Goal: Task Accomplishment & Management: Complete application form

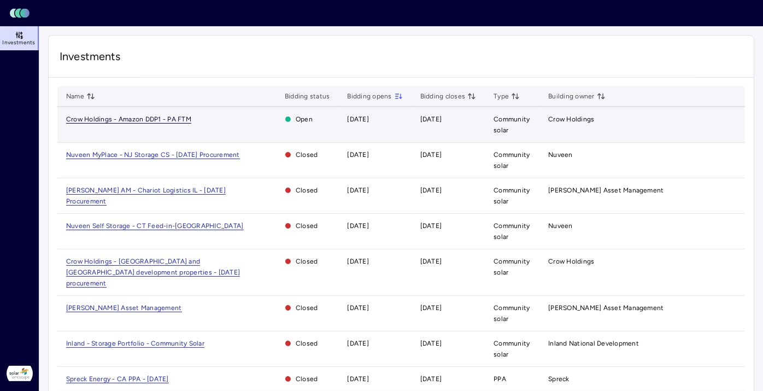
click at [186, 119] on span "Crow Holdings - Amazon DDP1 - PA FTM" at bounding box center [128, 119] width 125 height 8
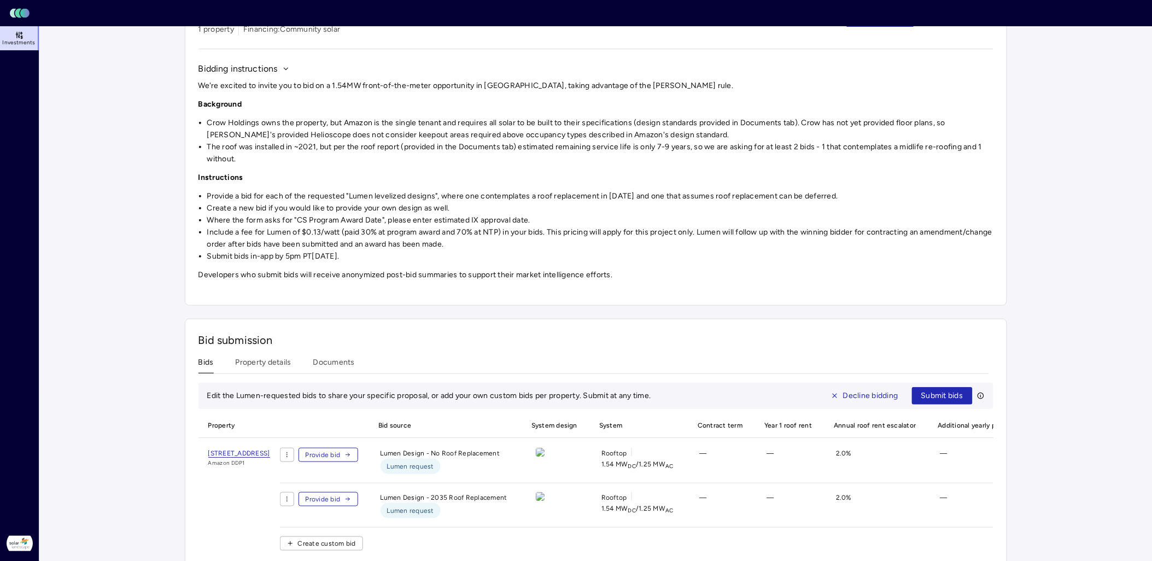
scroll to position [114, 0]
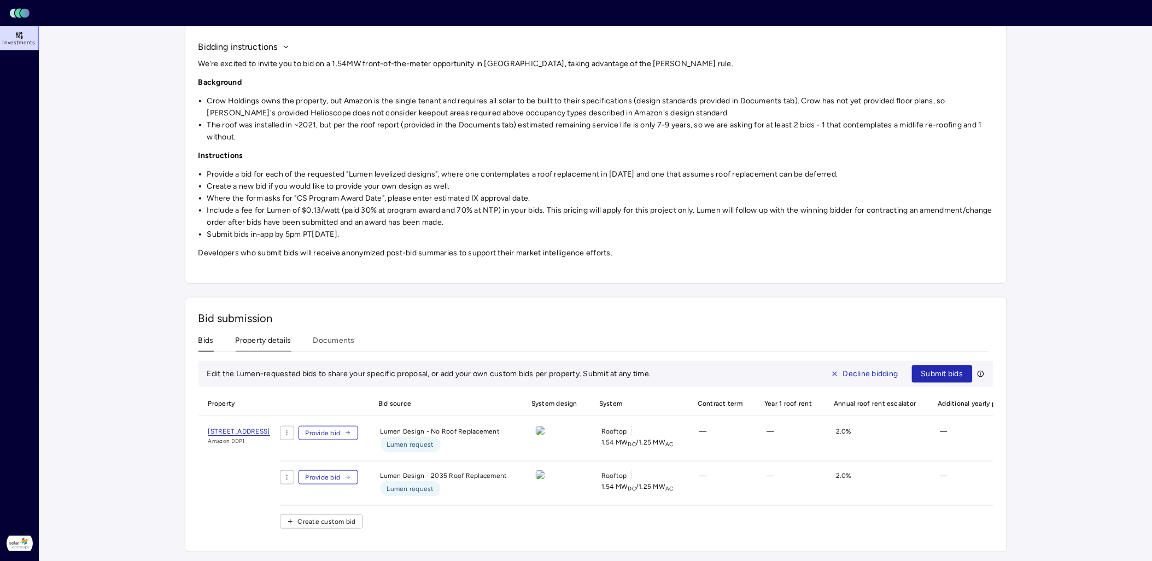
click at [261, 328] on div "Investments Crow Holdings - Amazon DDP1 - PA FTM Crow Holdings - Amazon DDP1 - …" at bounding box center [596, 242] width 822 height 620
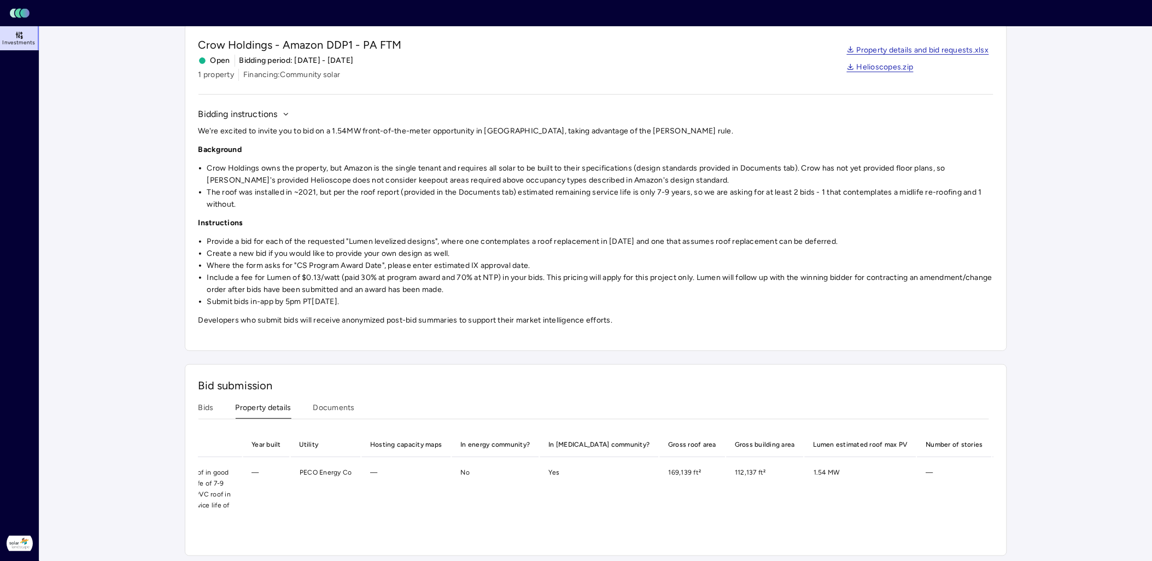
scroll to position [0, 659]
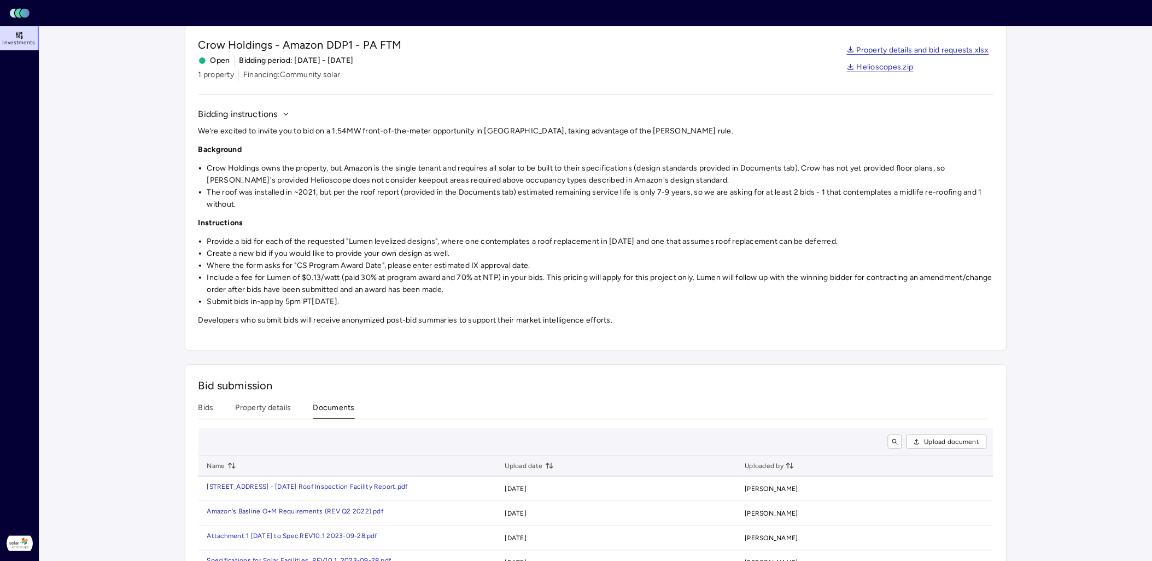
click at [336, 390] on button "Documents" at bounding box center [334, 410] width 42 height 17
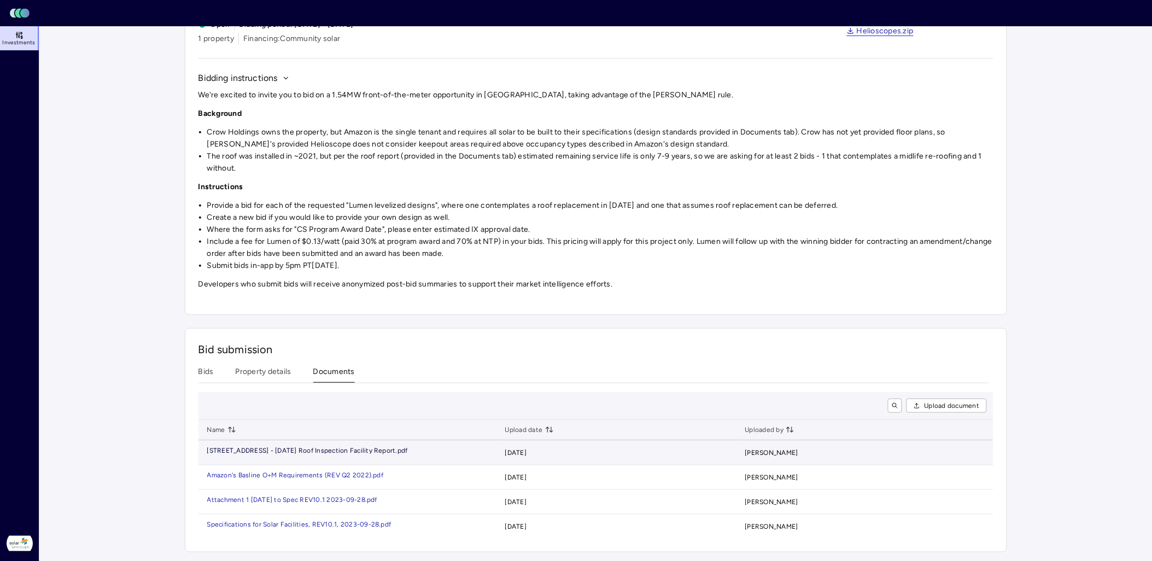
click at [383, 390] on div "port.pdf" at bounding box center [395, 450] width 25 height 7
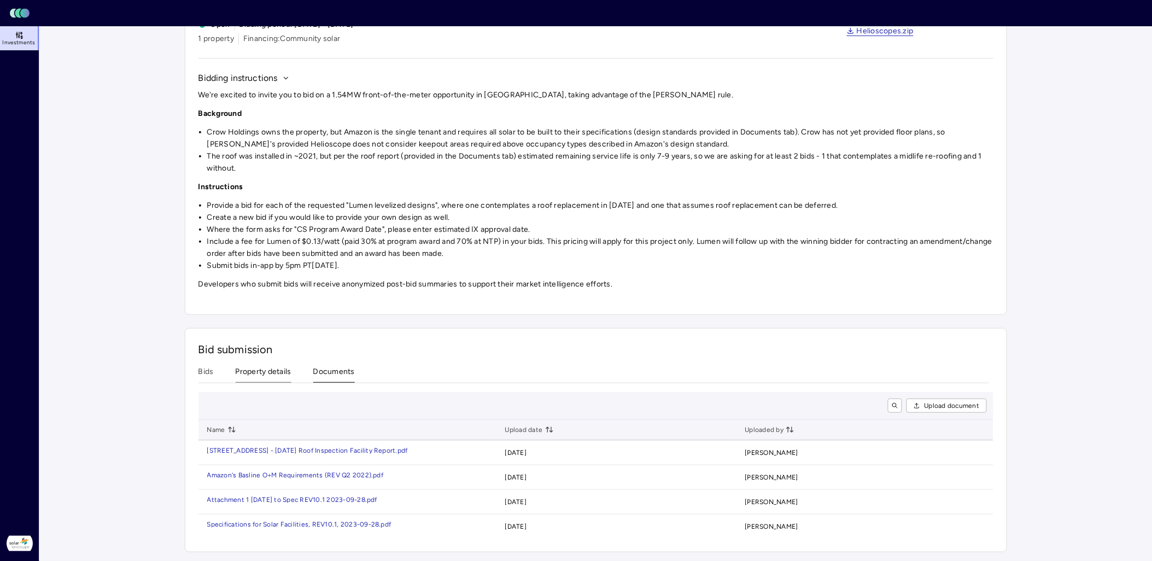
scroll to position [36, 0]
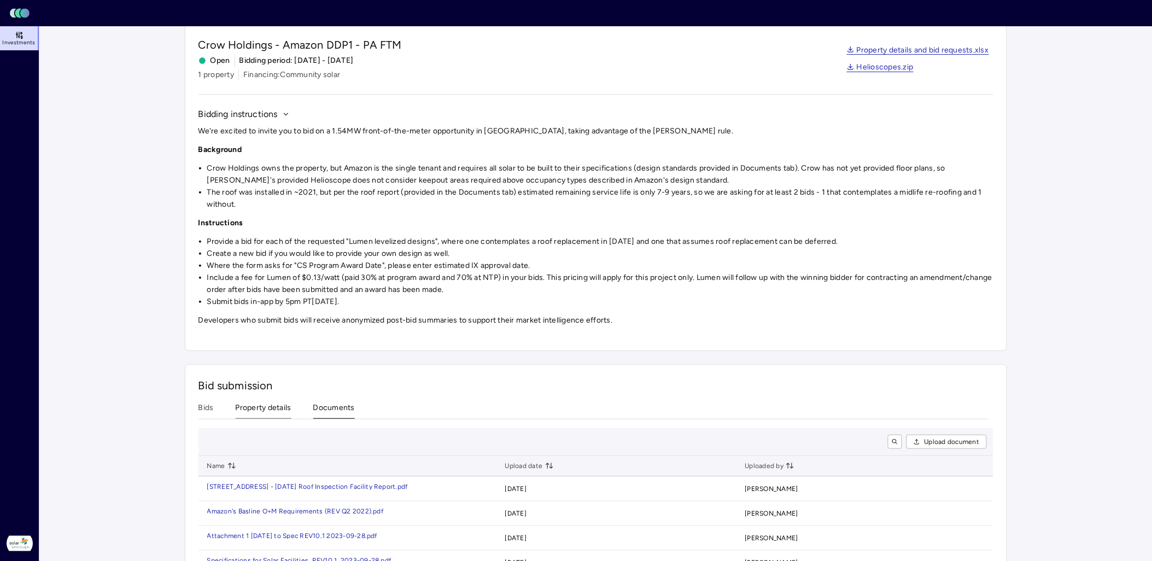
click at [282, 365] on div "Bid submission Bids Property details Documents Upload document Name Upload date…" at bounding box center [596, 476] width 822 height 224
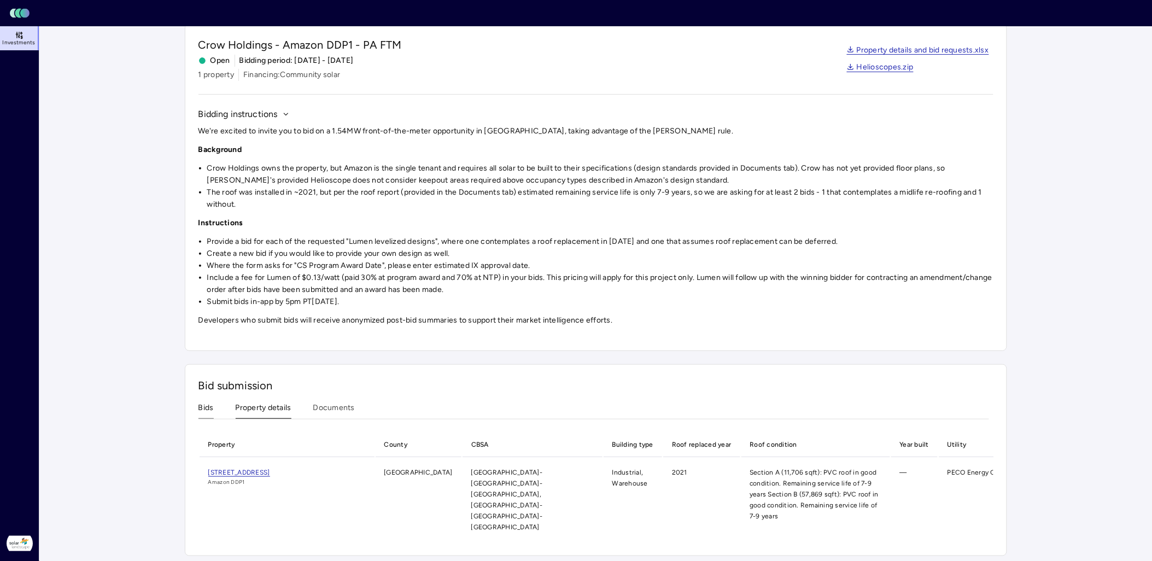
click at [207, 390] on button "Bids" at bounding box center [206, 410] width 15 height 17
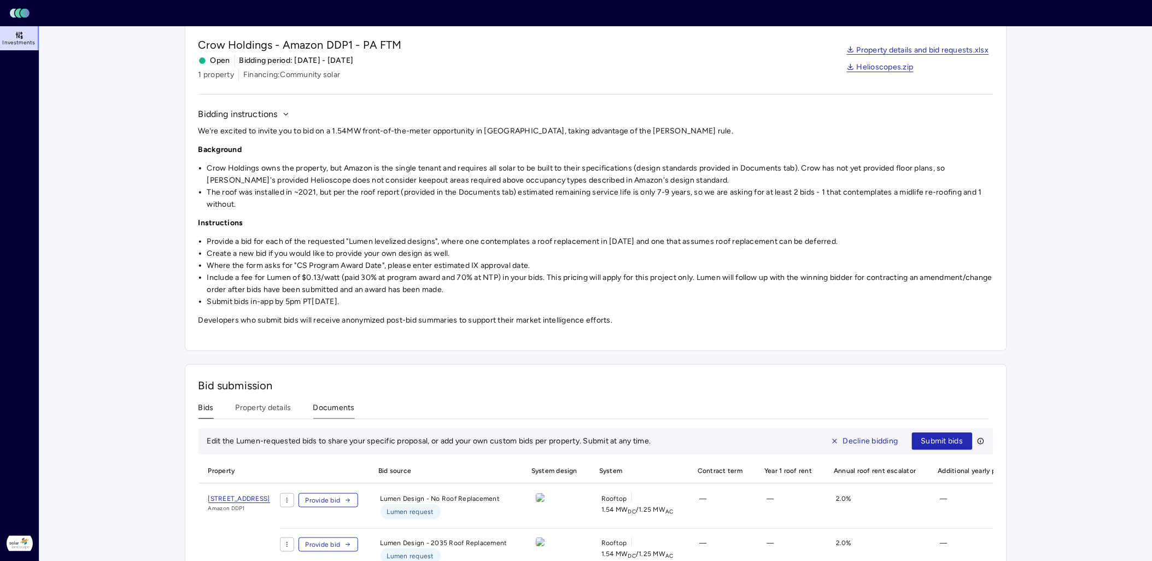
click at [328, 390] on button "Documents" at bounding box center [334, 410] width 42 height 17
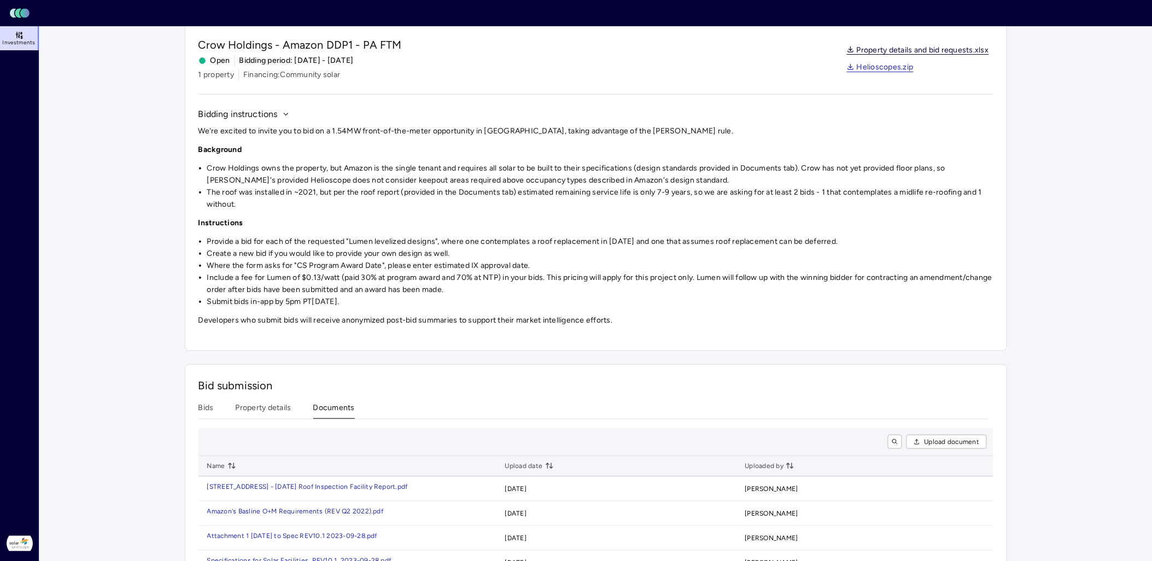
click at [763, 48] on link "Property details and bid requests.xlsx" at bounding box center [918, 50] width 142 height 9
click at [154, 124] on main "Investments Crow Holdings - Amazon DDP1 - PA FTM Crow Holdings - Amazon DDP1 - …" at bounding box center [595, 294] width 1113 height 606
click at [561, 298] on li "Submit bids in-app by 5pm PT[DATE]." at bounding box center [600, 302] width 786 height 12
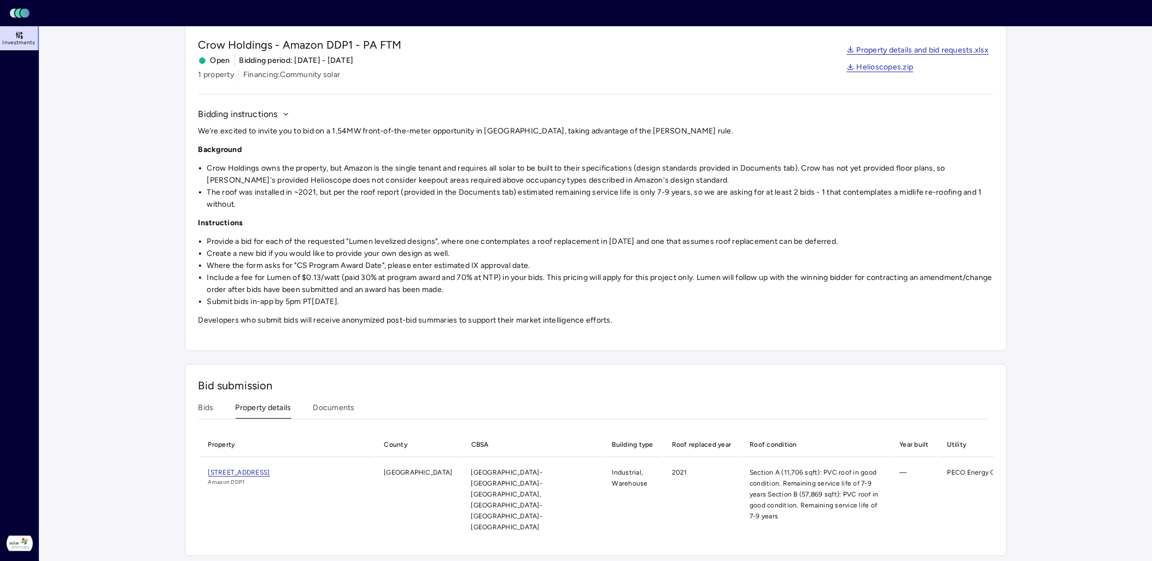
click at [268, 390] on button "Property details" at bounding box center [264, 410] width 56 height 17
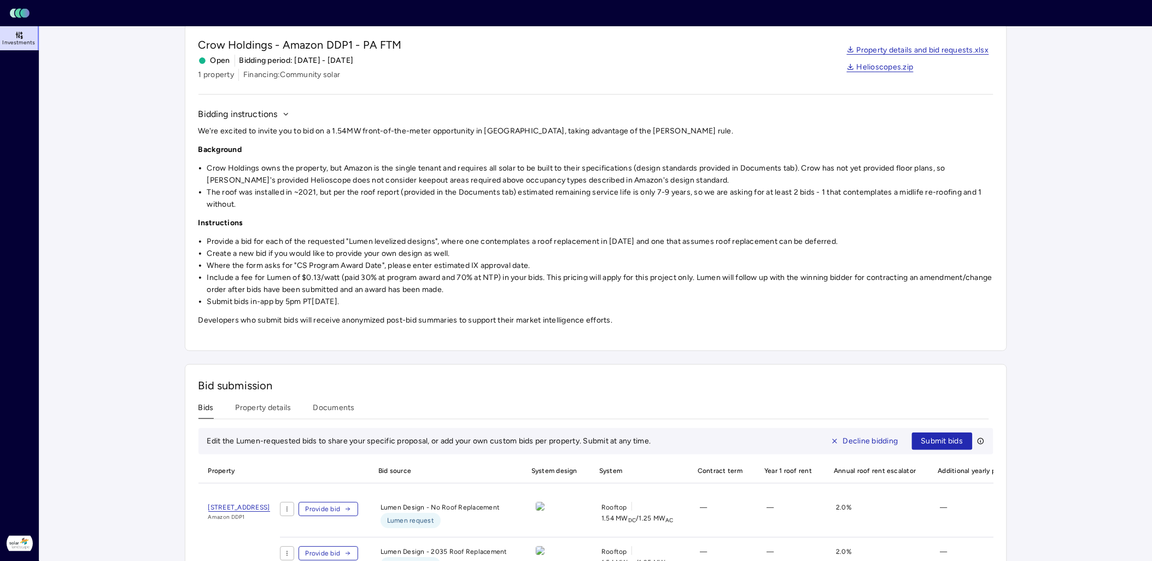
click at [204, 390] on button "Bids" at bounding box center [206, 410] width 15 height 17
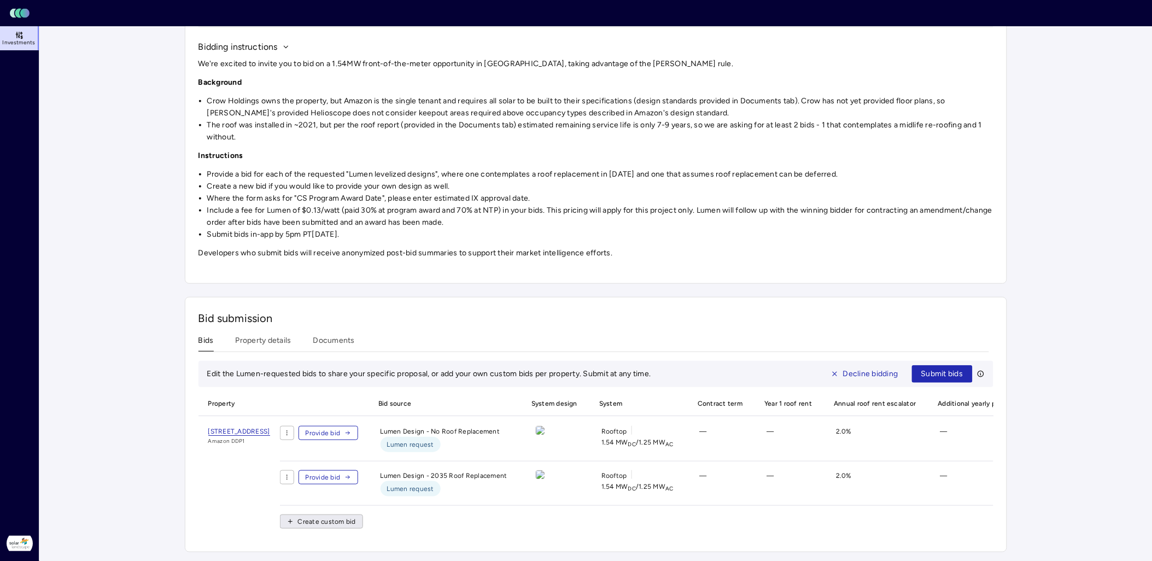
click at [356, 390] on span "Create custom bid" at bounding box center [327, 521] width 58 height 11
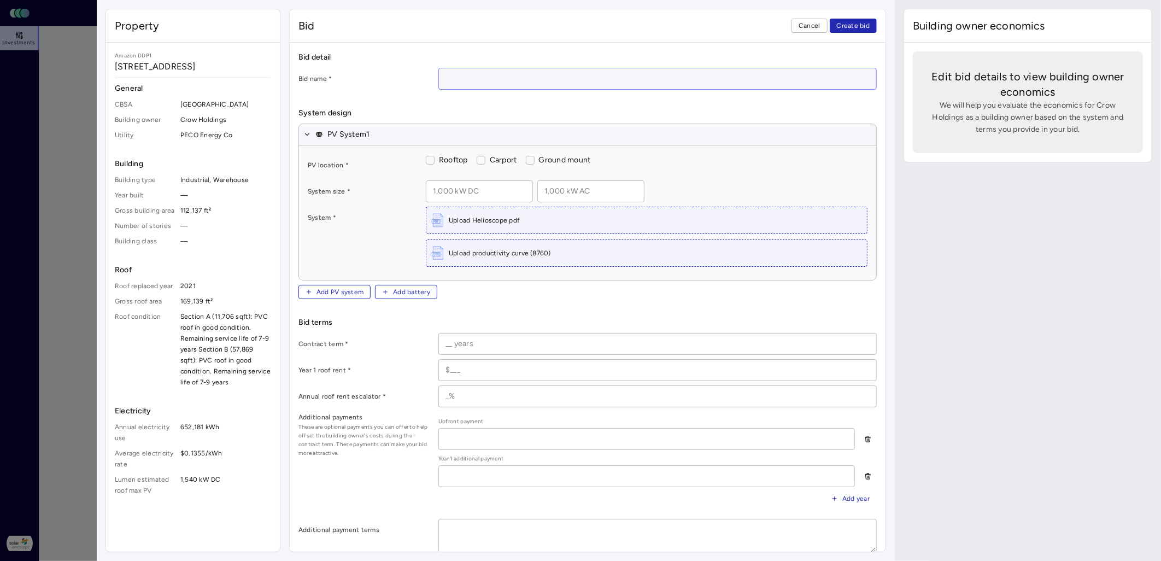
click at [454, 82] on input at bounding box center [657, 78] width 437 height 21
click at [763, 25] on span "Cancel" at bounding box center [810, 25] width 22 height 11
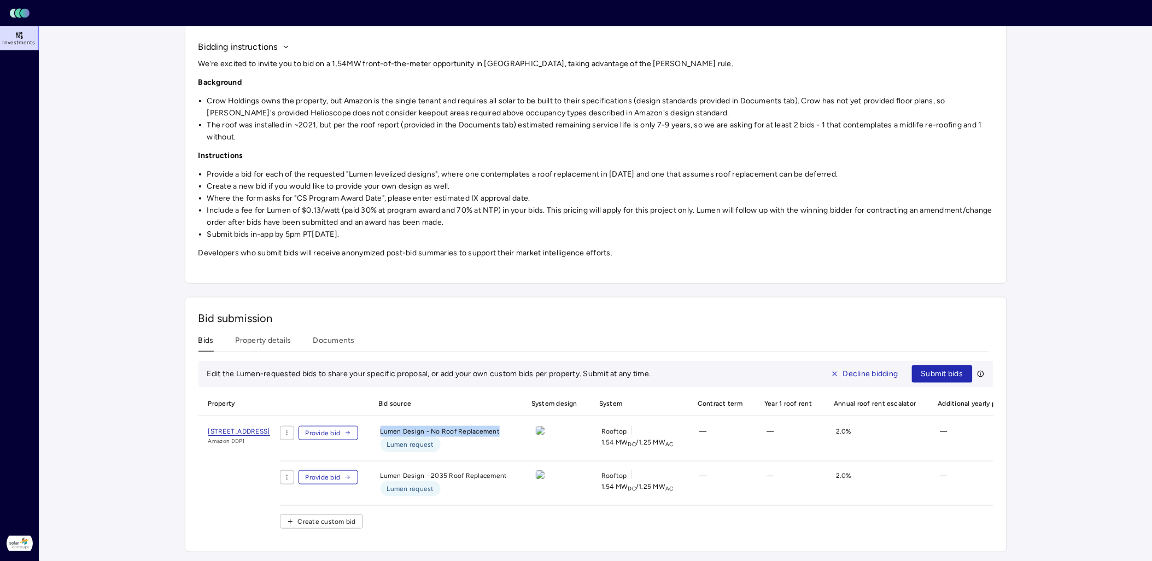
drag, startPoint x: 565, startPoint y: 422, endPoint x: 446, endPoint y: 424, distance: 119.8
click at [446, 390] on div "Lumen Design - No Roof Replacement Lumen request" at bounding box center [444, 439] width 144 height 26
copy div "Lumen Design - No Roof Replacement"
click at [356, 390] on span "Create custom bid" at bounding box center [327, 521] width 58 height 11
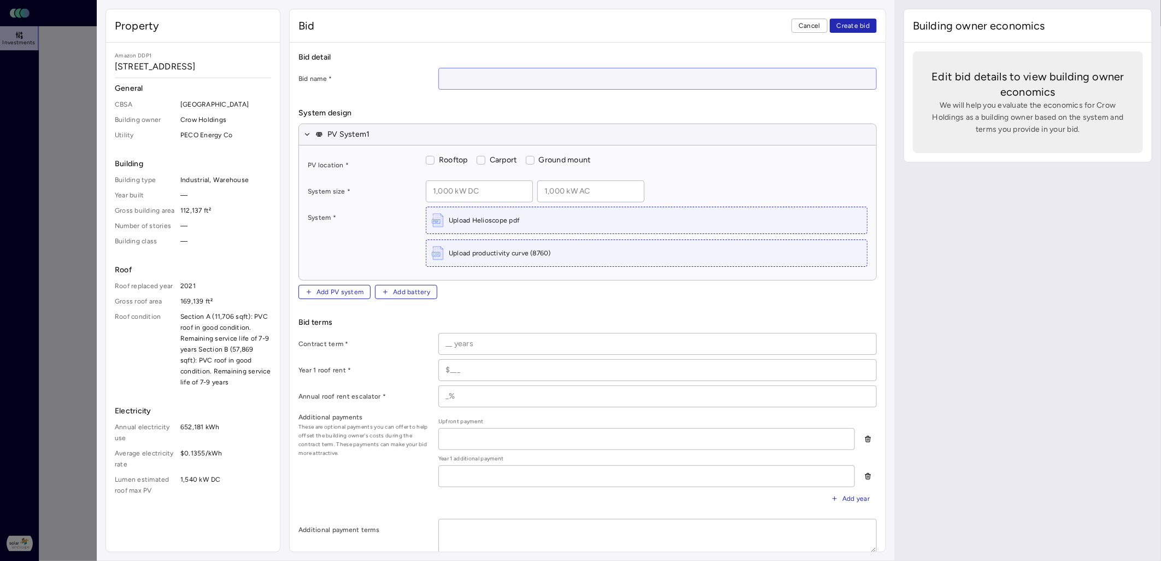
click at [485, 79] on input at bounding box center [657, 78] width 437 height 21
paste input "Lumen Design - No Roof Replacement"
type input "Lumen Design - No Roof Replacement"
type button "ROOF"
click at [432, 157] on button "ROOF" at bounding box center [430, 160] width 9 height 9
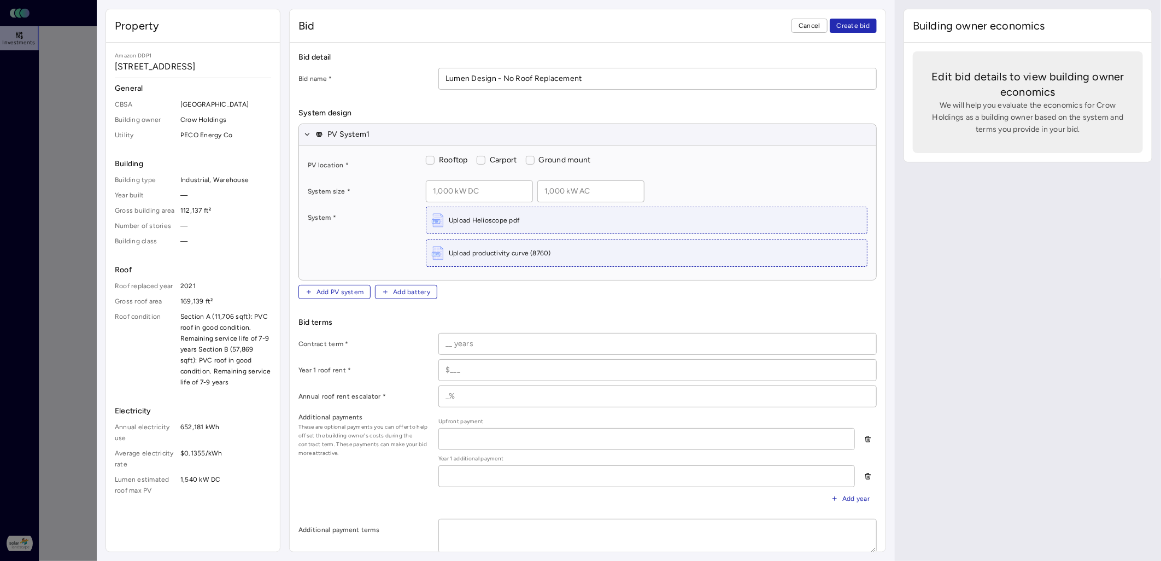
checkbox input "true"
click at [576, 189] on input at bounding box center [591, 191] width 106 height 21
type input "1,200 kW AC"
click at [459, 194] on input at bounding box center [480, 191] width 106 height 21
paste input "1,758.51 kW DC"
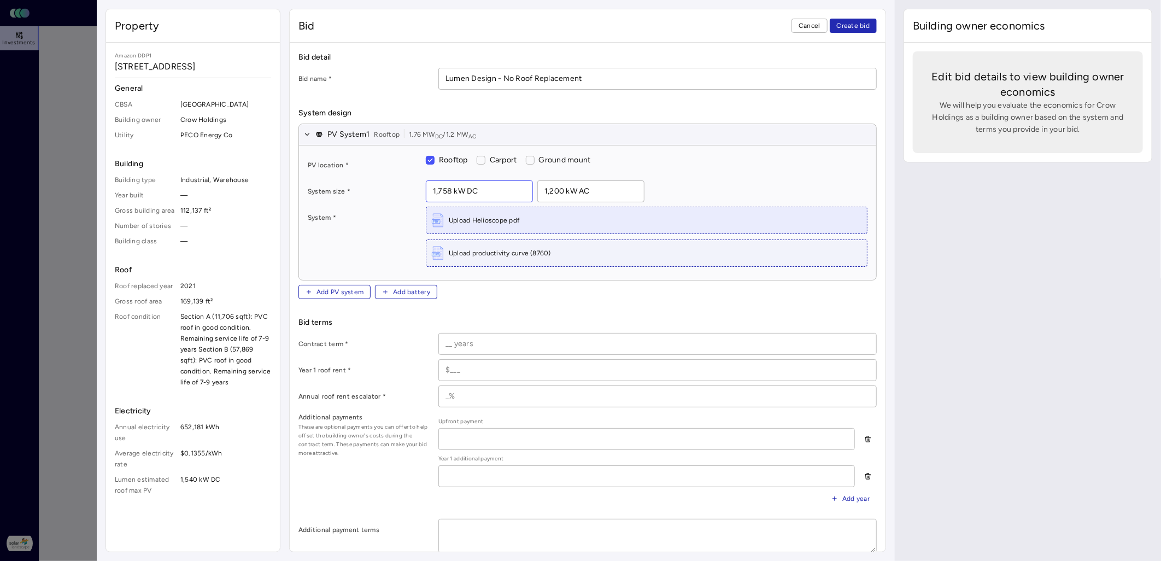
type input "1,758 kW DC"
click at [478, 215] on span "Upload Helioscope pdf" at bounding box center [484, 220] width 71 height 11
type input "C:\fakepath\2900 Grant Helioscope 20250918.pdf"
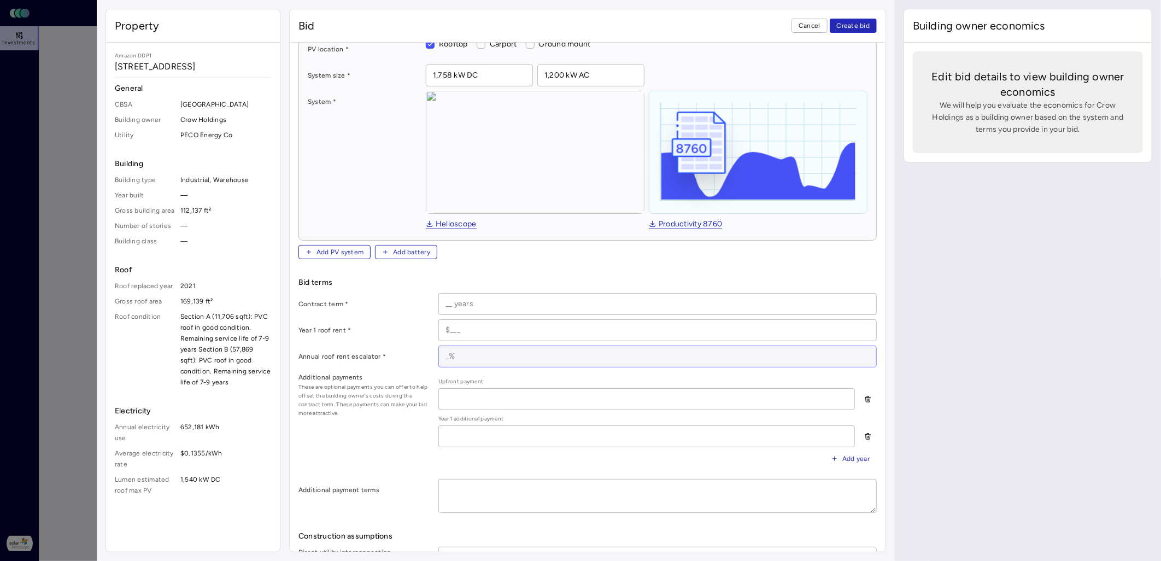
scroll to position [121, 0]
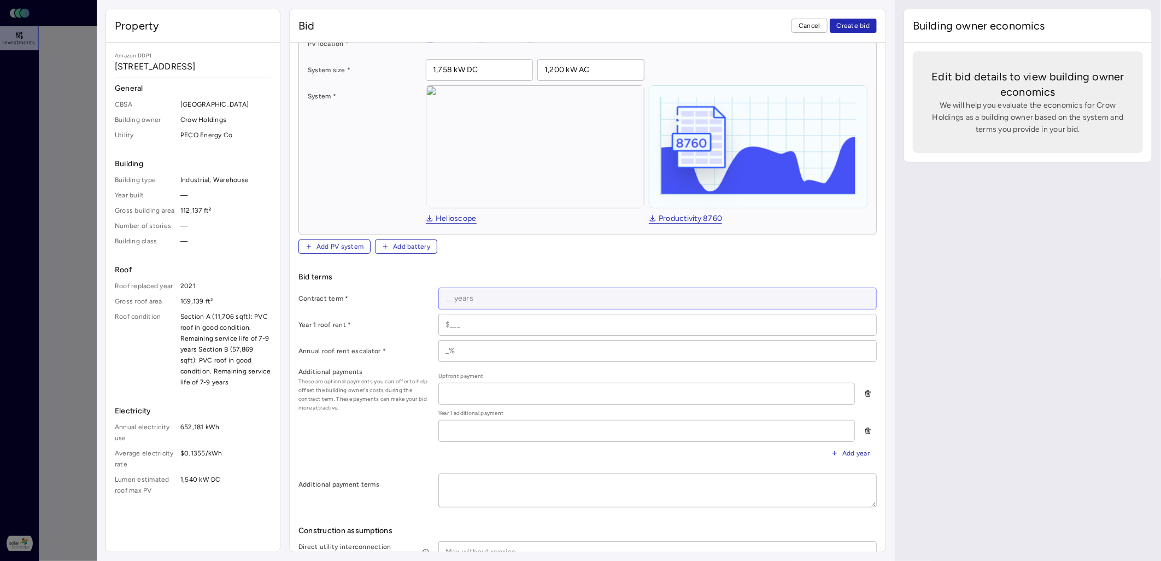
click at [498, 303] on input at bounding box center [657, 298] width 437 height 21
type input "20 years"
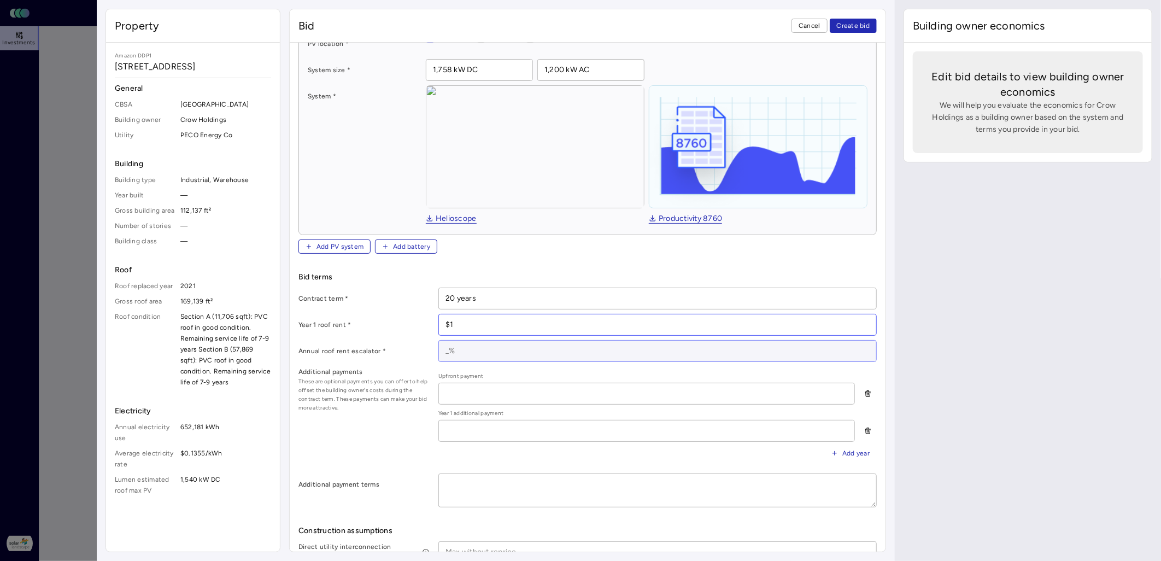
type input "$1"
click at [582, 352] on input at bounding box center [657, 351] width 437 height 21
type input "2%"
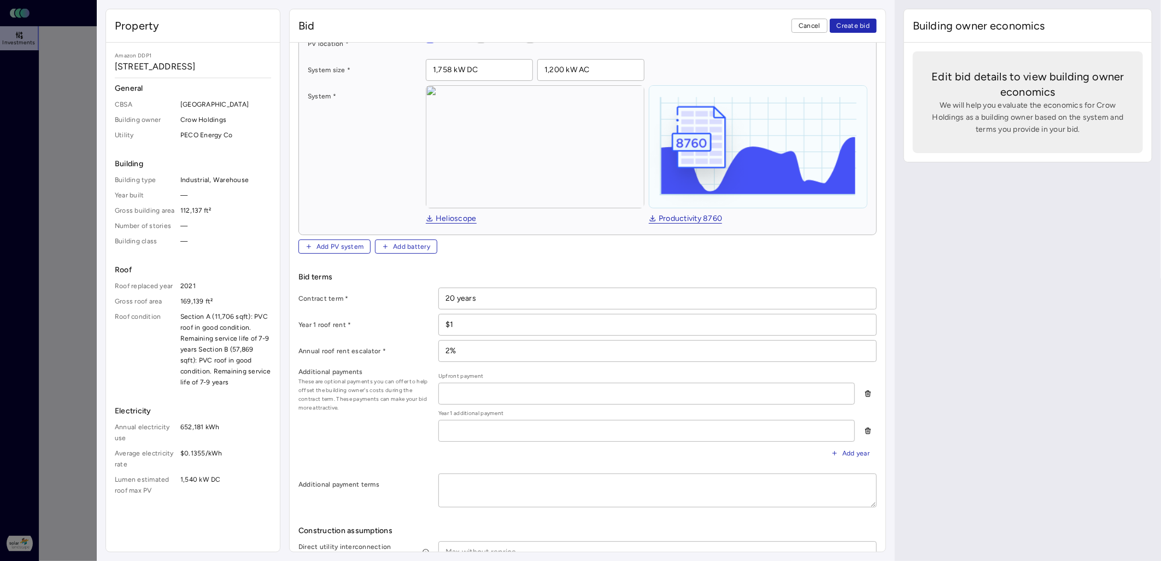
click at [399, 390] on div "Additional payments These are optional payments you can offer to help offset th…" at bounding box center [588, 417] width 579 height 103
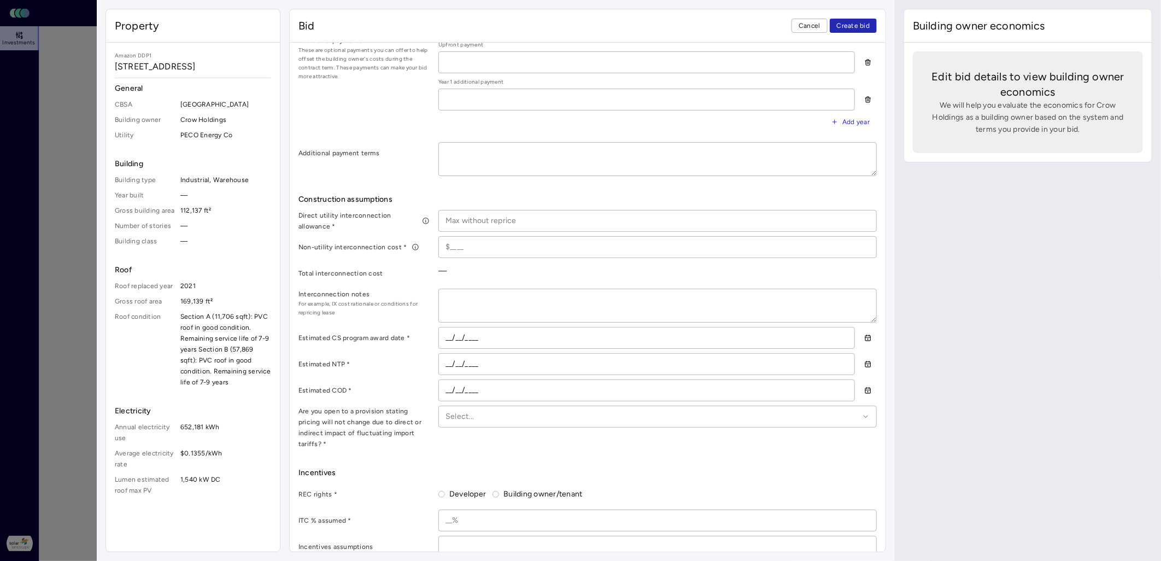
scroll to position [454, 0]
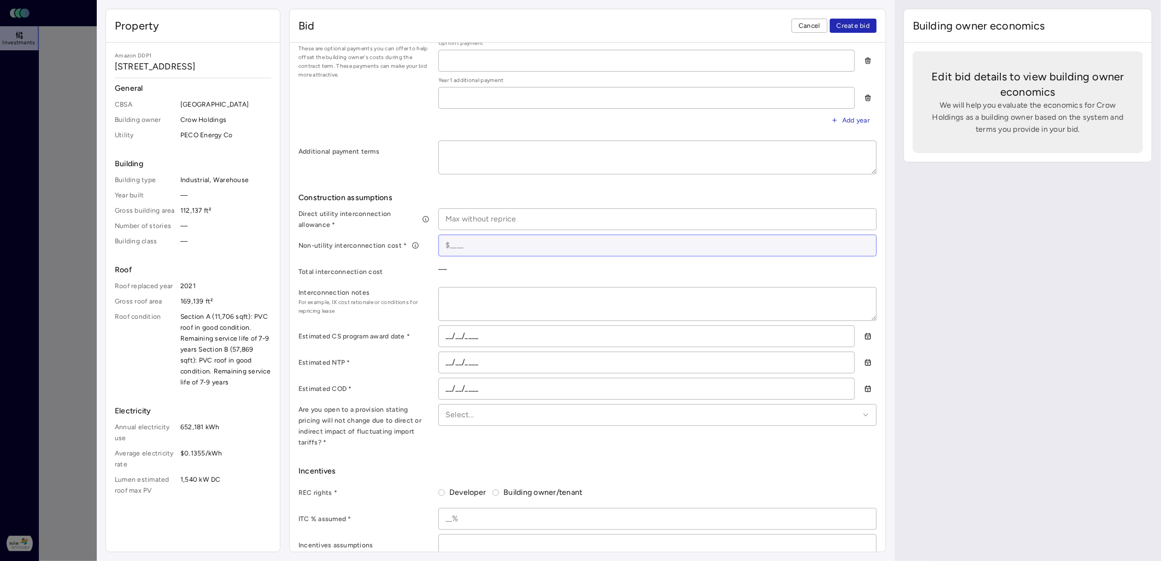
click at [468, 242] on input at bounding box center [657, 245] width 437 height 21
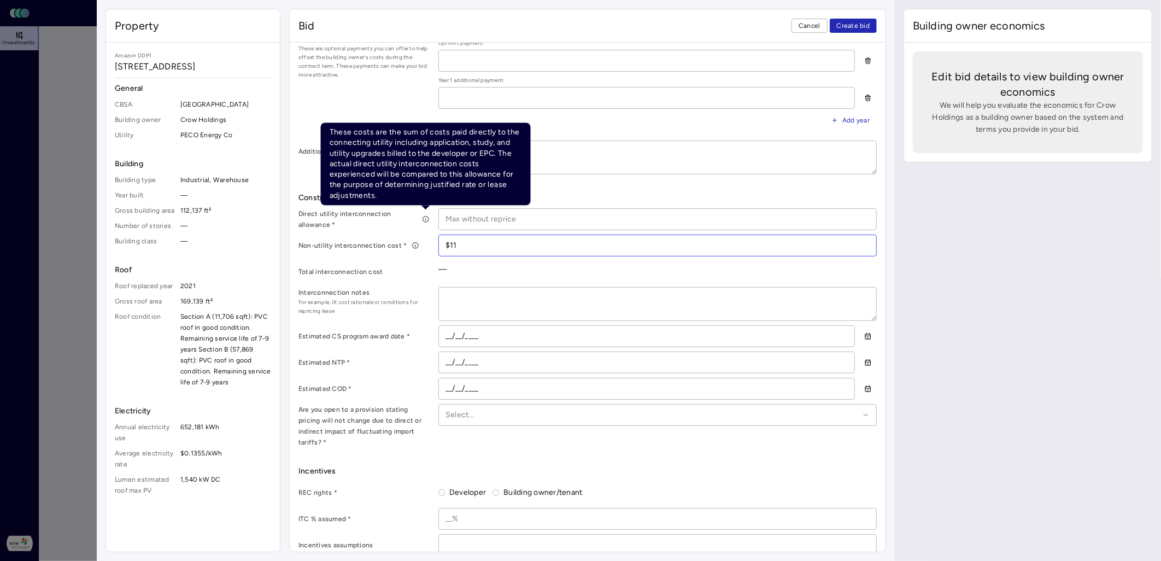
type input "$1"
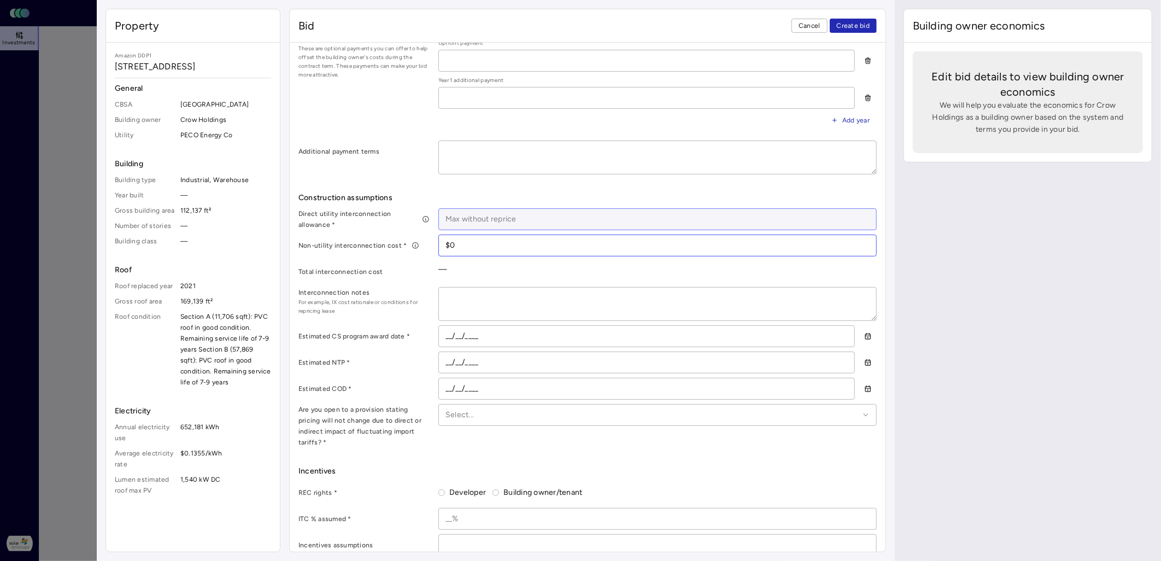
type input "$0"
click at [462, 220] on input at bounding box center [657, 219] width 437 height 21
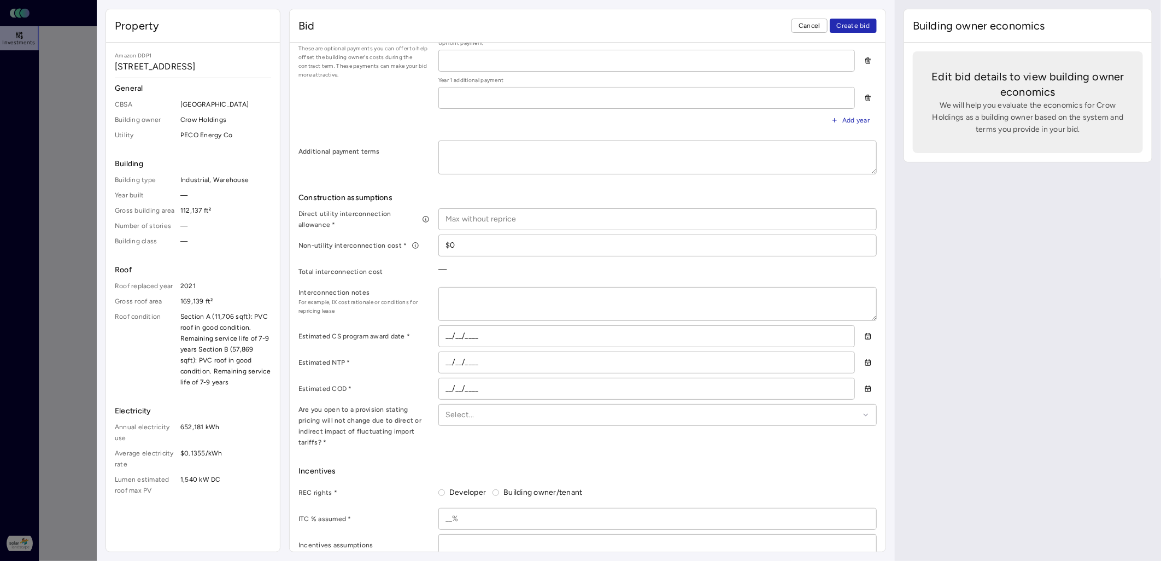
click at [395, 300] on span "For example, IX cost rationale or conditions for repricing lease" at bounding box center [364, 306] width 131 height 17
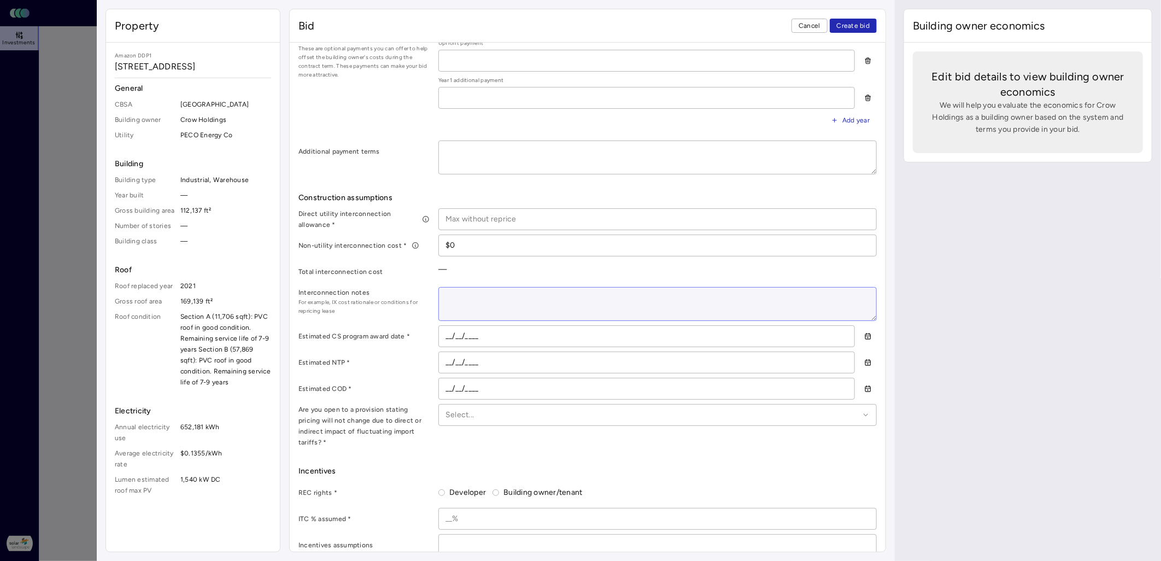
click at [472, 299] on textarea at bounding box center [657, 304] width 437 height 33
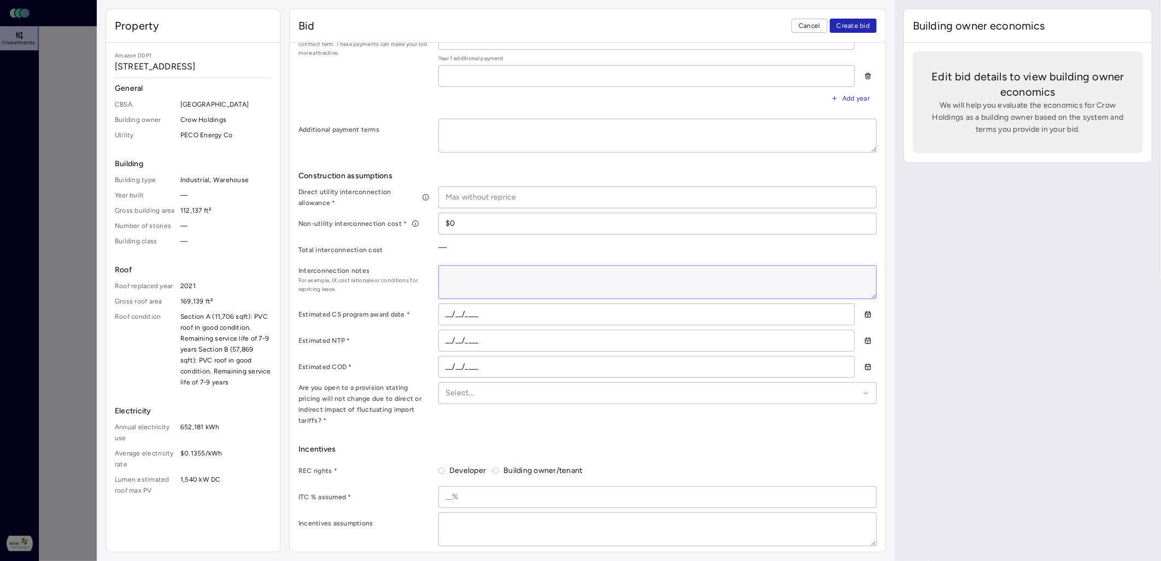
scroll to position [477, 0]
type textarea "x"
type textarea "E"
type textarea "x"
type textarea "Est"
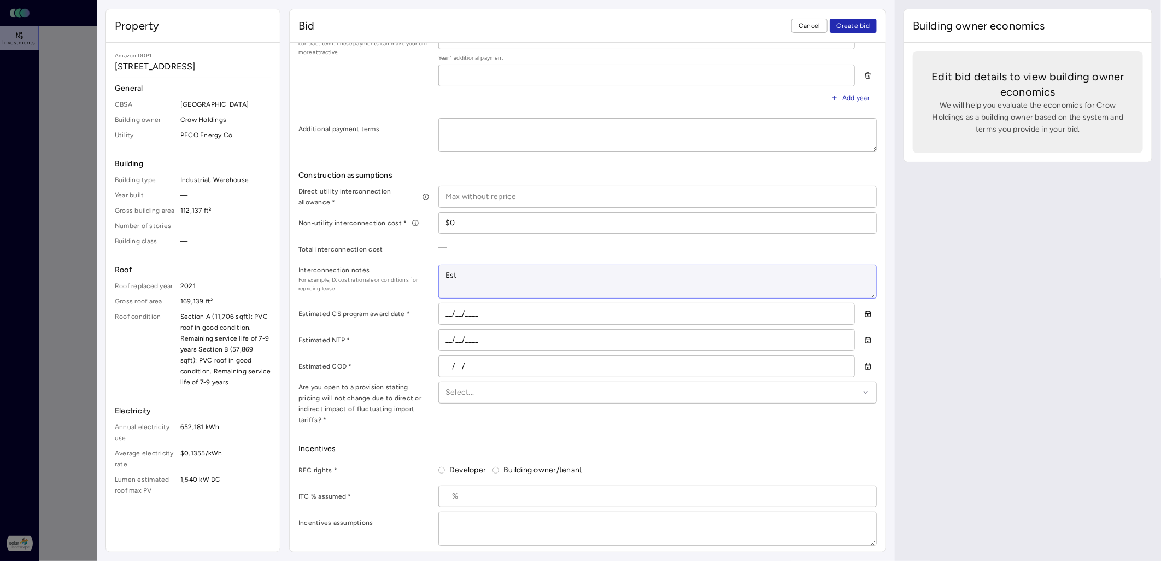
type textarea "x"
type textarea "Esti"
type textarea "x"
type textarea "Estim"
type textarea "x"
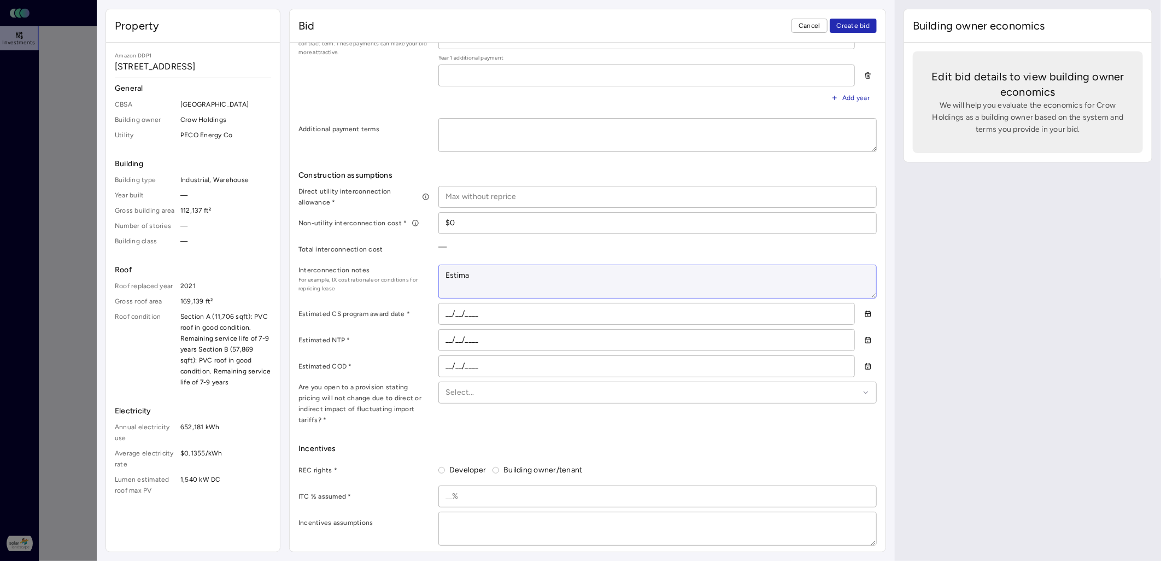
type textarea "Estimat"
type textarea "x"
type textarea "Estimate"
type textarea "x"
type textarea "Estimate $"
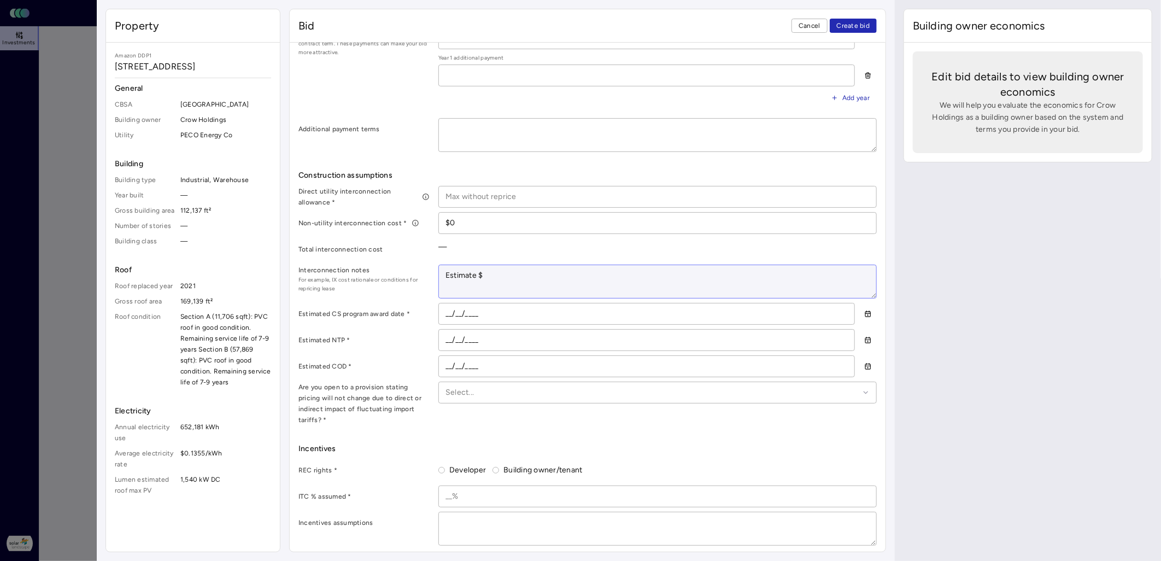
type textarea "x"
type textarea "Estimate $0"
type textarea "x"
type textarea "Estimate $0.1"
type textarea "x"
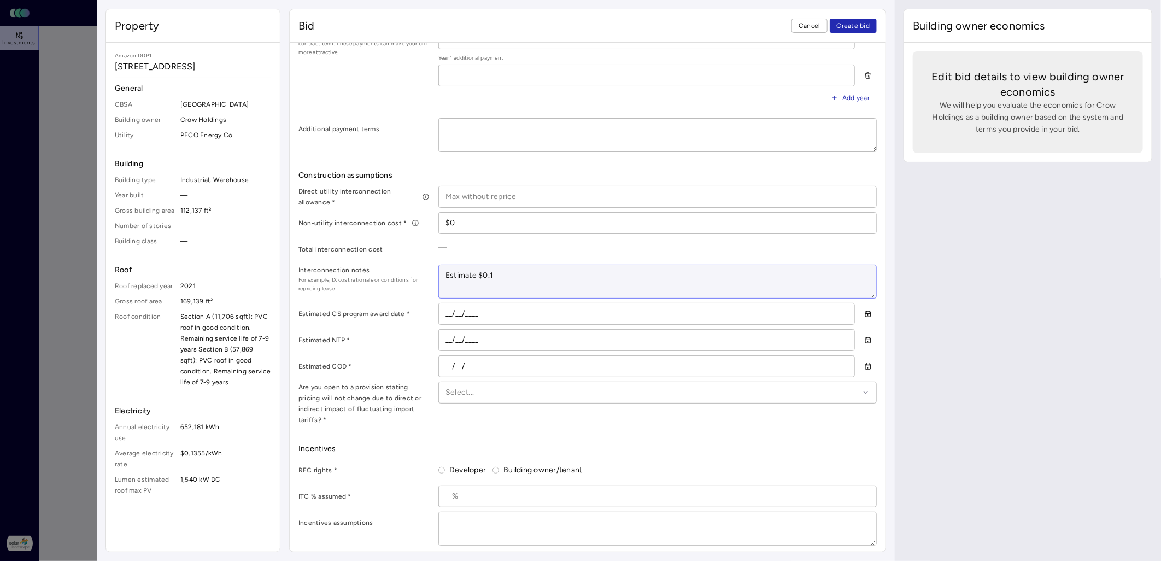
type textarea "Estimate $0.11"
type textarea "x"
type textarea "Estimate $0.11/"
type textarea "x"
type textarea "Estimate $0.11/Wd"
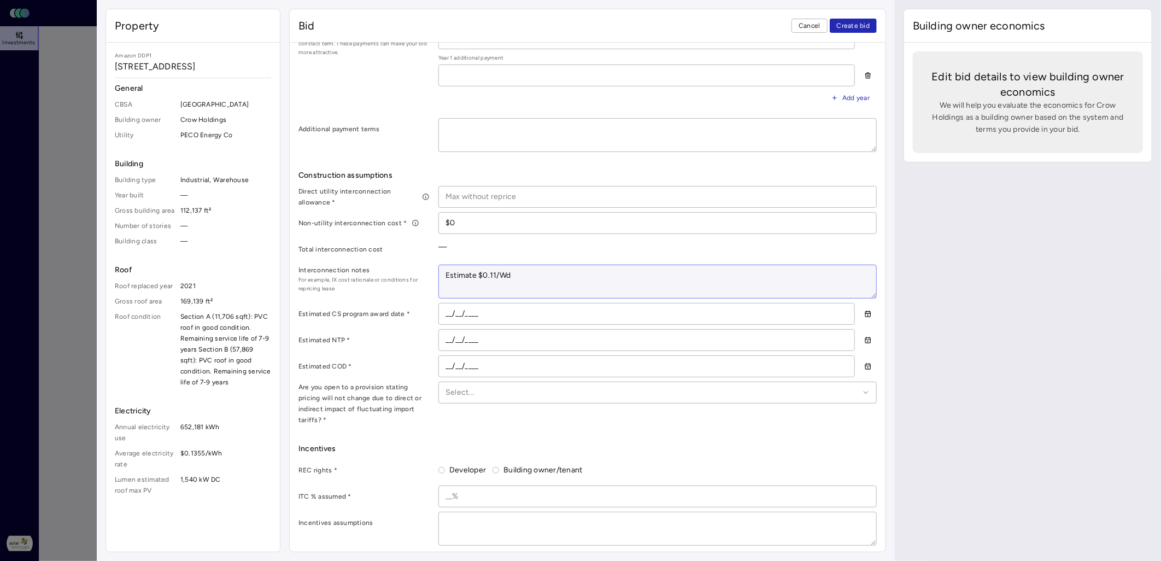
type textarea "x"
type textarea "Estimate $0.11/Wdc"
type textarea "x"
type textarea "Estimate $0.11/Wdc"
type textarea "x"
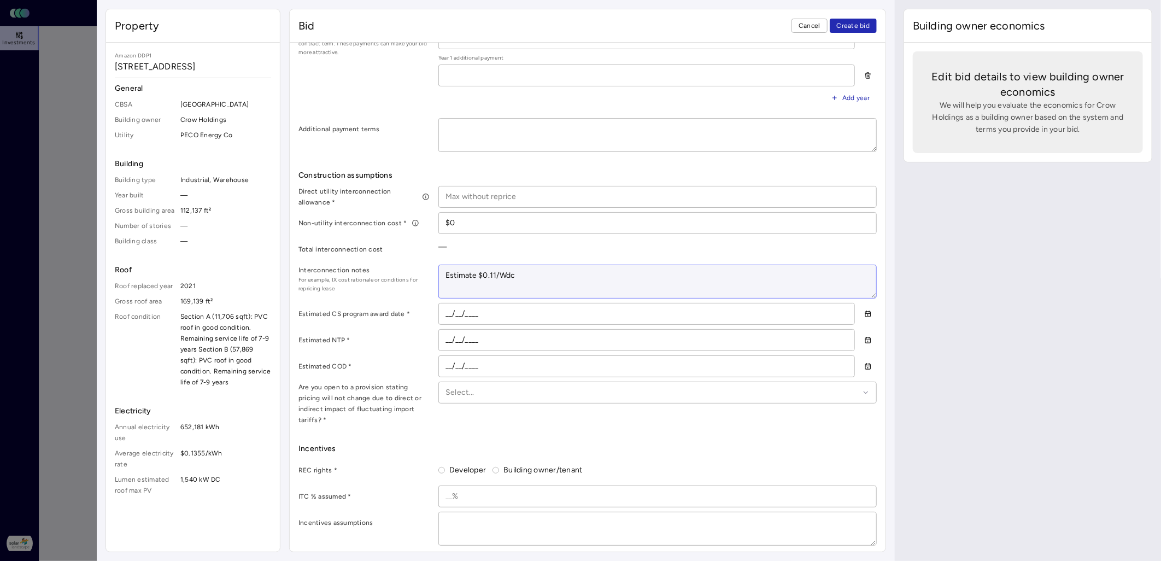
type textarea "Estimate $0.11/Wdc t"
type textarea "x"
type textarea "Estimate $0.11/Wdc to"
type textarea "x"
type textarea "Estimate $0.11/Wdc to i"
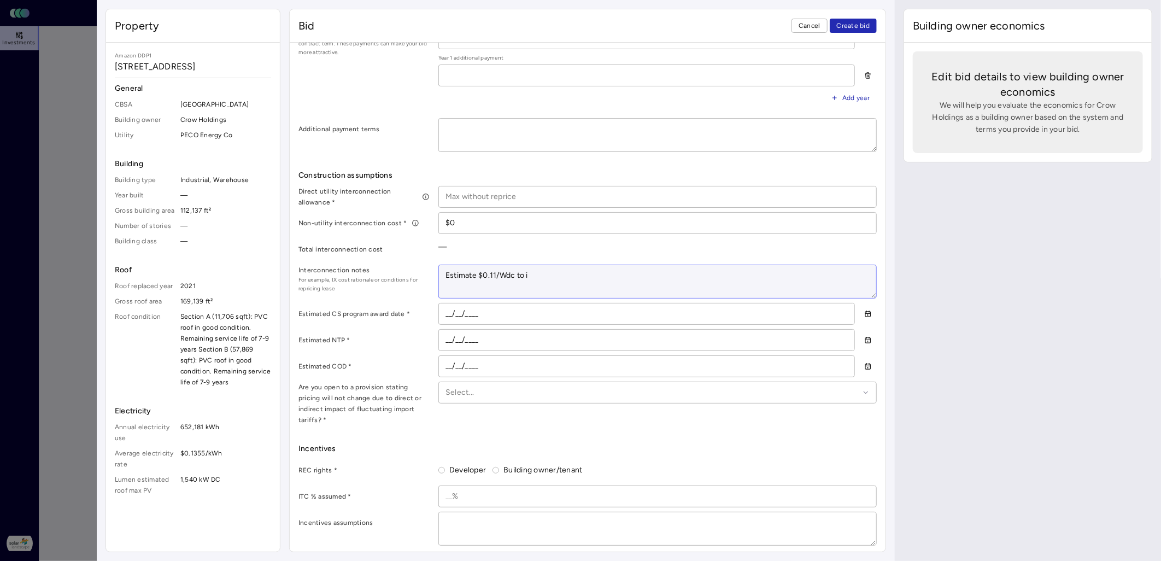
type textarea "x"
type textarea "Estimate $0.11/Wdc to in"
type textarea "x"
type textarea "Estimate $0.11/Wdc to inte"
type textarea "x"
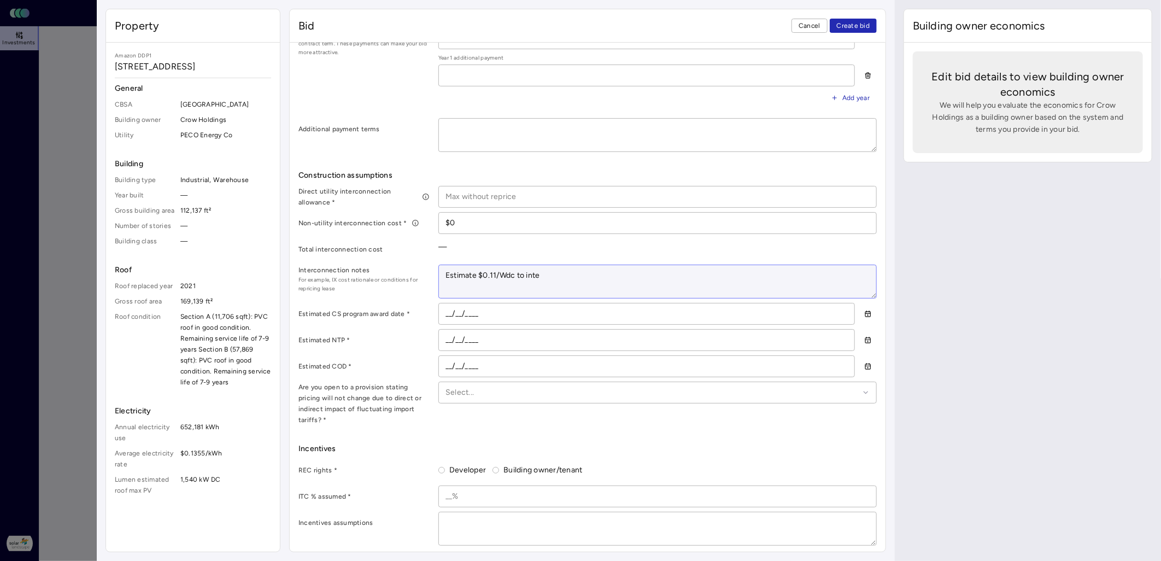
type textarea "Estimate $0.11/Wdc to inter"
type textarea "x"
type textarea "Estimate $0.11/Wdc to interce"
type textarea "x"
type textarea "Estimate $0.11/Wdc to interceo"
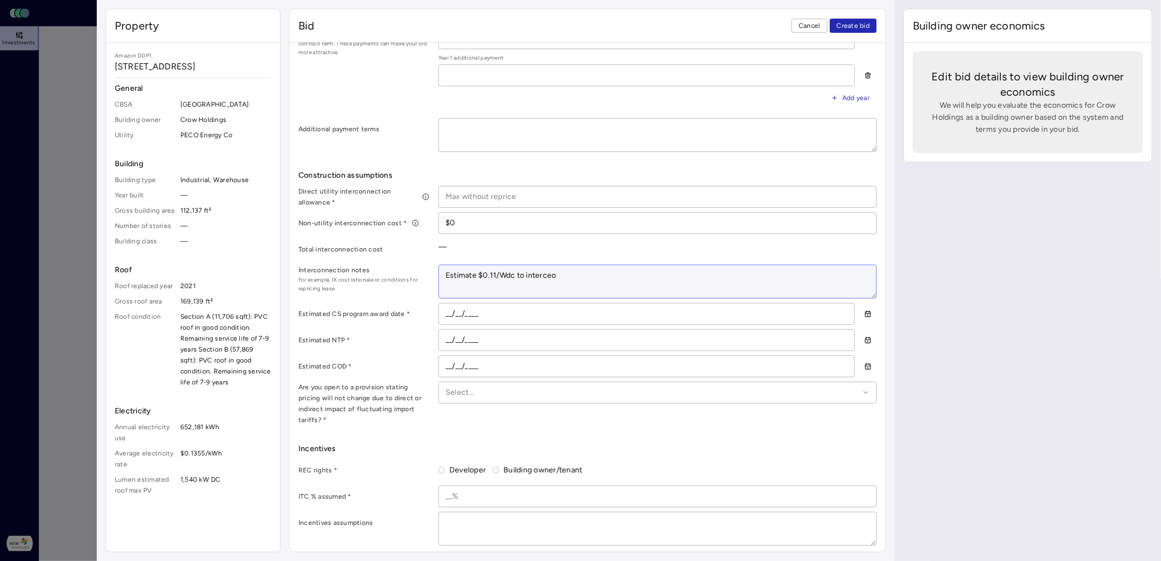
type textarea "x"
type textarea "Estimate $0.11/Wdc to interce"
type textarea "x"
type textarea "Estimate $0.11/Wdc to interc"
type textarea "x"
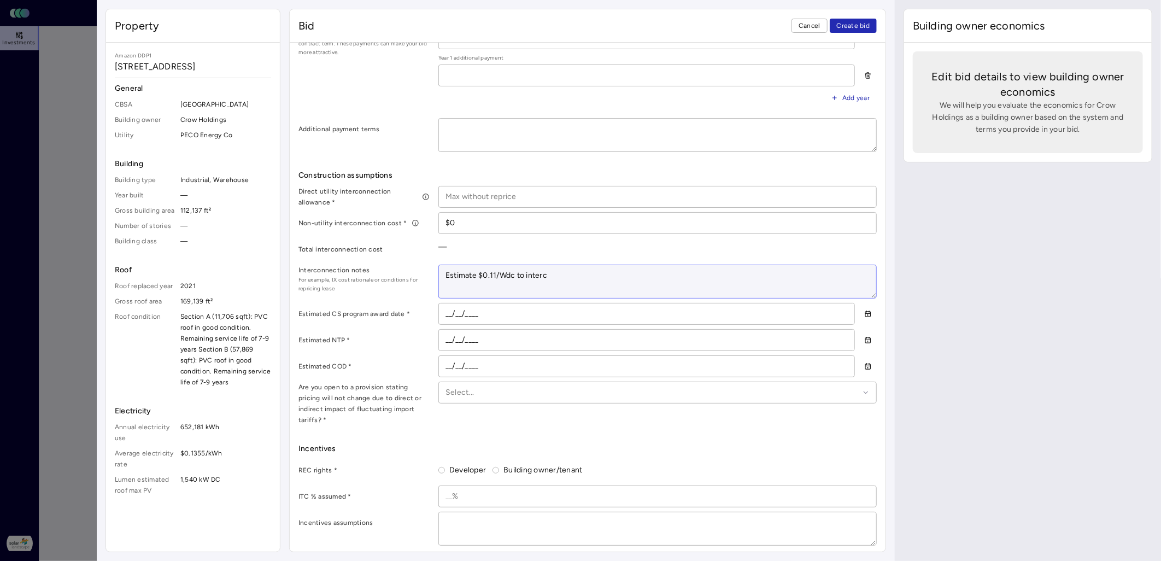
type textarea "Estimate $0.11/Wdc to interco"
type textarea "x"
type textarea "Estimate $0.11/Wdc to interconn"
type textarea "x"
type textarea "Estimate $0.11/Wdc to interconne"
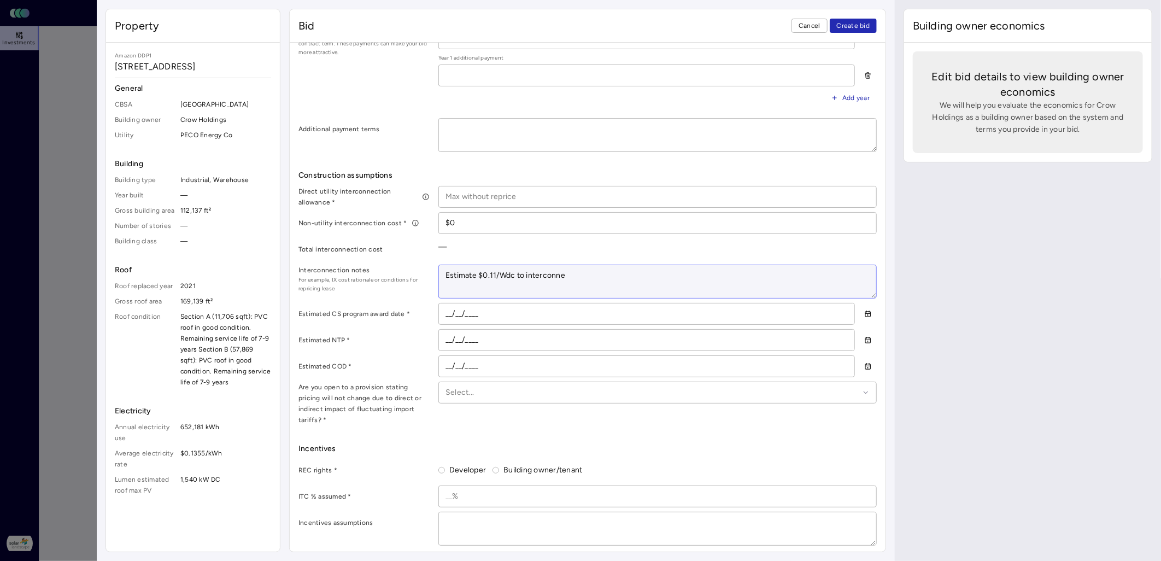
type textarea "x"
type textarea "Estimate $0.11/Wdc to interconnec"
type textarea "x"
type textarea "Estimate $0.11/Wdc to interconnect"
type textarea "x"
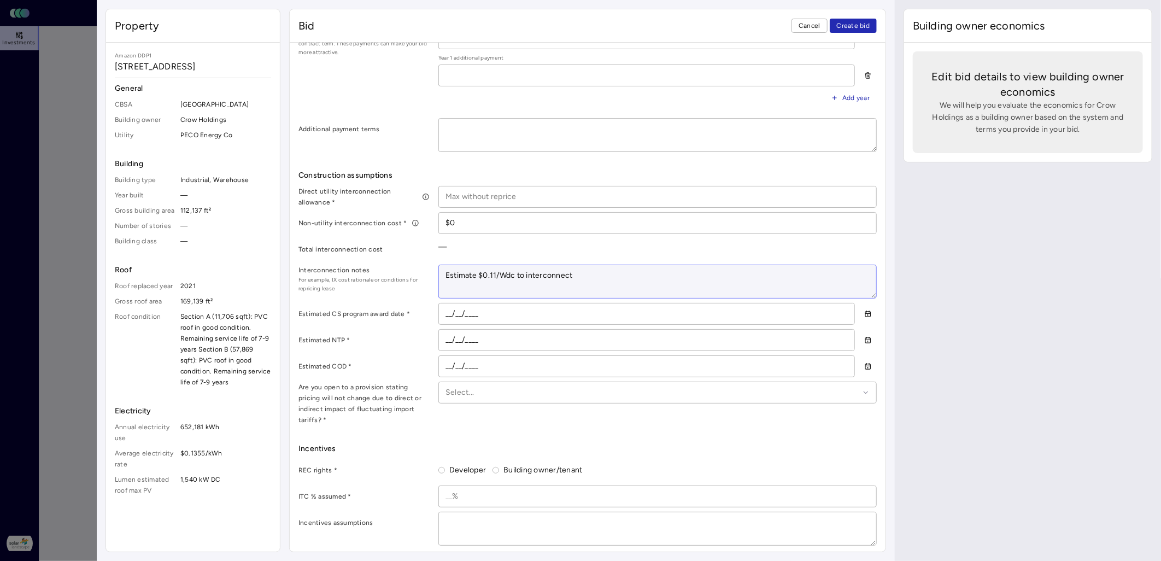
type textarea "Estimate $0.11/Wdc to interconnect o"
type textarea "x"
type textarea "Estimate $0.11/Wdc to interconnect of"
type textarea "x"
type textarea "Estimate $0.11/Wdc to interconnect of"
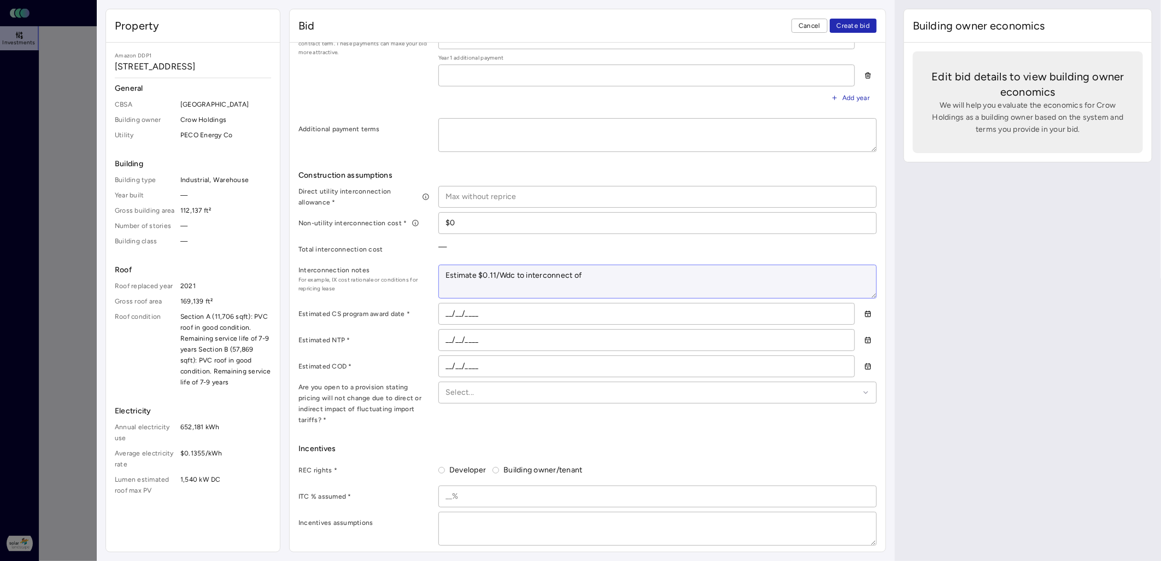
type textarea "x"
type textarea "Estimate $0.11/Wdc to interconnect of"
type textarea "x"
type textarea "Estimate $0.11/Wdc to interconnect"
type textarea "x"
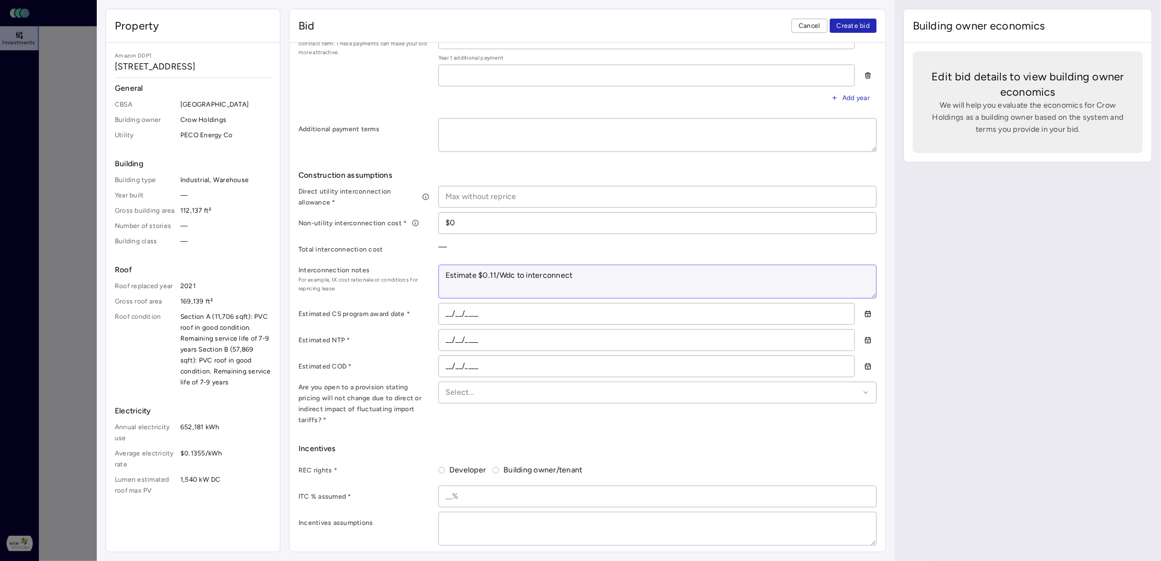
type textarea "Estimate $0.11/Wdc to interconnect a"
type textarea "x"
type textarea "Estimate $0.11/Wdc to interconnect a"
type textarea "x"
type textarea "Estimate $0.11/Wdc to interconnect a s"
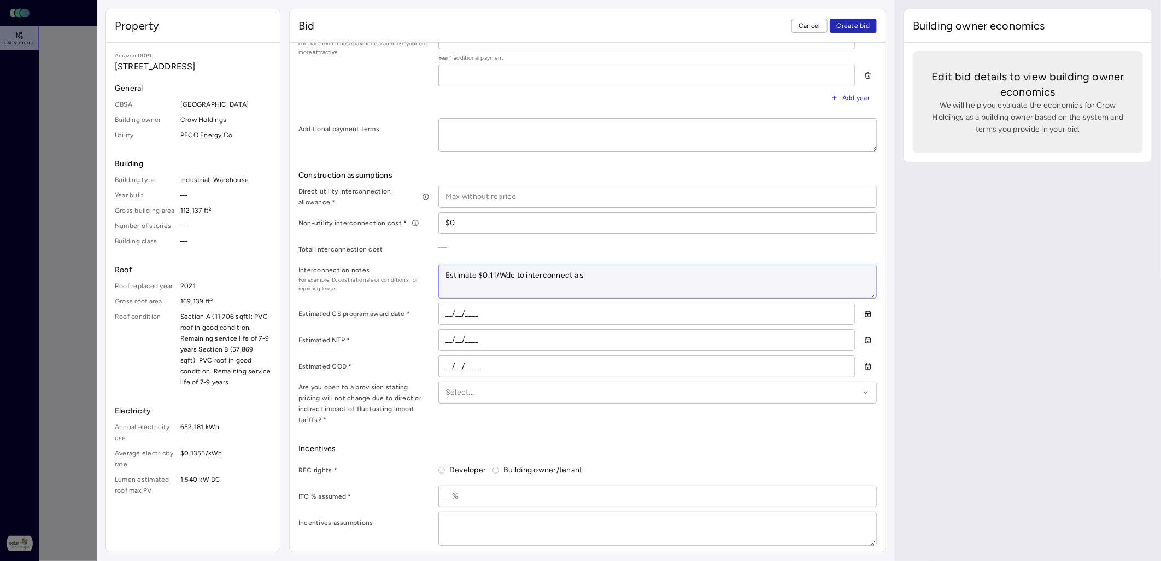
type textarea "x"
type textarea "Estimate $0.11/Wdc to interconnect a sy"
type textarea "x"
type textarea "Estimate $0.11/Wdc to interconnect a sys"
type textarea "x"
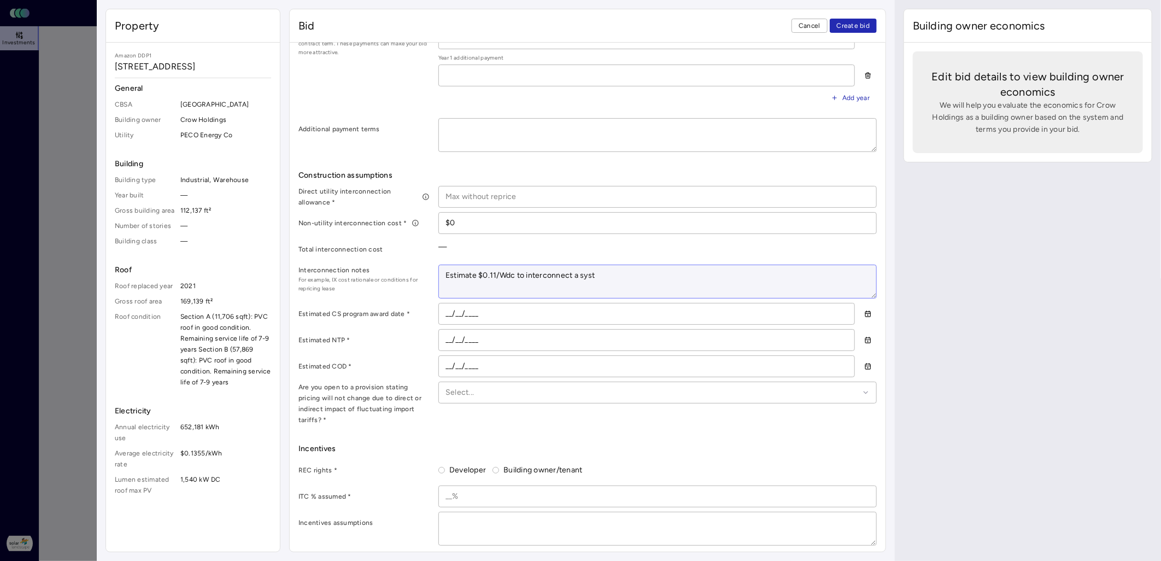
type textarea "Estimate $0.11/Wdc to interconnect a syste"
type textarea "x"
type textarea "Estimate $0.11/Wdc to interconnect a system"
type textarea "x"
type textarea "Estimate $0.11/Wdc to interconnect a system"
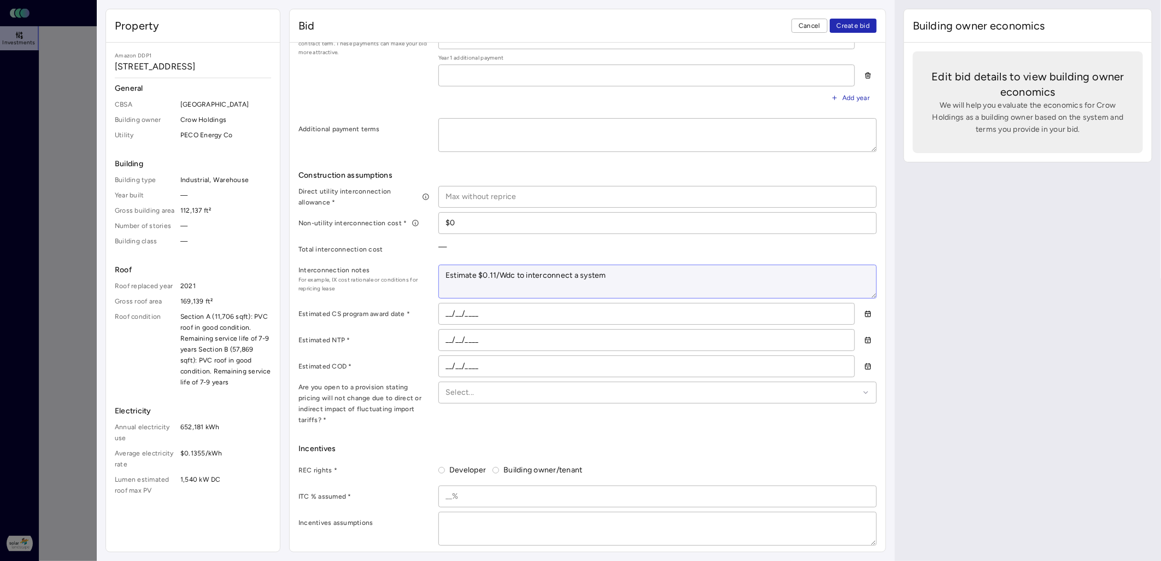
type textarea "x"
type textarea "Estimate $0.11/Wdc to interconnect a system o"
type textarea "x"
type textarea "Estimate $0.11/Wdc to interconnect a system of"
type textarea "x"
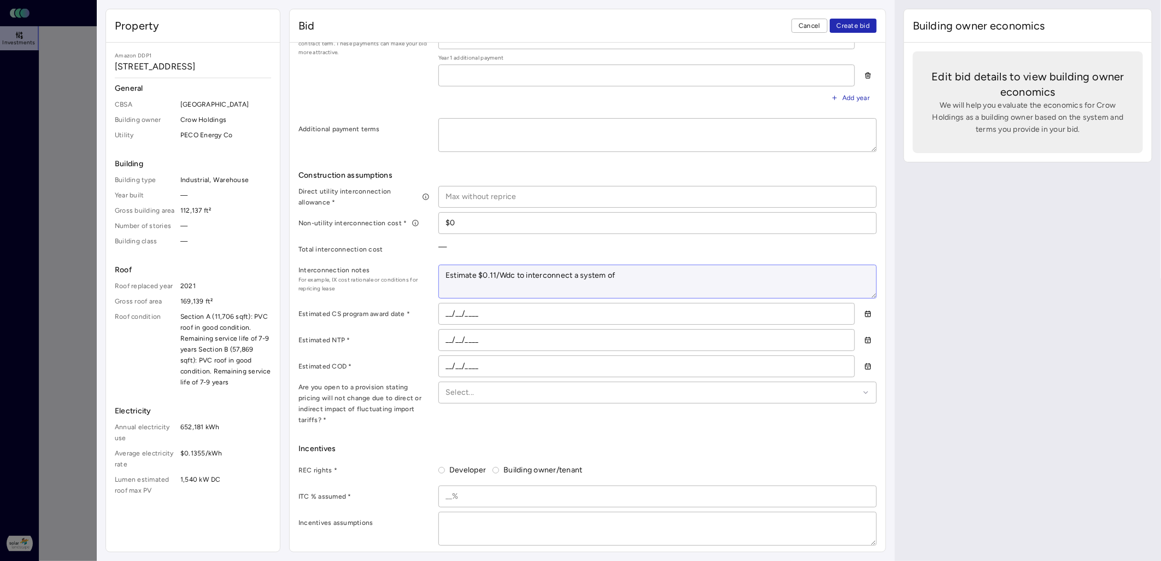
type textarea "Estimate $0.11/Wdc to interconnect a system of"
type textarea "x"
type textarea "Estimate $0.11/Wdc to interconnect a system of th"
type textarea "x"
type textarea "Estimate $0.11/Wdc to interconnect a system of thi"
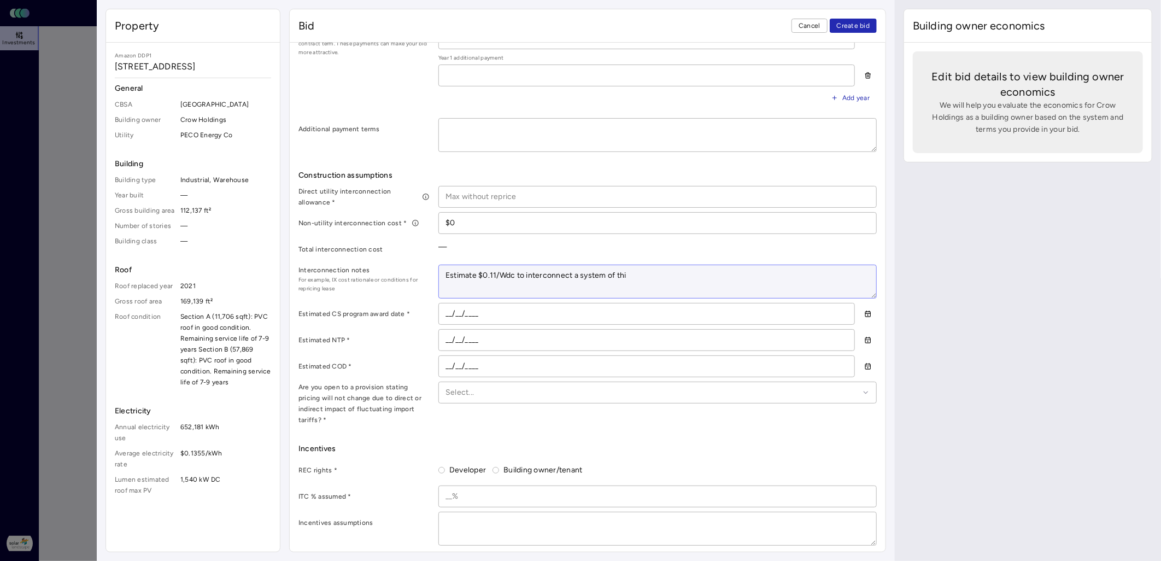
type textarea "x"
type textarea "Estimate $0.11/Wdc to interconnect a system of this"
type textarea "x"
type textarea "Estimate $0.11/Wdc to interconnect a system of this sy"
type textarea "x"
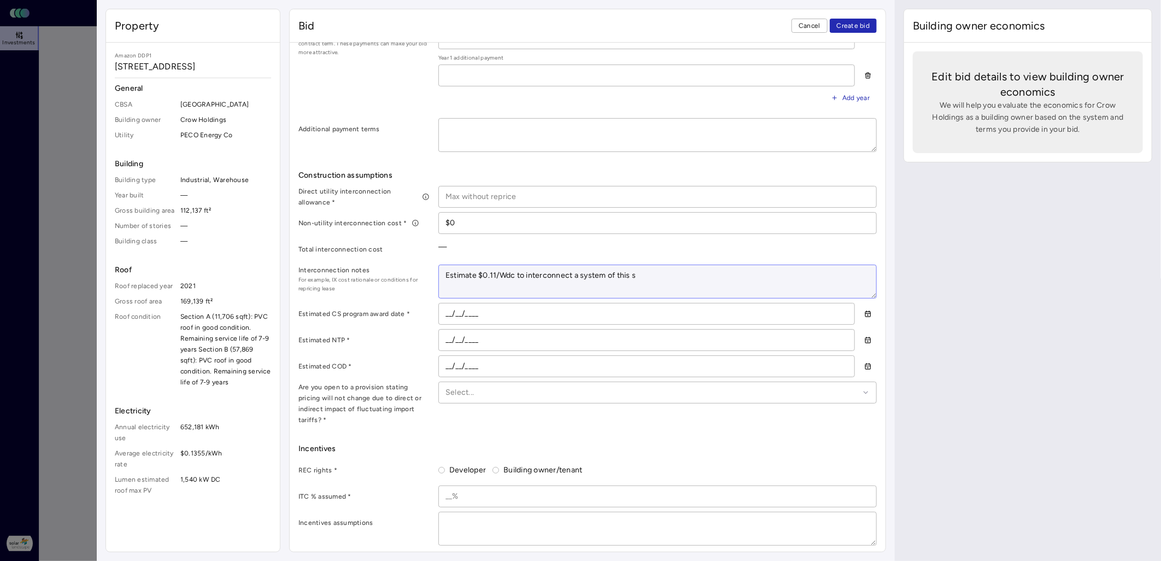
type textarea "Estimate $0.11/Wdc to interconnect a system of this si"
type textarea "x"
type textarea "Estimate $0.11/Wdc to interconnect a system of this size"
type textarea "x"
type textarea "Estimate $0.11/Wdc to interconnect a system of this size"
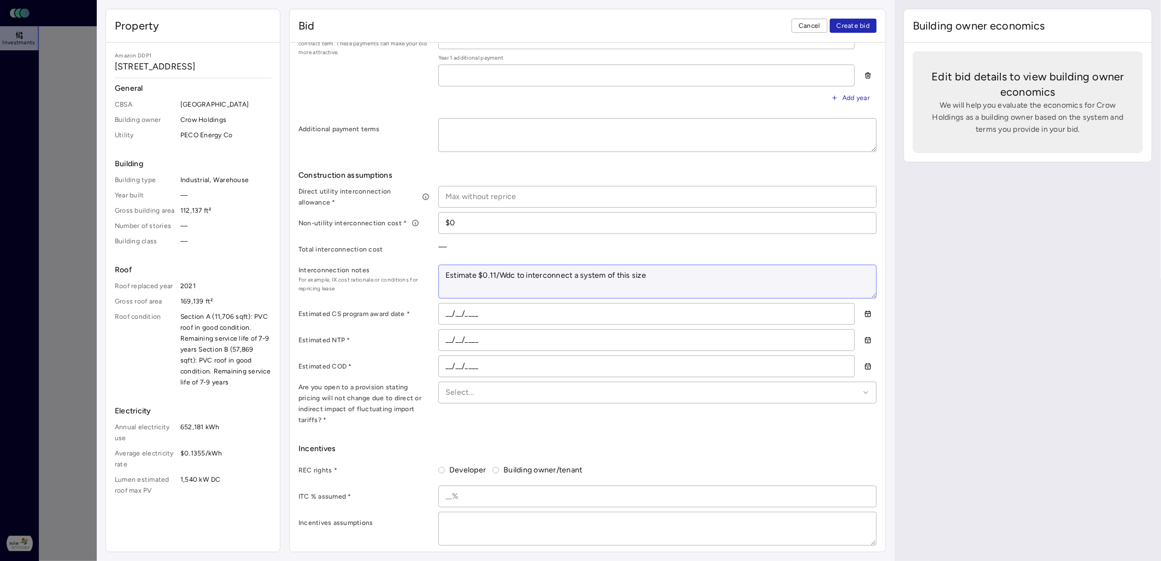
type textarea "x"
type textarea "Estimate $0.11/Wdc to interconnect a system of this size in"
type textarea "x"
type textarea "Estimate $0.11/Wdc to interconnect a system of this size in"
type textarea "x"
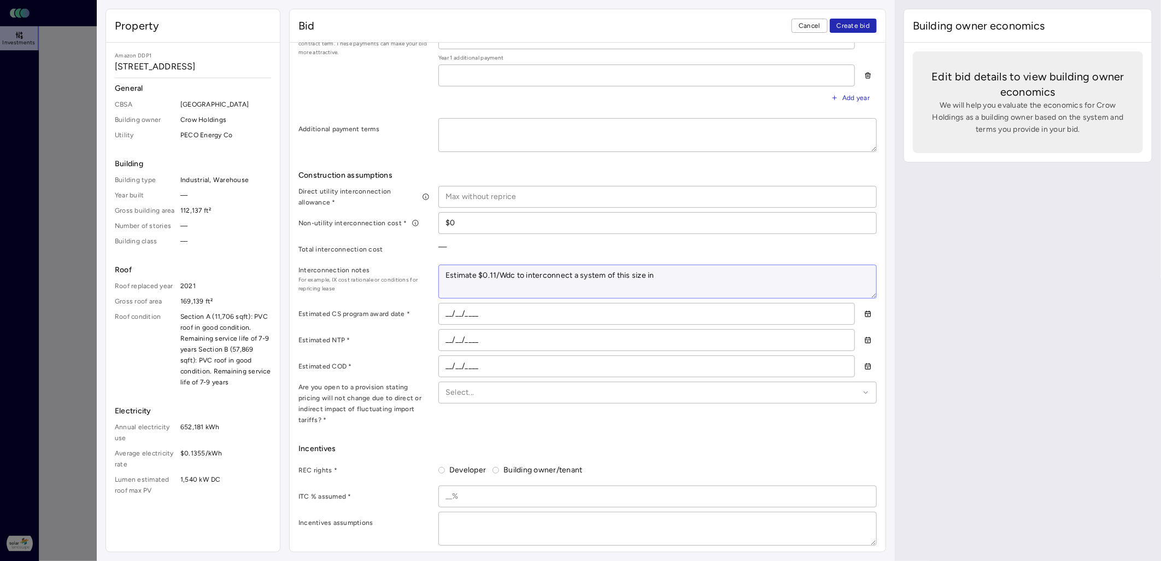
type textarea "Estimate $0.11/Wdc to interconnect a system of this size in P"
type textarea "x"
type textarea "Estimate $0.11/Wdc to interconnect a system of this size in PEC"
type textarea "x"
type textarea "Estimate $0.11/Wdc to interconnect a system of this size in PECO"
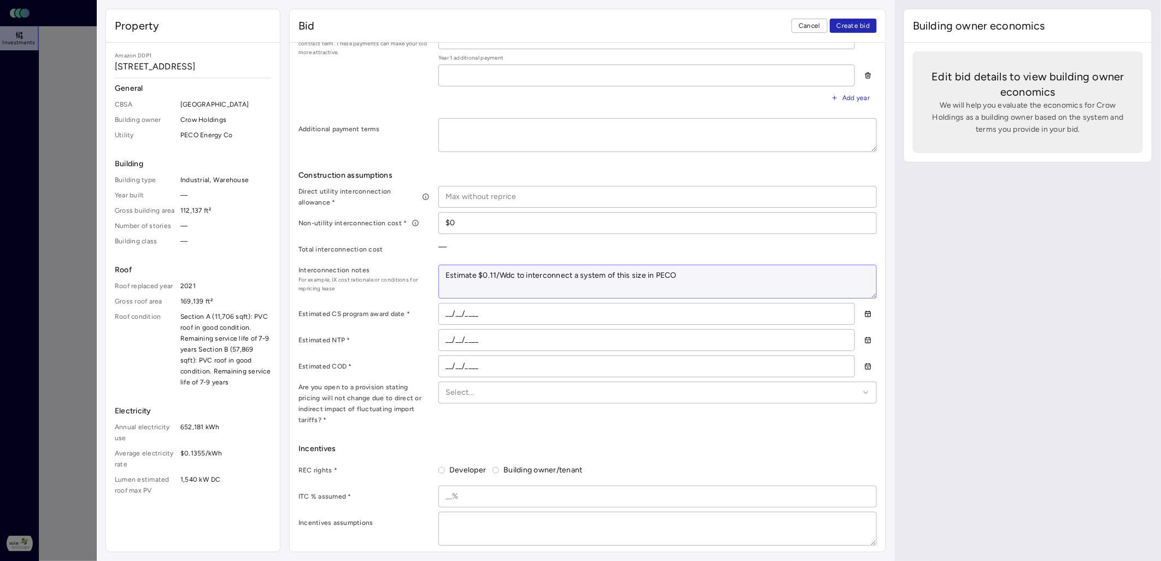
click at [462, 270] on textarea "Estimate $0.11/Wdc to interconnect a system of this size in PECO" at bounding box center [657, 281] width 437 height 33
type textarea "x"
type textarea "W$0.11/Wdc to interconnect a system of this size in [GEOGRAPHIC_DATA]"
type textarea "x"
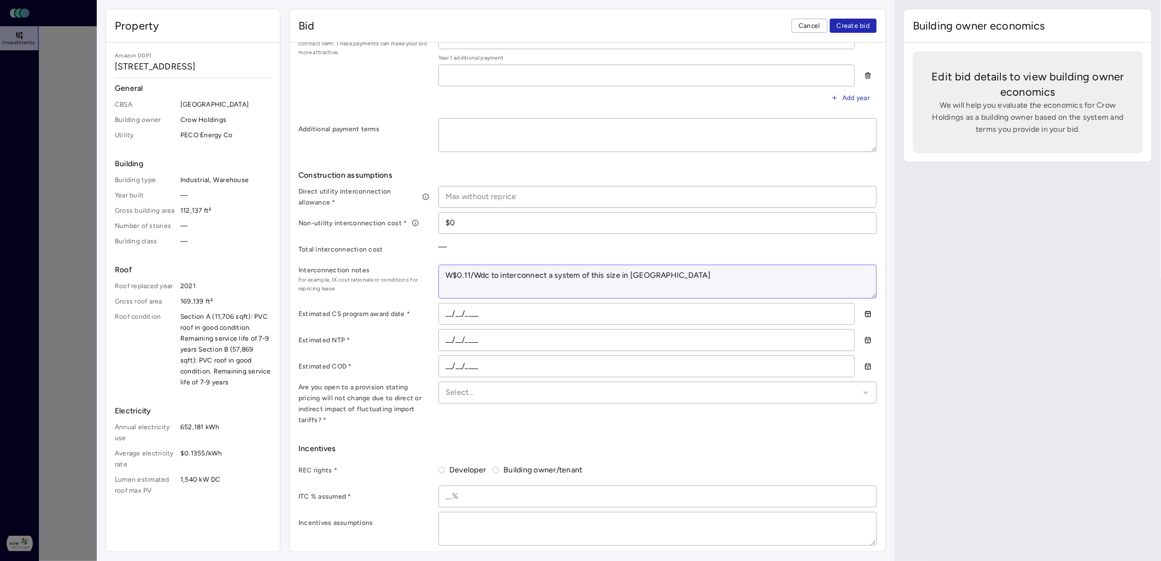
type textarea "We$0.11/Wdc to interconnect a system of this size in [GEOGRAPHIC_DATA]"
type textarea "x"
type textarea "We $0.11/Wdc to interconnect a system of this size in [GEOGRAPHIC_DATA]"
type textarea "x"
type textarea "We es$0.11/Wdc to interconnect a system of this size in PECO"
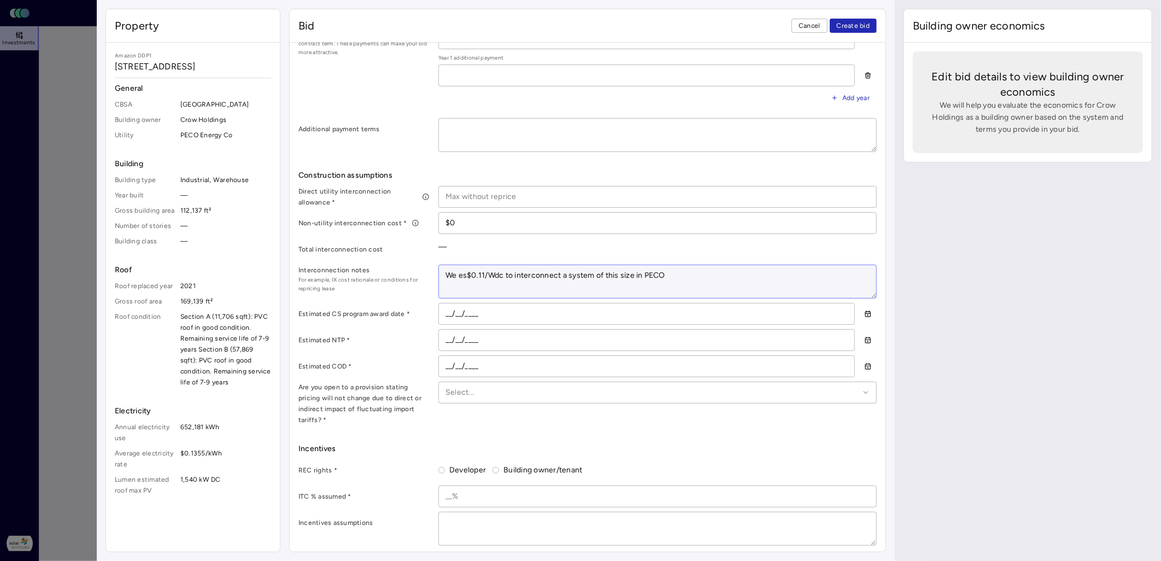
type textarea "x"
type textarea "We esti$0.11/Wdc to interconnect a system of this size in PECO"
type textarea "x"
type textarea "We estim$0.11/Wdc to interconnect a system of this size in PECO"
type textarea "x"
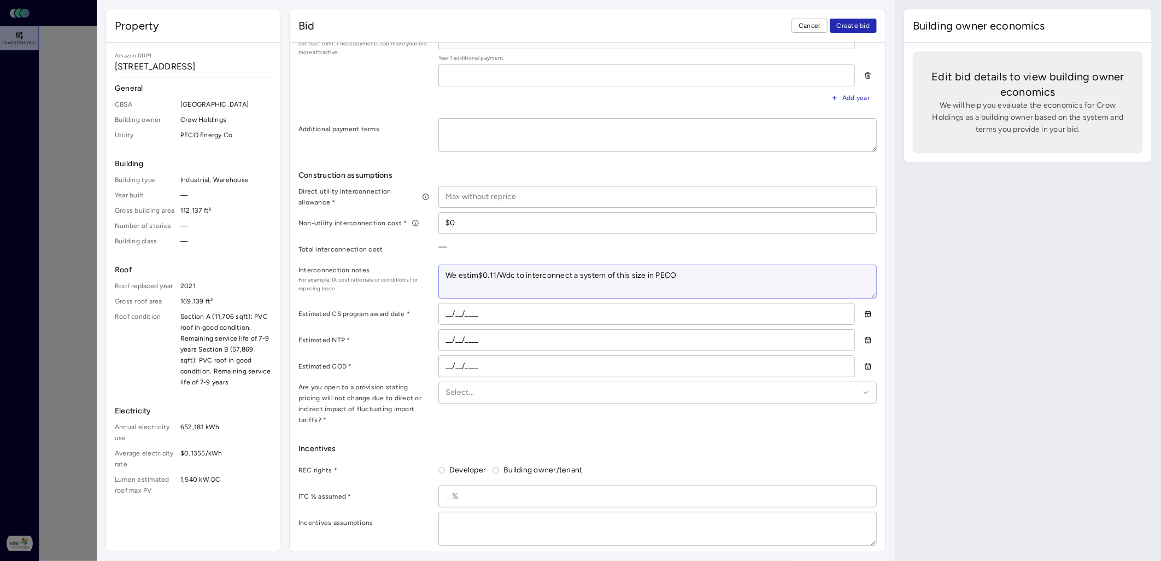
type textarea "We estima$0.11/Wdc to interconnect a system of this size in PECO"
type textarea "x"
type textarea "We estimat$0.11/Wdc to interconnect a system of this size in PECO"
type textarea "x"
type textarea "We estimate$0.11/Wdc to interconnect a system of this size in PECO"
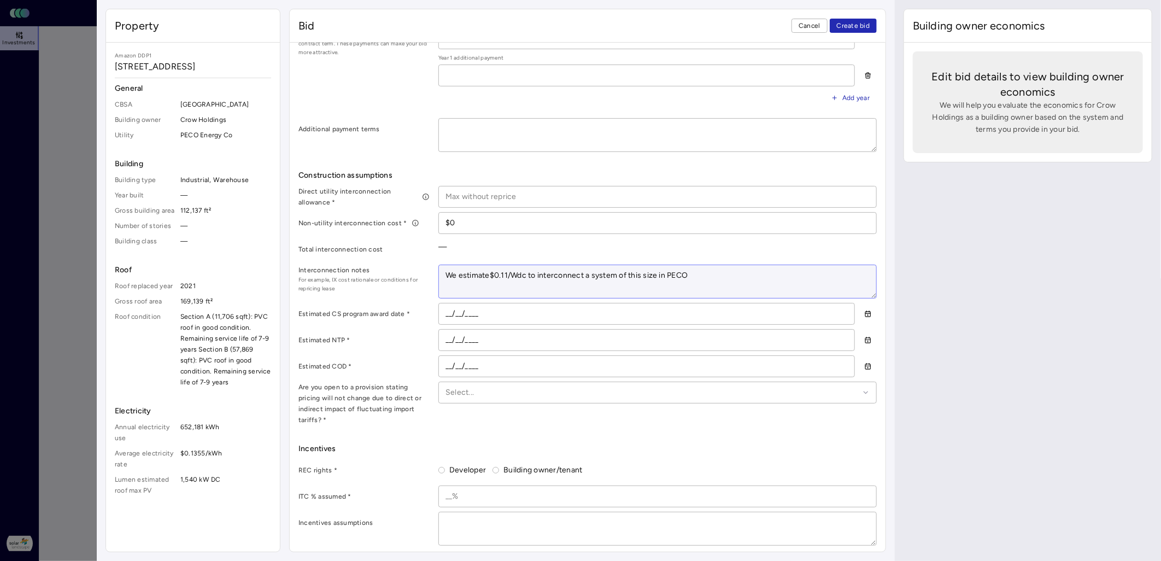
type textarea "x"
click at [532, 274] on textarea "We estimate $0.11/Wdc to interconnect a system of this size in PECO" at bounding box center [657, 281] width 437 height 33
type textarea "We estimate $0.11/Wdc fto interconnect a system of this size in PECO"
type textarea "x"
type textarea "We estimate $0.11/Wdc foto interconnect a system of this size in PECO"
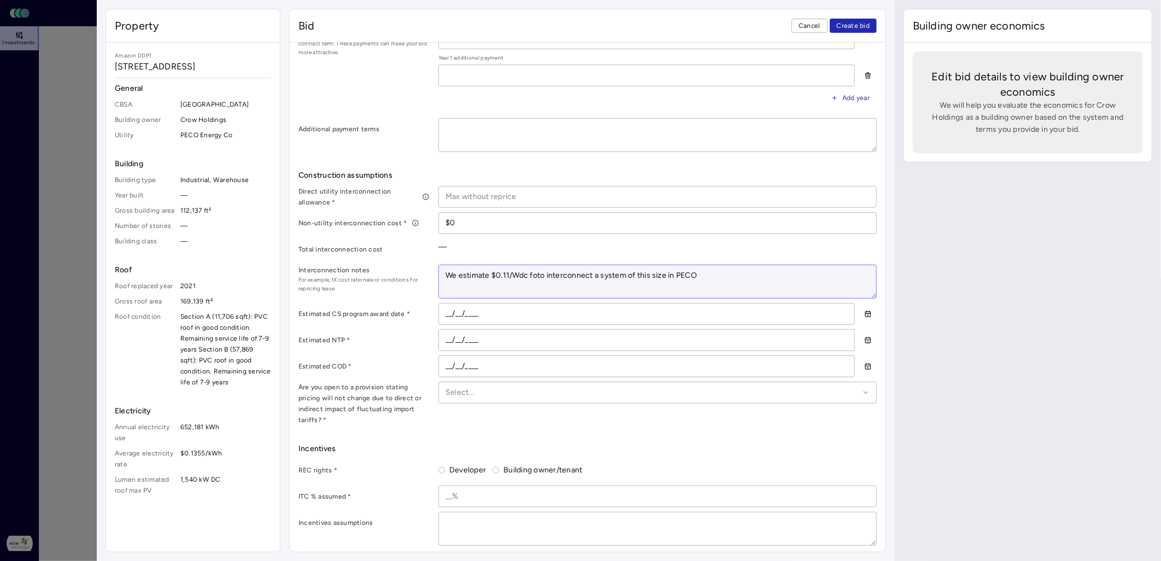
type textarea "x"
type textarea "We estimate $0.11/Wdc for to interconnect a system of this size in PECO"
type textarea "x"
type textarea "We estimate $0.11/Wdc for tto interconnect a system of this size in PECO"
type textarea "x"
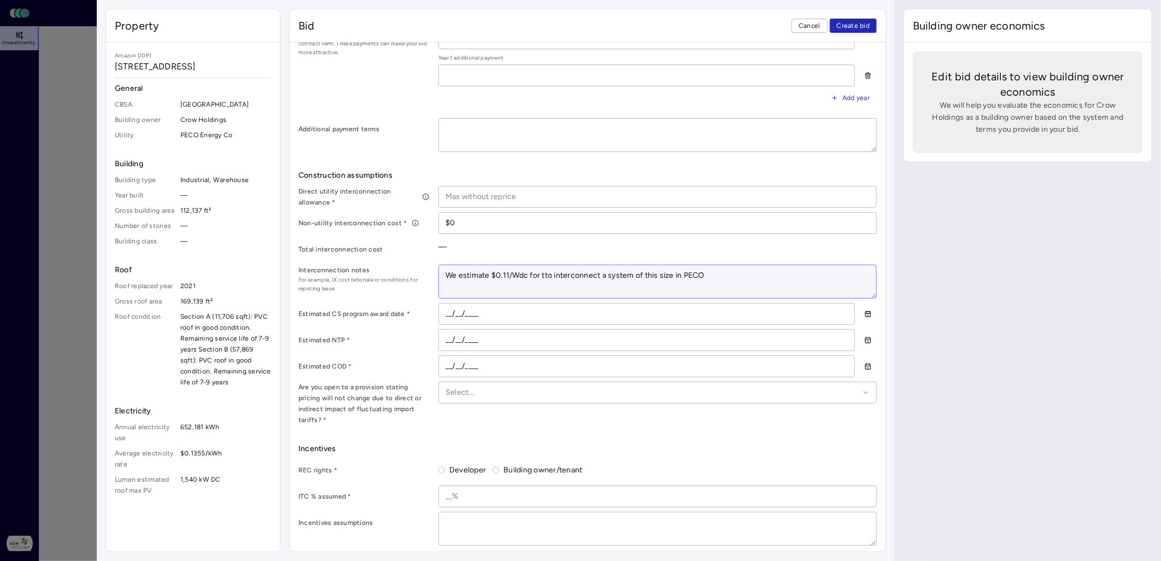
type textarea "We estimate $0.11/Wdc for thto interconnect a system of this size in PECO"
type textarea "x"
type textarea "We estimate $0.11/Wdc for theto interconnect a system of this size in PECO"
type textarea "x"
type textarea "We estimate $0.11/Wdc for the to interconnect a system of this size in PECO"
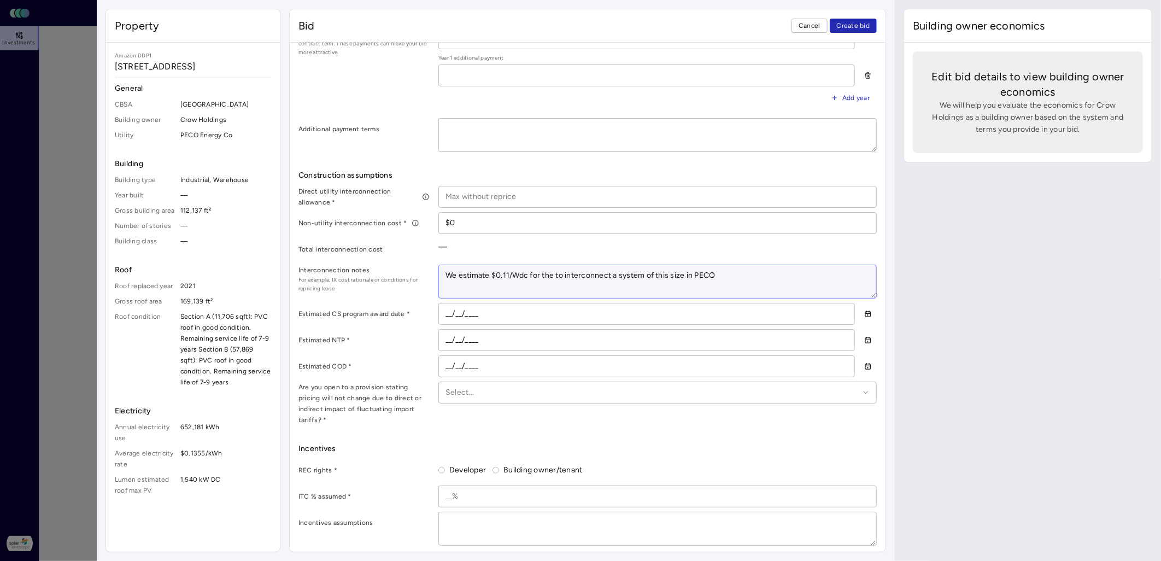
type textarea "x"
type textarea "We estimate $0.11/Wdc for the coto interconnect a system of this size in PECO"
type textarea "x"
type textarea "We estimate $0.11/Wdc for the costto interconnect a system of this size in PECO"
type textarea "x"
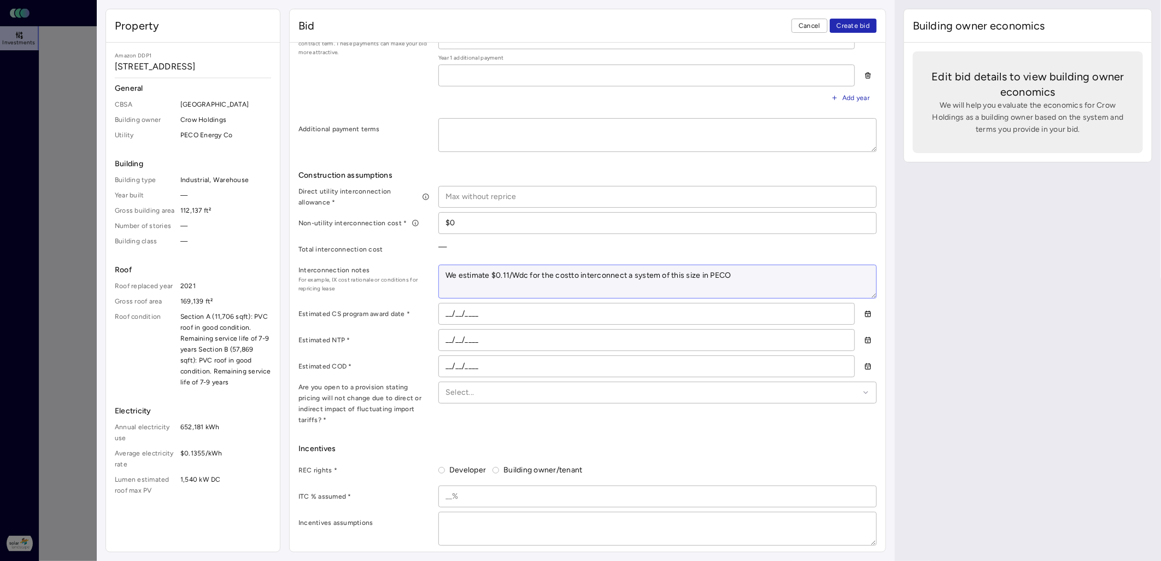
type textarea "We estimate $0.11/Wdc for the cost to interconnect a system of this size in PECO"
type textarea "x"
type textarea "We estimate $0.11/Wdc for the cost oto interconnect a system of this size in [G…"
type textarea "x"
type textarea "We estimate $0.11/Wdc for the cost of to interconnect a system of this size in …"
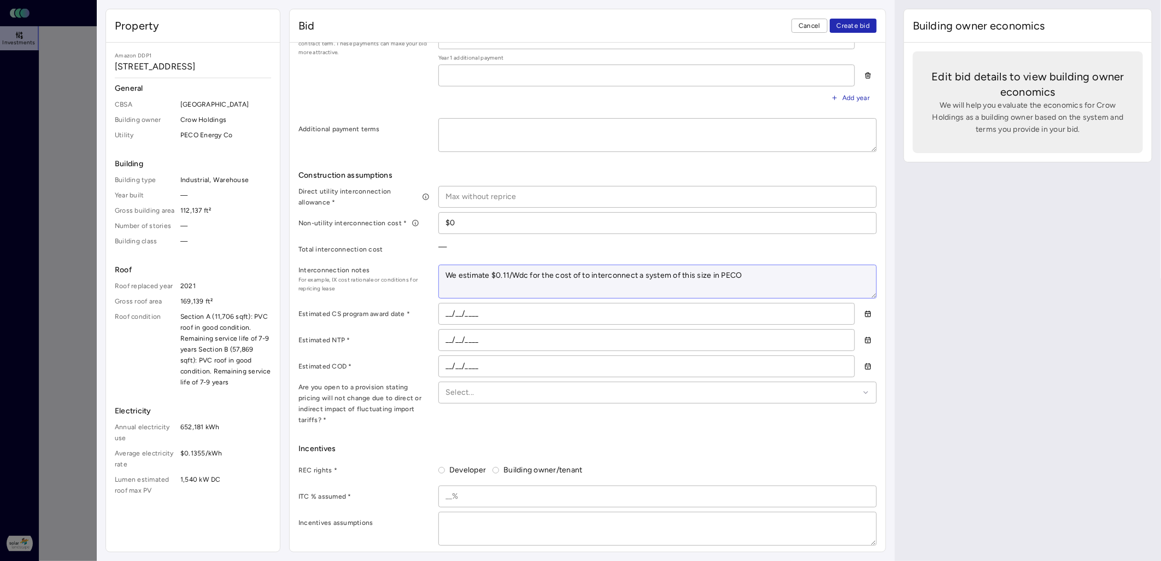
type textarea "x"
type textarea "We estimate $0.11/Wdc for the cost of sto interconnect a system of this size in…"
type textarea "x"
type textarea "We estimate $0.11/Wdc for the cost of stato interconnect a system of this size …"
type textarea "x"
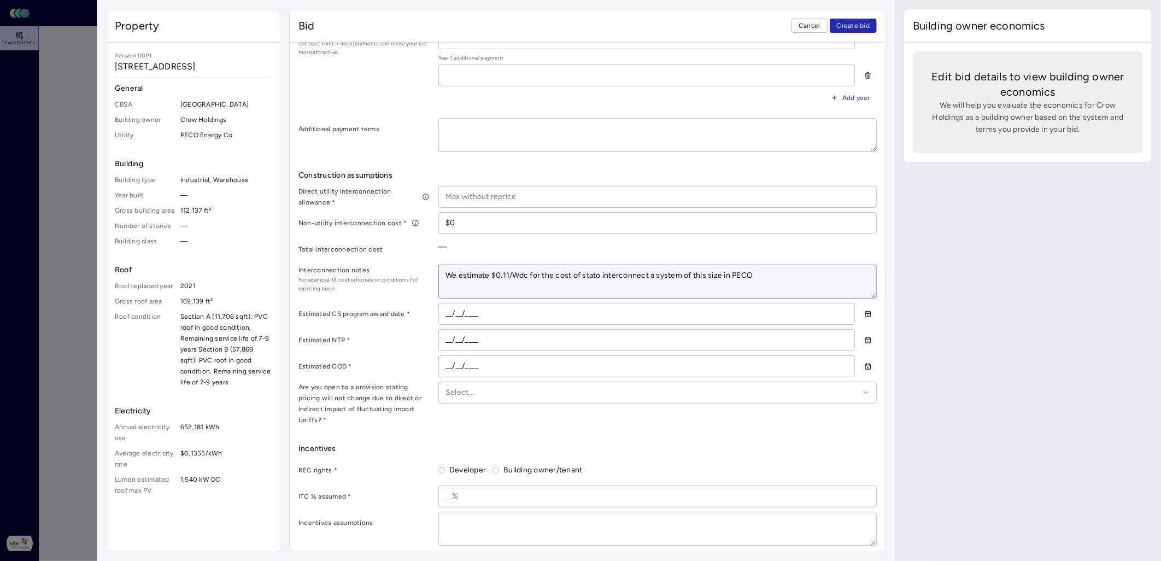
type textarea "We estimate $0.11/Wdc for the cost of stto interconnect a system of this size i…"
type textarea "x"
type textarea "We estimate $0.11/Wdc for the cost of to interconnect a system of this size in …"
type textarea "x"
type textarea "We estimate $0.11/Wdc for the cost ofto interconnect a system of this size in P…"
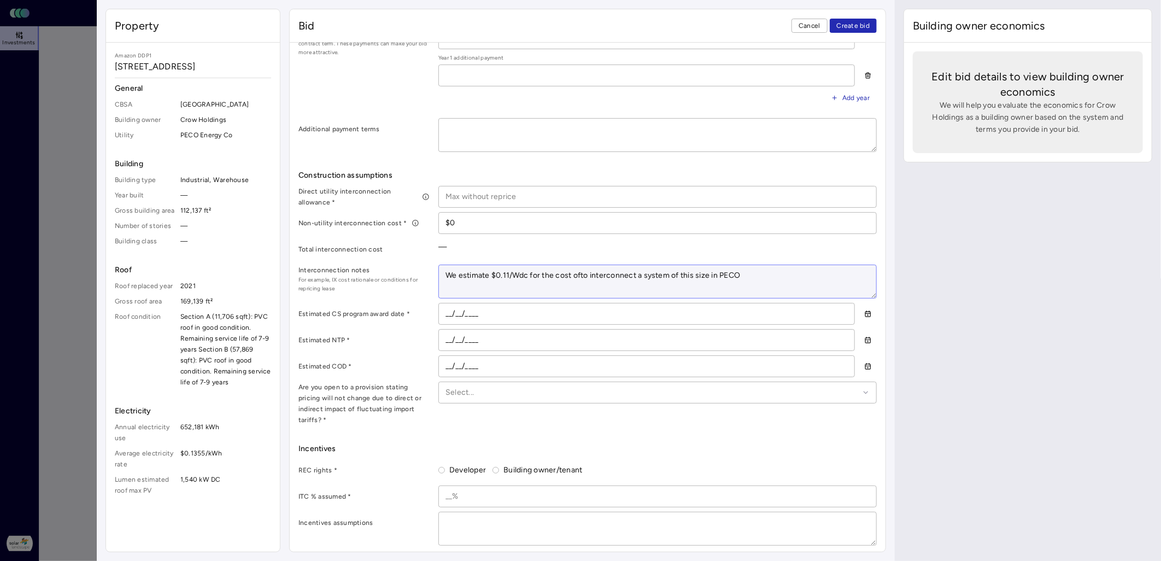
type textarea "x"
type textarea "We estimate $0.11/Wdc for the cost oto interconnect a system of this size in [G…"
type textarea "x"
type textarea "We estimate $0.11/Wdc for the costto interconnect a system of this size in PECO"
type textarea "x"
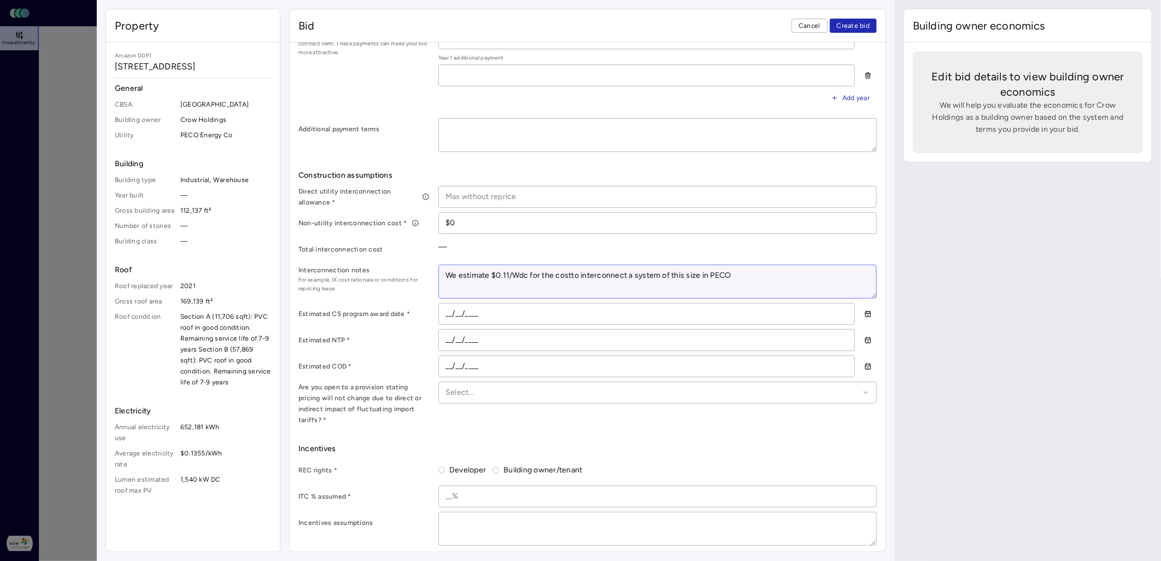
type textarea "We estimate $0.11/Wdc for the costo interconnect a system of this size in PECO"
type textarea "x"
type textarea "We estimate $0.11/Wdc for the coto interconnect a system of this size in PECO"
type textarea "x"
type textarea "We estimate $0.11/Wdc for the cto interconnect a system of this size in PECO"
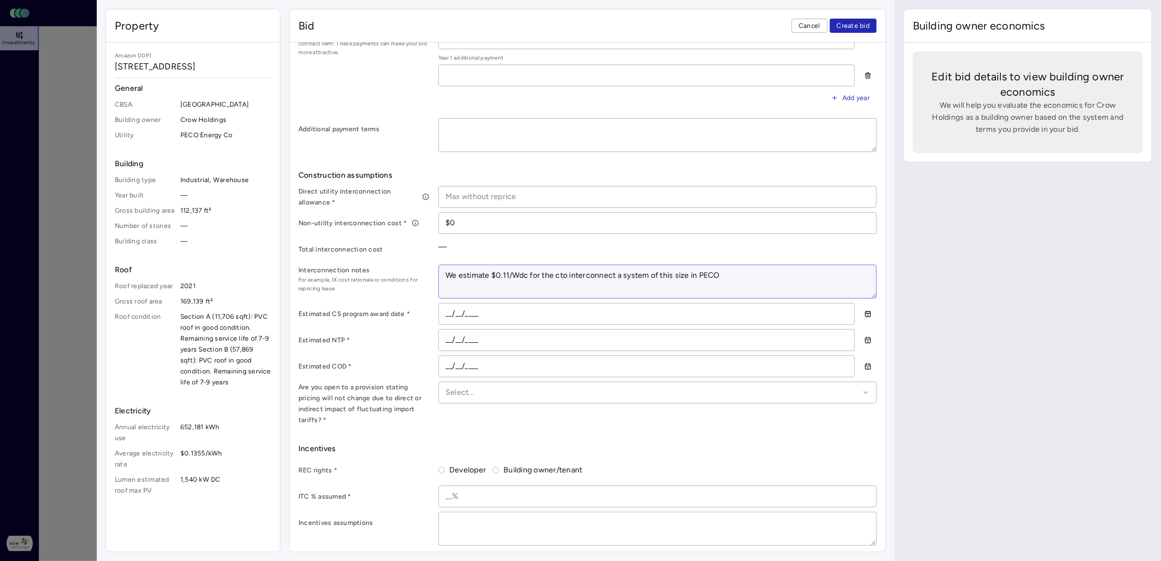
type textarea "x"
type textarea "We estimate $0.11/Wdc for the to interconnect a system of this size in PECO"
type textarea "x"
type textarea "We estimate $0.11/Wdc for the stto interconnect a system of this size in PECO"
type textarea "x"
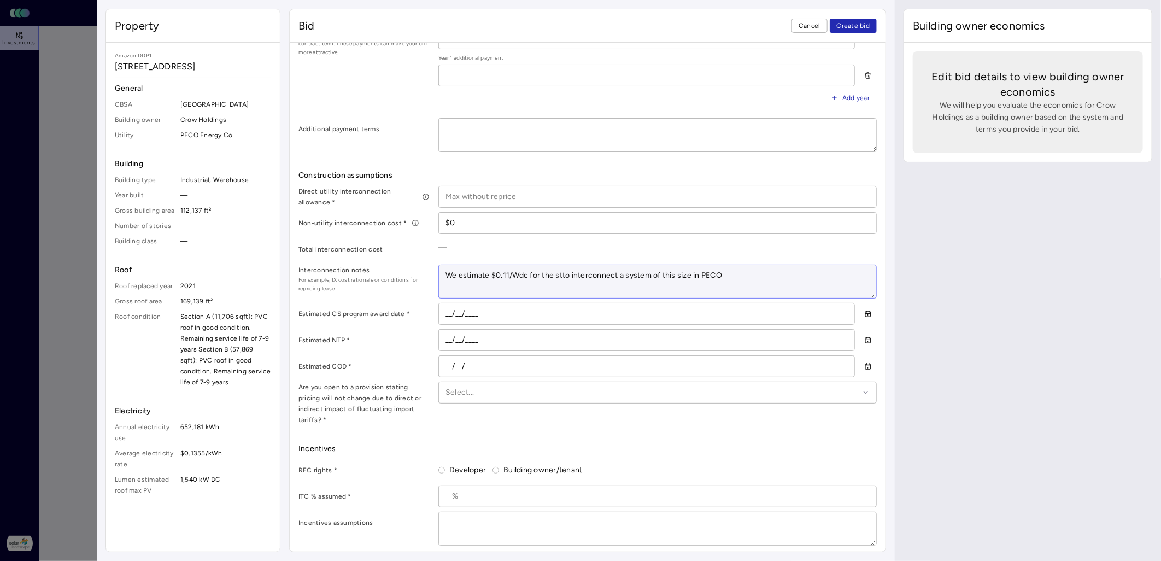
type textarea "We estimate $0.11/Wdc for the stato interconnect a system of this size in PECO"
type textarea "x"
click at [763, 271] on textarea "We estimate $0.11/Wdc for the standard new service IX cost to interconnect a sy…" at bounding box center [657, 281] width 437 height 33
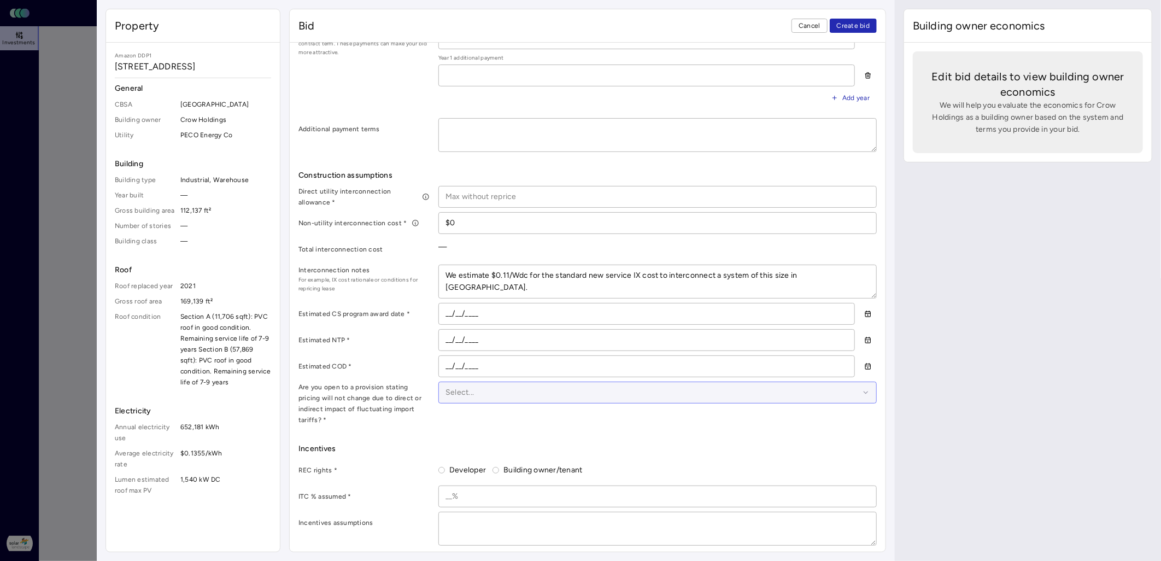
click at [643, 390] on div at bounding box center [653, 393] width 414 height 12
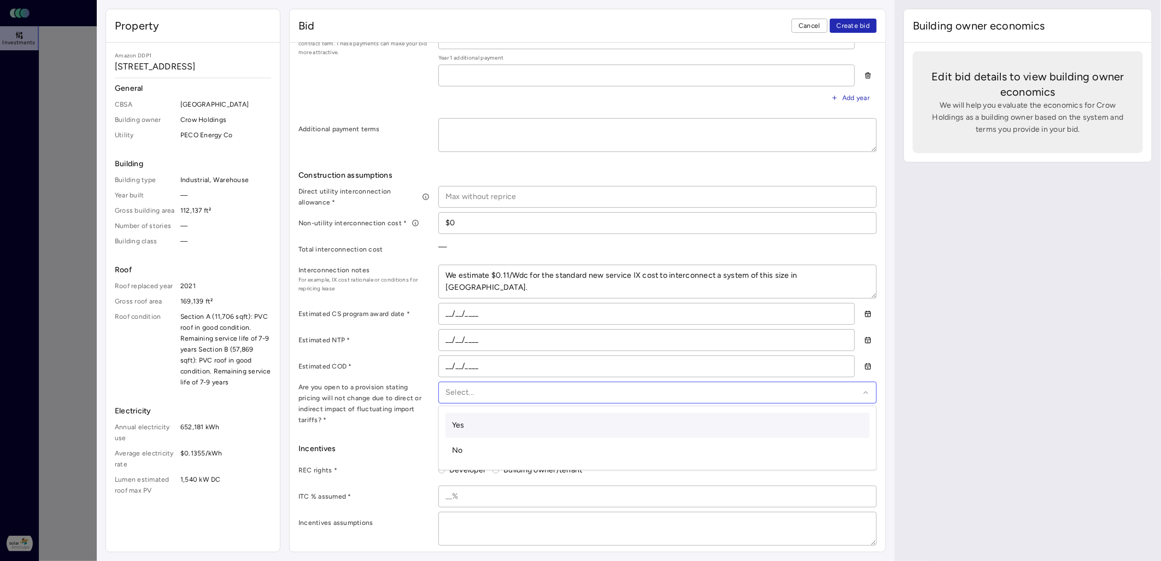
click at [633, 390] on div "Yes" at bounding box center [658, 425] width 424 height 25
click at [449, 390] on label "Developer" at bounding box center [465, 470] width 41 height 12
click at [445, 390] on button "Developer" at bounding box center [442, 470] width 7 height 7
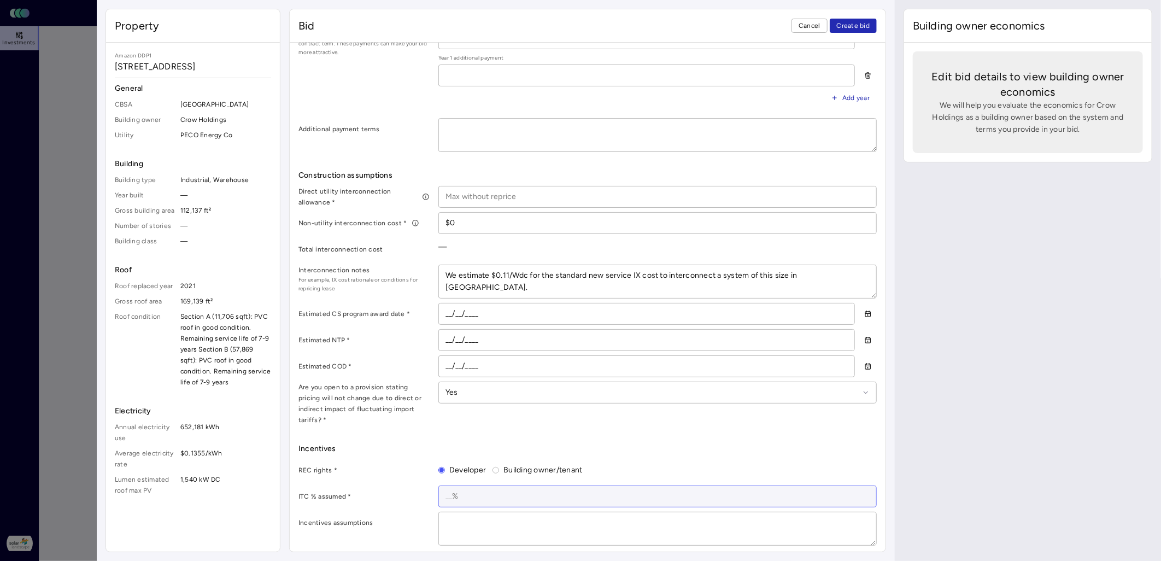
click at [476, 390] on input at bounding box center [657, 496] width 437 height 21
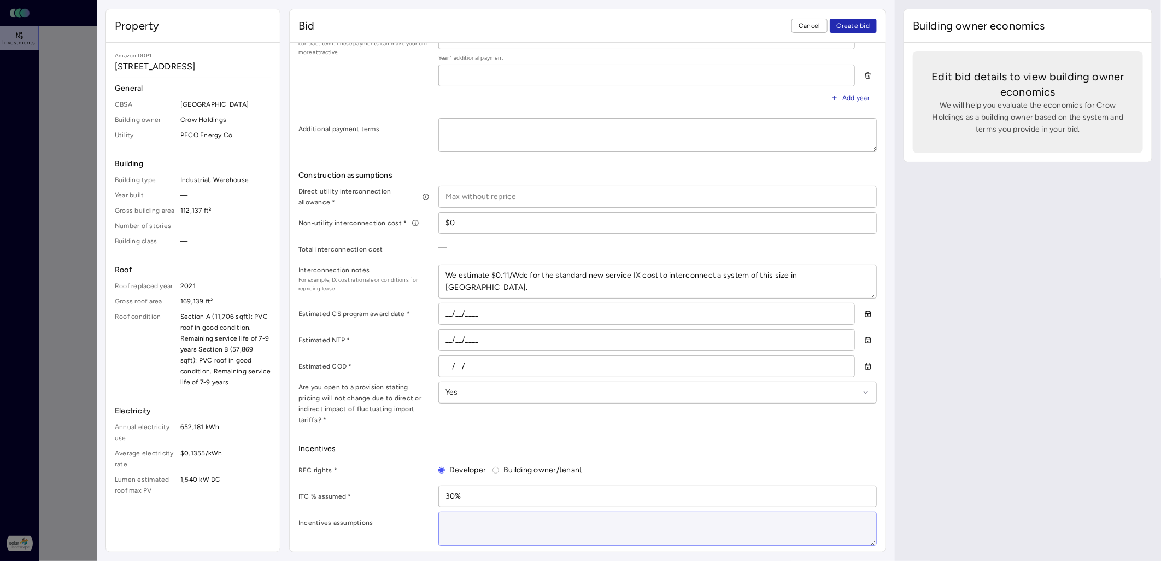
click at [489, 390] on textarea at bounding box center [657, 528] width 437 height 33
click at [468, 390] on textarea at bounding box center [657, 528] width 437 height 33
paste textarea "1758.51"
drag, startPoint x: 482, startPoint y: 512, endPoint x: 414, endPoint y: 510, distance: 68.4
click at [414, 390] on div "Incentives assumptions 1758.51" at bounding box center [588, 529] width 579 height 34
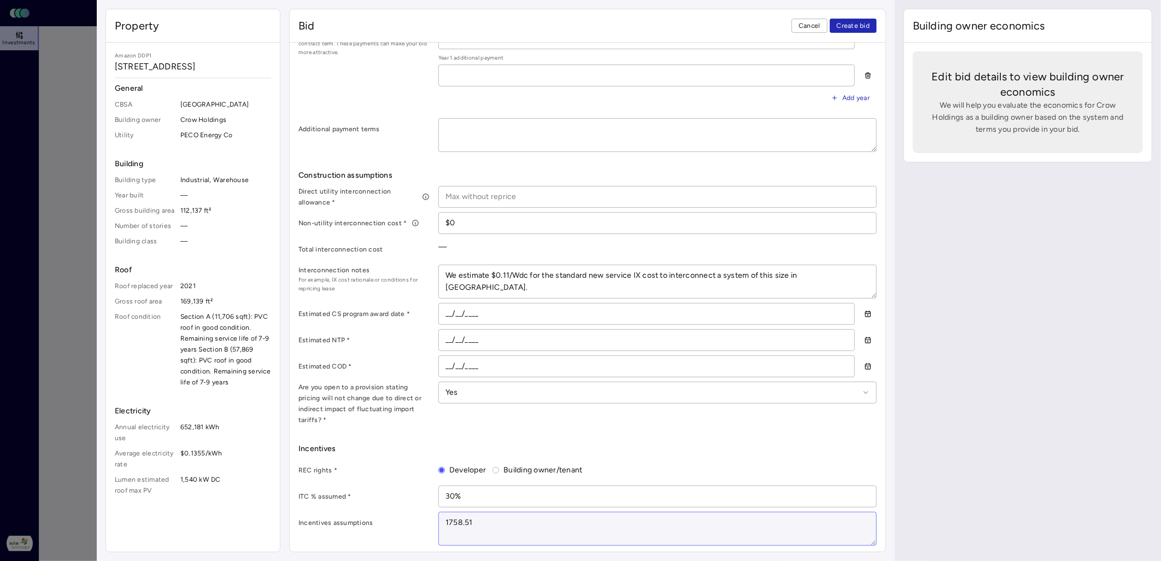
click at [484, 390] on textarea "1758.51" at bounding box center [657, 528] width 437 height 33
drag, startPoint x: 484, startPoint y: 512, endPoint x: 415, endPoint y: 511, distance: 69.5
click at [415, 390] on div "Incentives assumptions 1758.51" at bounding box center [588, 529] width 579 height 34
paste textarea "given the current political and regulatory environment, we do not believe it is…"
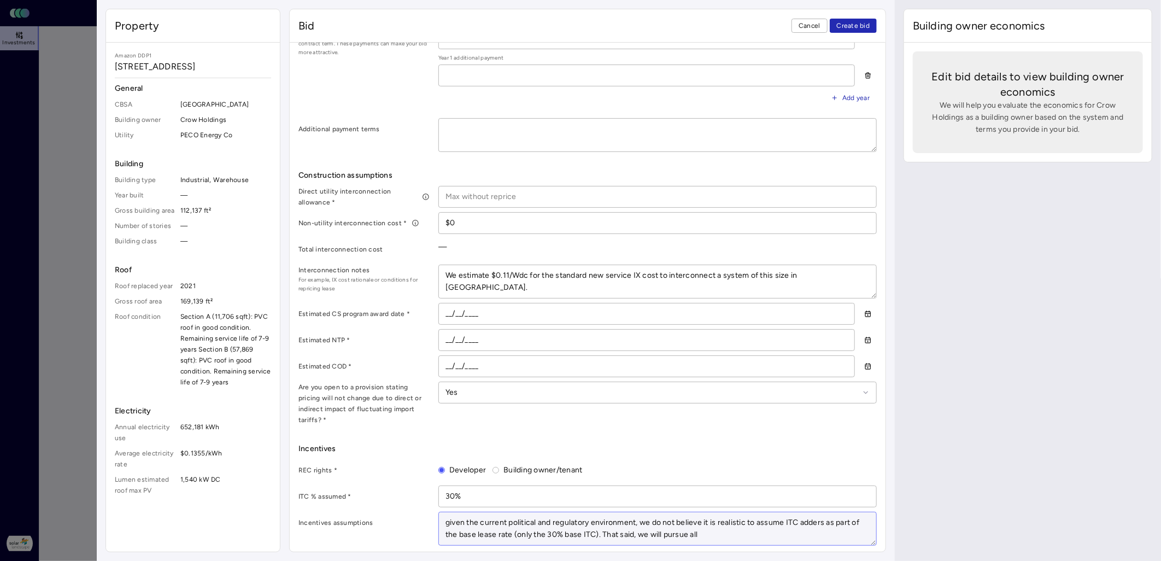
click at [448, 390] on textarea "given the current political and regulatory environment, we do not believe it is…" at bounding box center [657, 528] width 437 height 33
click at [763, 390] on textarea "Given the current political and regulatory environment, we do not believe it is…" at bounding box center [657, 528] width 437 height 33
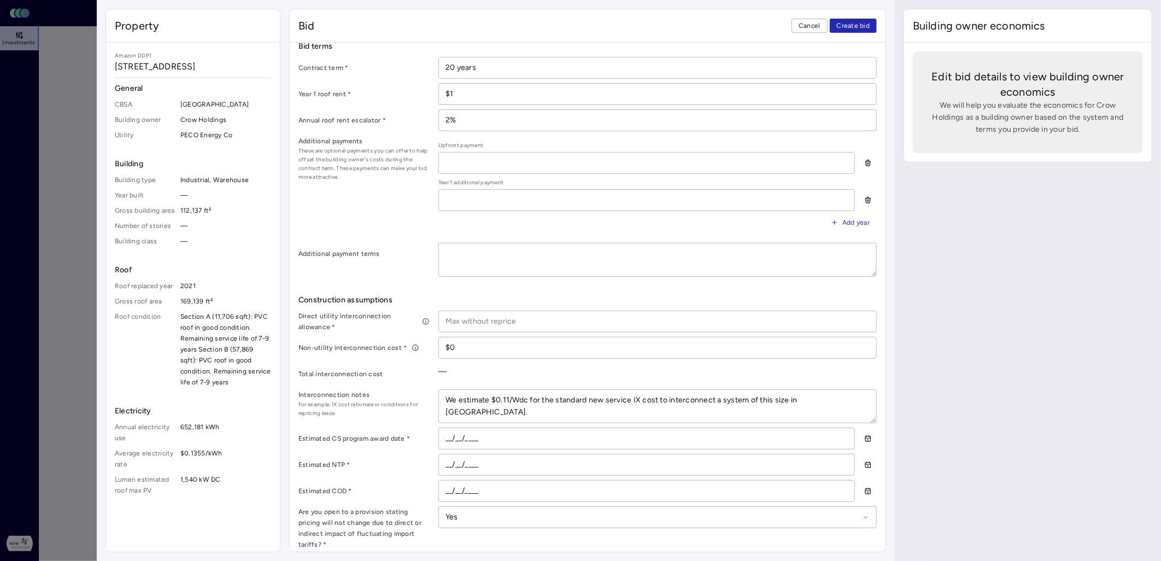
scroll to position [367, 0]
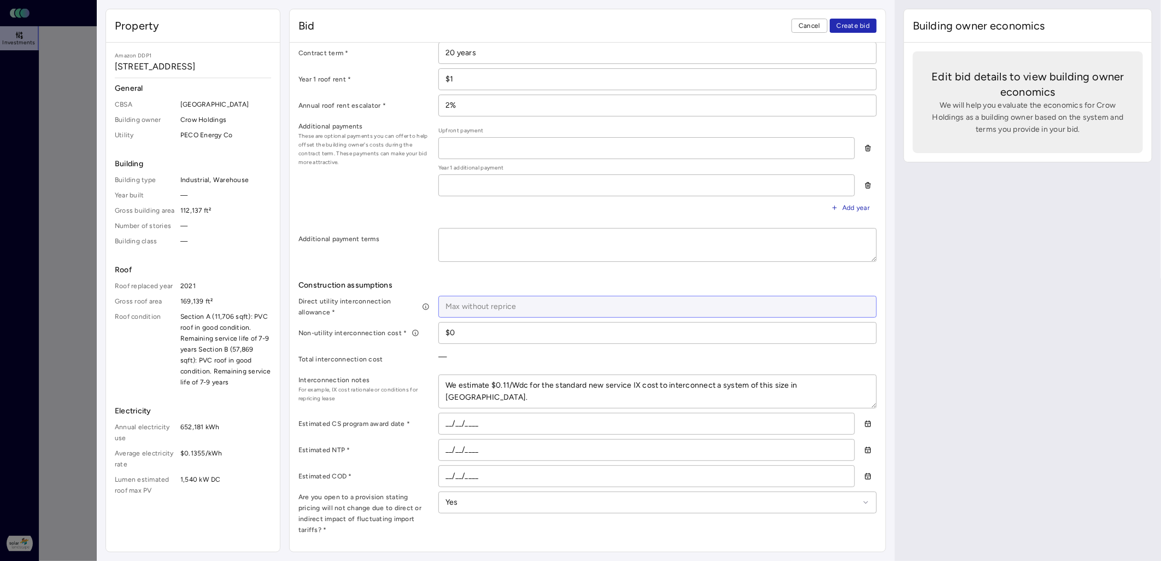
click at [516, 306] on input at bounding box center [657, 306] width 437 height 21
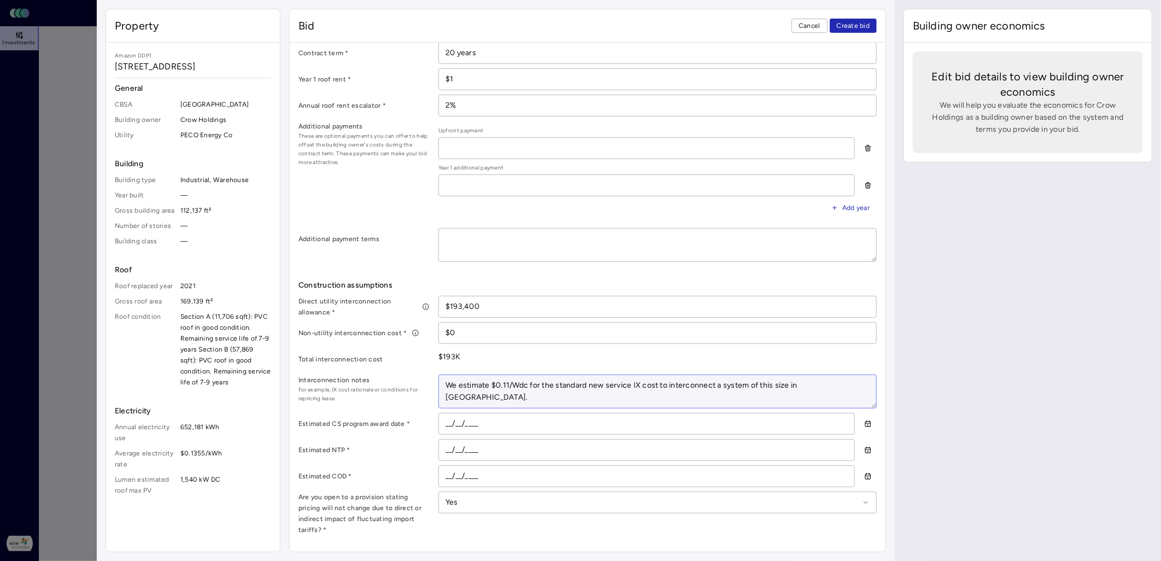
click at [763, 385] on textarea "We estimate $0.11/Wdc for the standard new service IX cost to interconnect a sy…" at bounding box center [657, 391] width 437 height 33
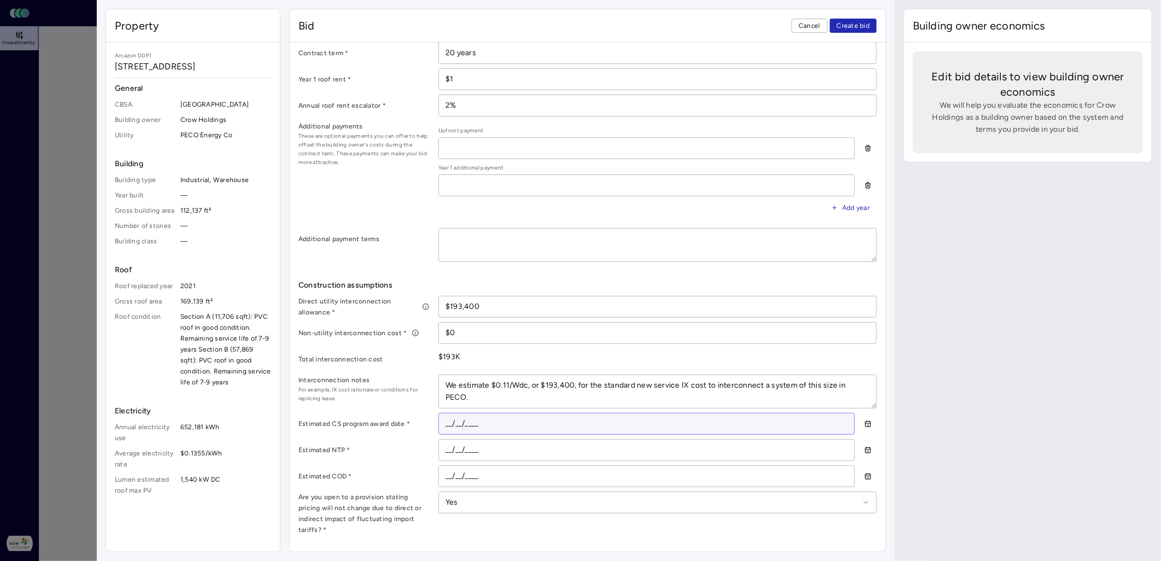
click at [457, 390] on input "__/__/____" at bounding box center [647, 423] width 416 height 21
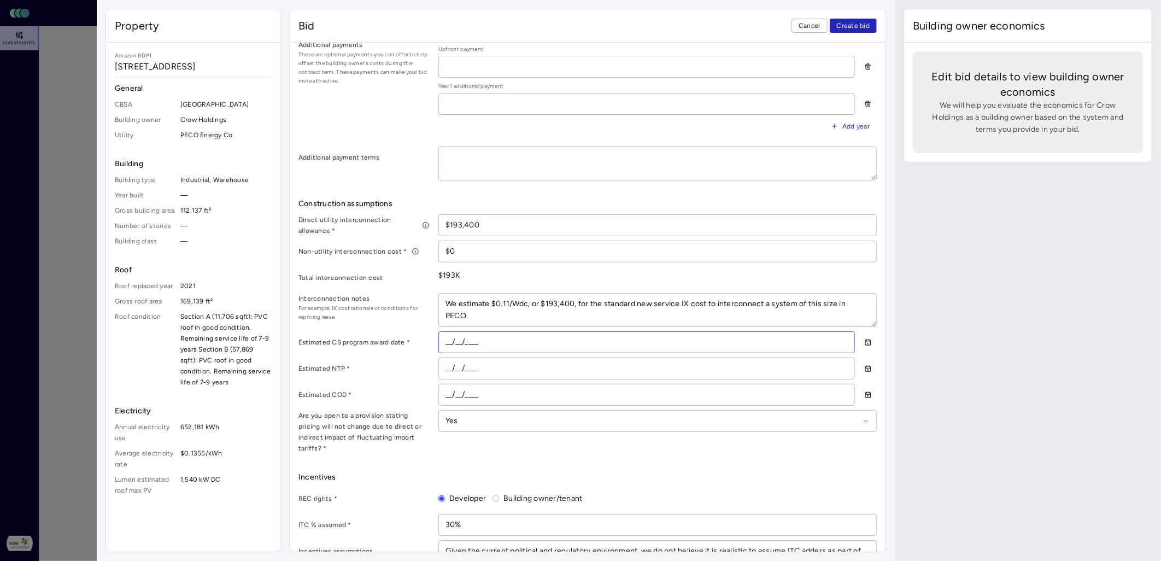
scroll to position [450, 0]
click at [447, 390] on input "__/__/____" at bounding box center [647, 393] width 416 height 21
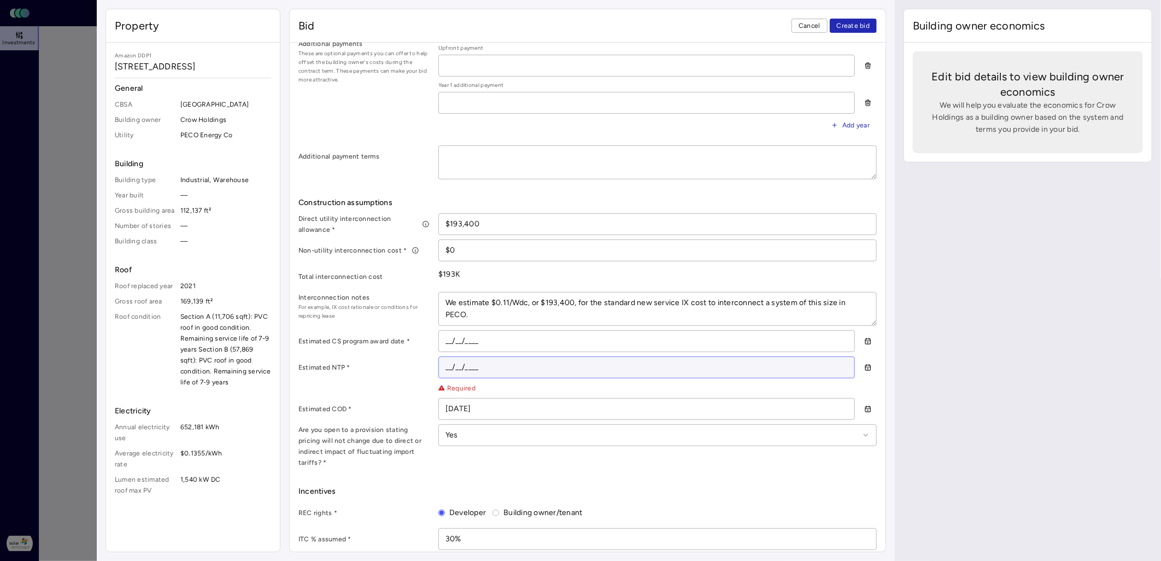
click at [447, 364] on input "__/__/____" at bounding box center [647, 367] width 416 height 21
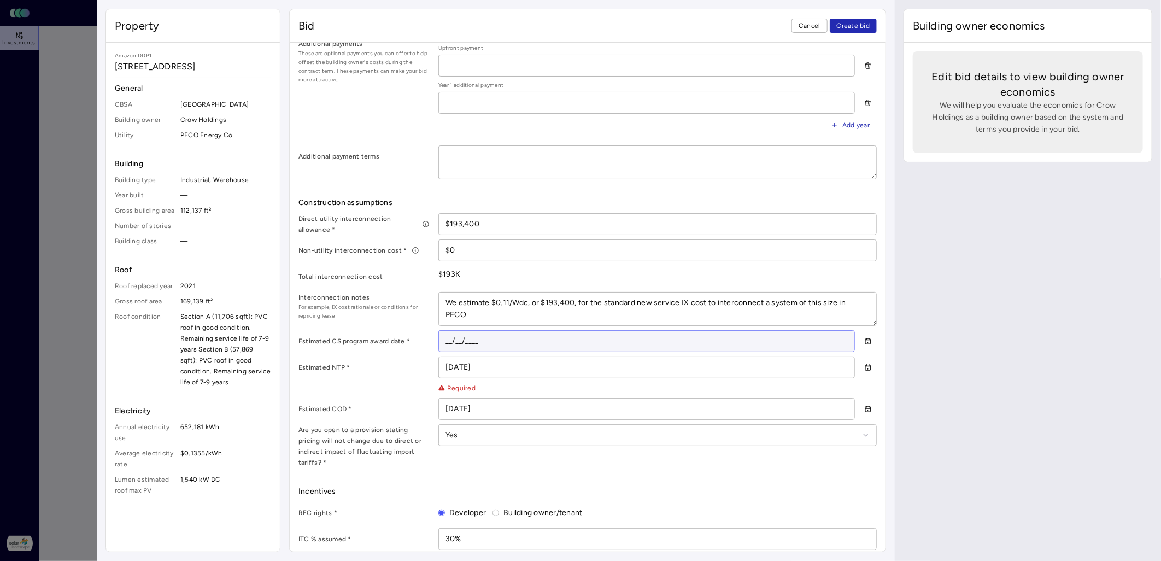
click at [441, 337] on input "__/__/____" at bounding box center [647, 341] width 416 height 21
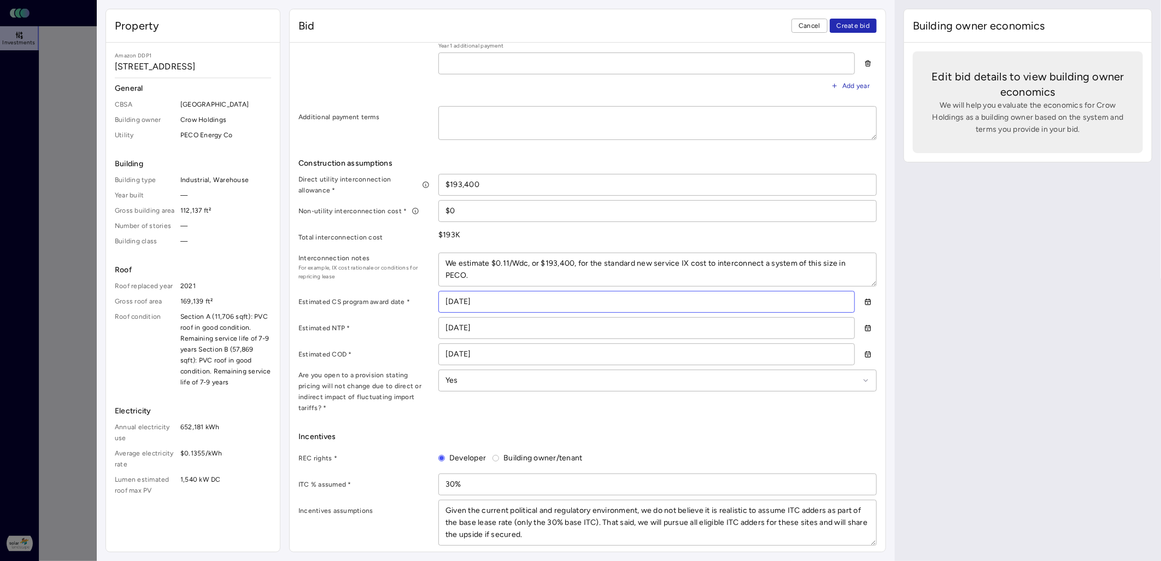
scroll to position [549, 0]
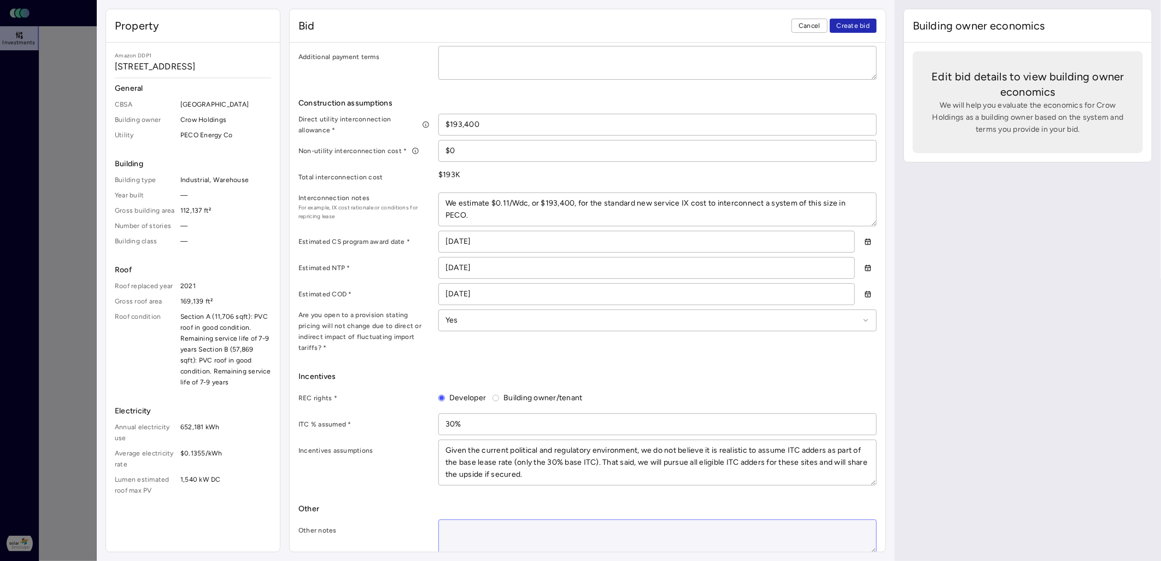
click at [465, 390] on textarea at bounding box center [657, 536] width 437 height 33
click at [598, 390] on textarea "Note that there is no CS program in [GEOGRAPHIC_DATA], so estimate CS program a…" at bounding box center [657, 536] width 437 height 33
click at [763, 390] on textarea "Note that there is no CS program in [GEOGRAPHIC_DATA], so we provided an estima…" at bounding box center [657, 536] width 437 height 33
click at [591, 390] on textarea "Note that there is no CS program in [GEOGRAPHIC_DATA], so we provided an estima…" at bounding box center [657, 536] width 437 height 33
click at [646, 390] on textarea "Note that there is no CS program in [GEOGRAPHIC_DATA]. Therefore, we provided a…" at bounding box center [657, 536] width 437 height 33
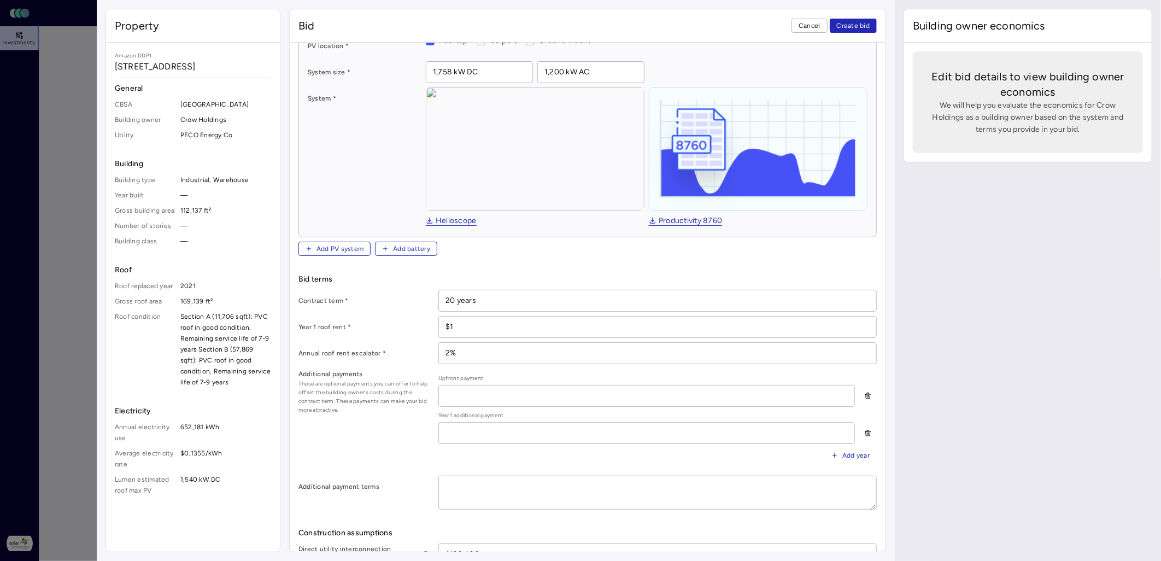
scroll to position [0, 0]
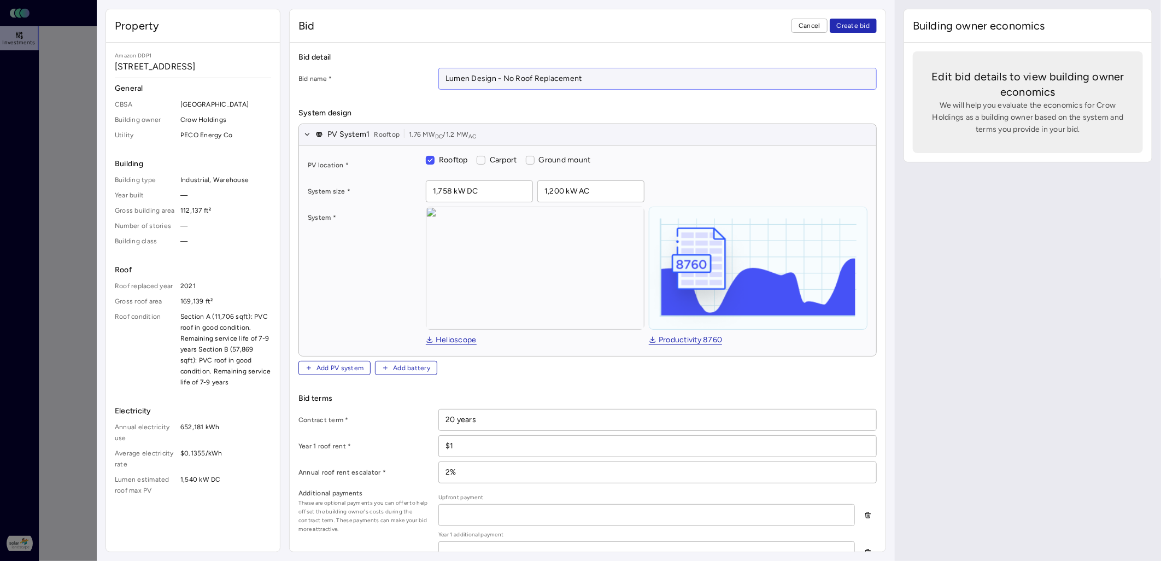
click at [462, 77] on input "Lumen Design - No Roof Replacement" at bounding box center [657, 78] width 437 height 21
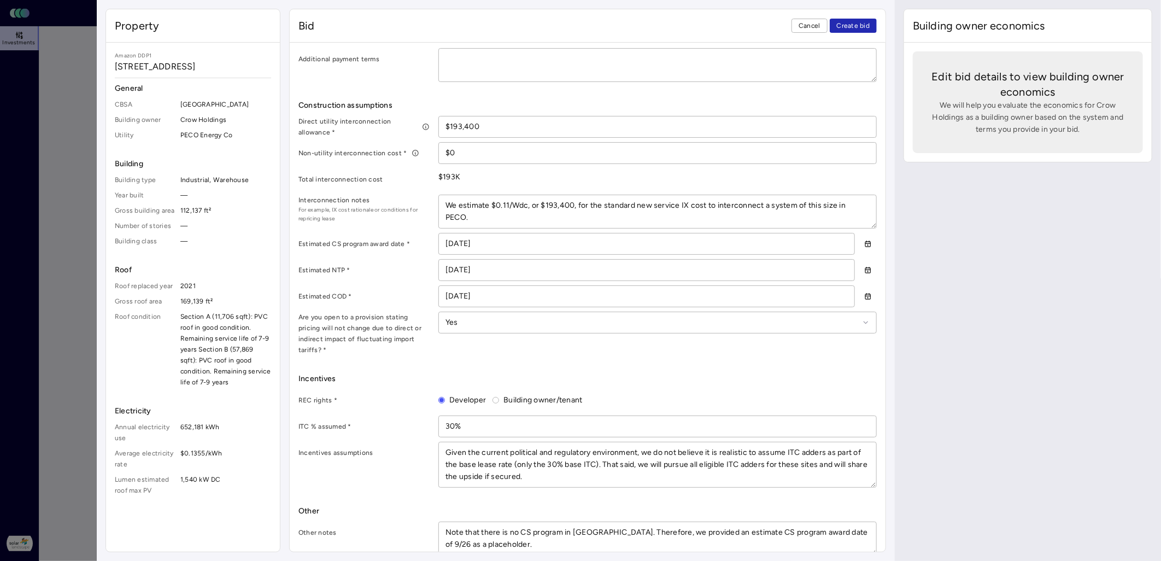
scroll to position [549, 0]
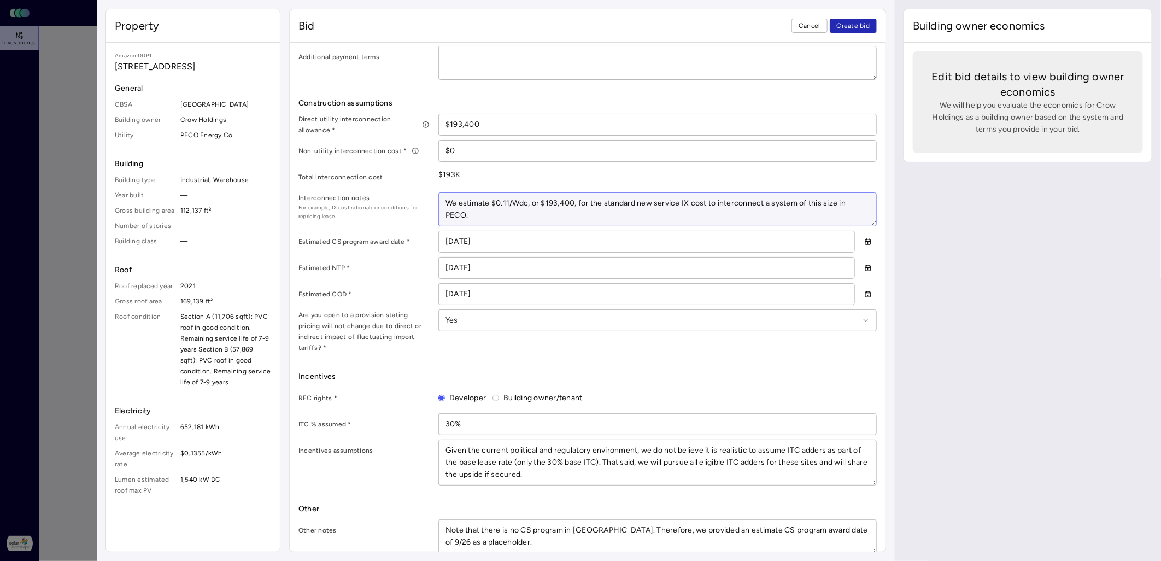
click at [492, 200] on textarea "We estimate $0.11/Wdc, or $193,400, for the standard new service IX cost to int…" at bounding box center [657, 209] width 437 height 33
click at [763, 199] on textarea "We estimate a standard new service IX cost of $0.11/Wdc, or $193,400, for the s…" at bounding box center [657, 209] width 437 height 33
click at [763, 215] on textarea "We estimate a standard new service IX cost of $0.11/Wdc, or $193,400, to interc…" at bounding box center [657, 209] width 437 height 33
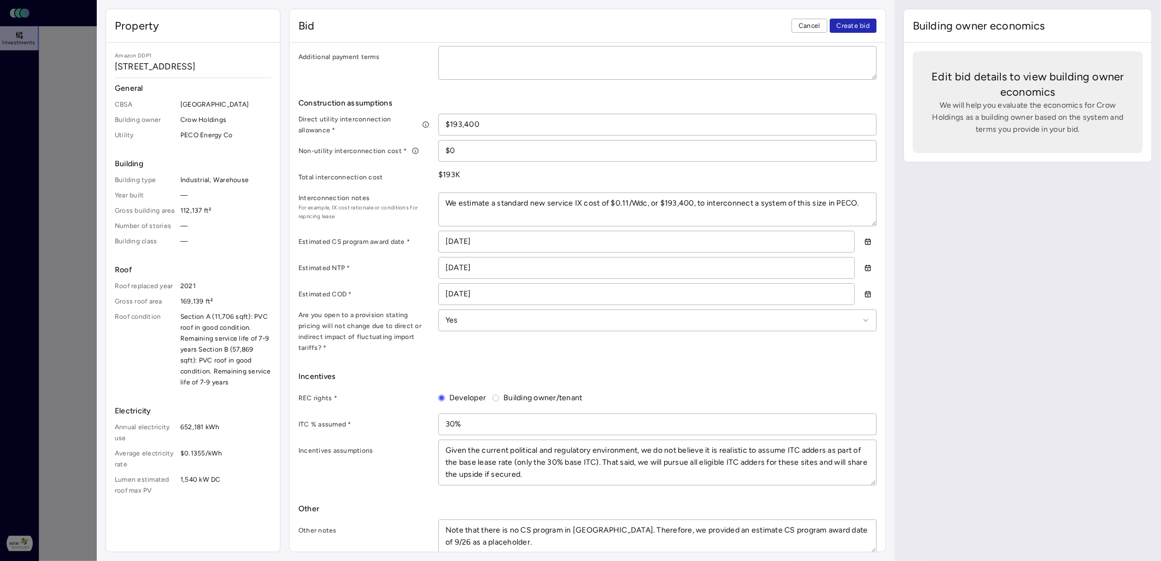
click at [737, 371] on span "Incentives" at bounding box center [588, 377] width 579 height 12
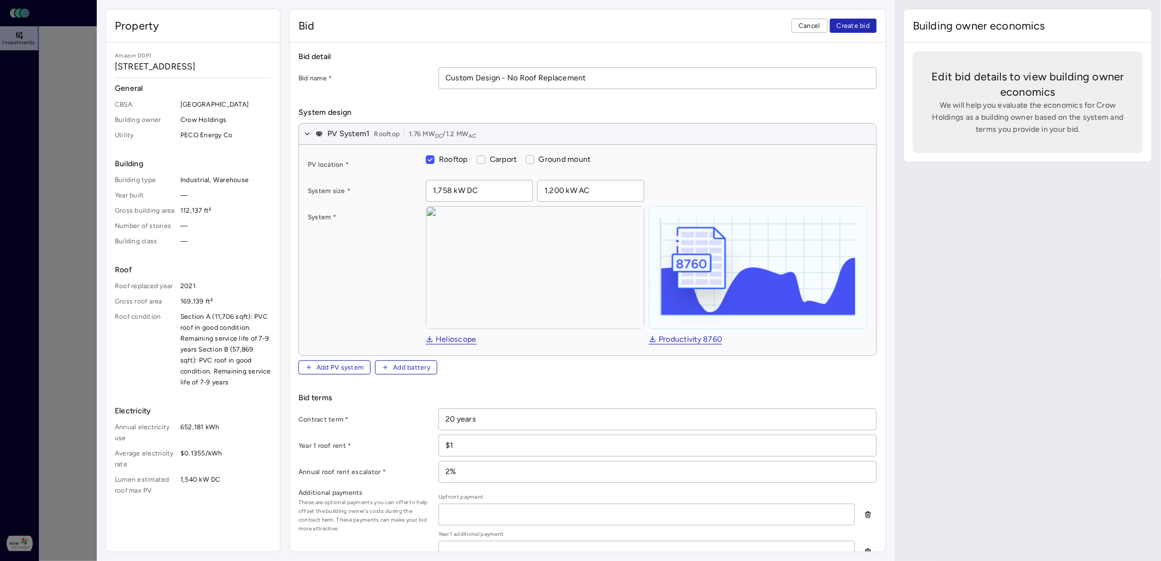
scroll to position [0, 0]
click at [763, 19] on button "Create bid" at bounding box center [854, 26] width 48 height 14
click at [763, 26] on span "Create bid" at bounding box center [853, 25] width 33 height 11
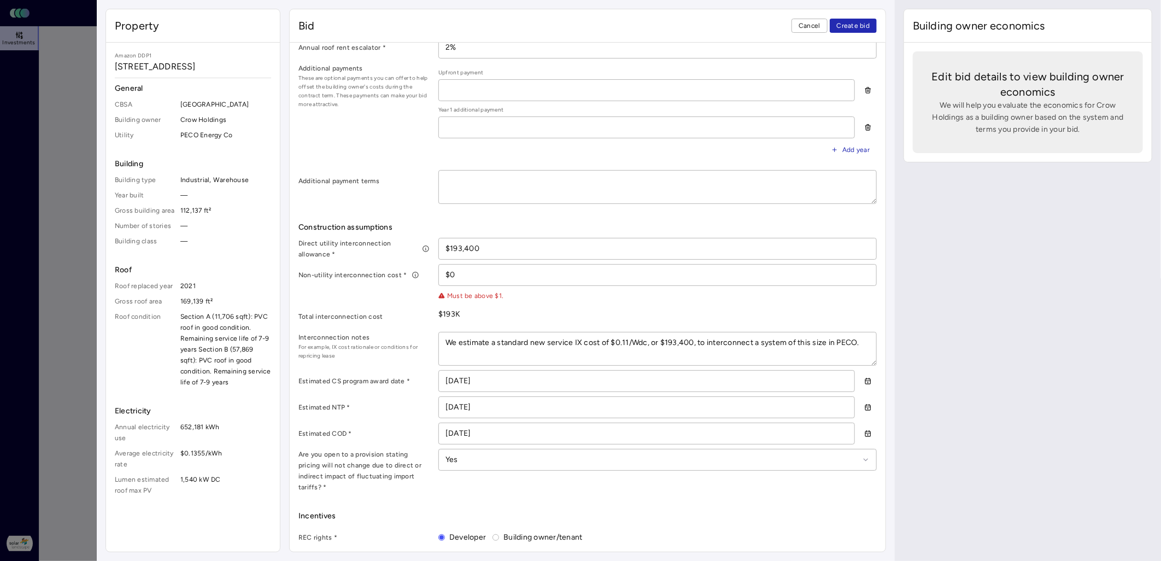
scroll to position [486, 0]
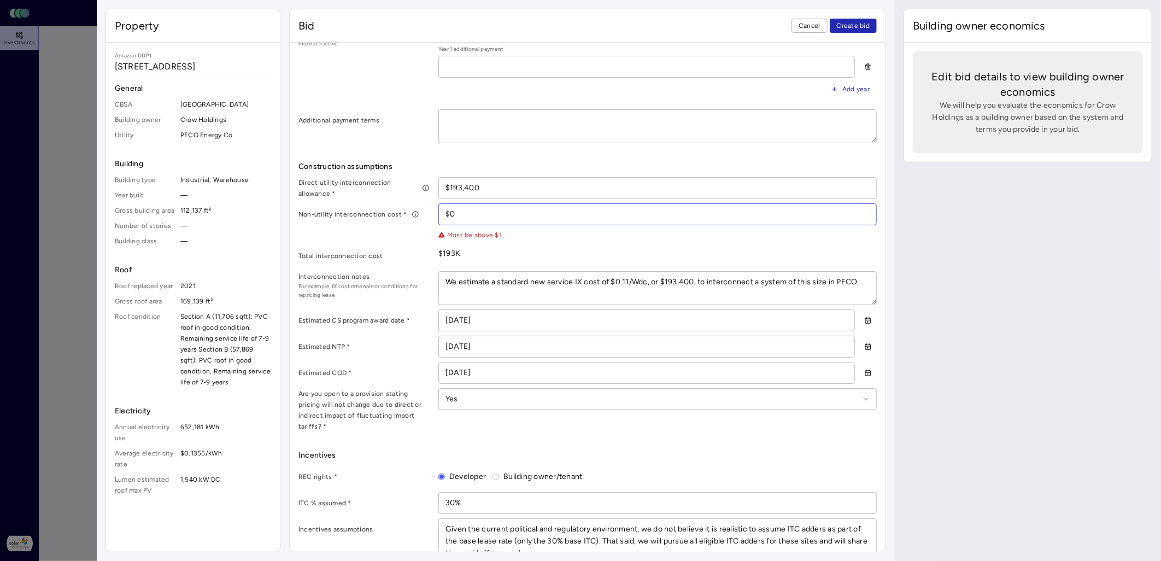
drag, startPoint x: 487, startPoint y: 215, endPoint x: 422, endPoint y: 212, distance: 65.2
click at [422, 212] on div "Non-utility interconnection cost * $0 Must be above $1." at bounding box center [588, 221] width 579 height 37
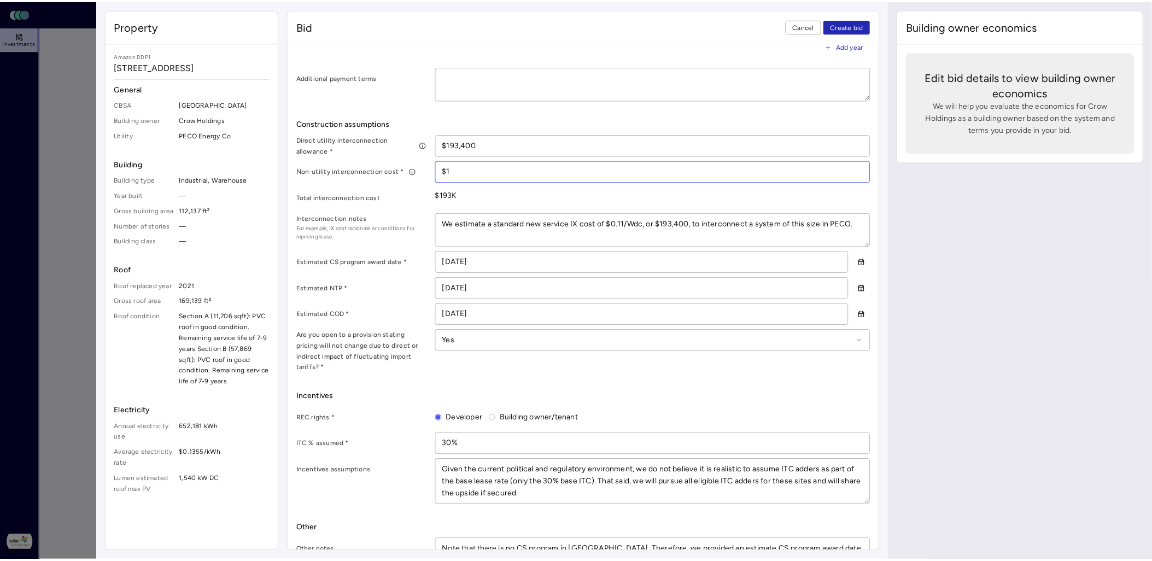
scroll to position [549, 0]
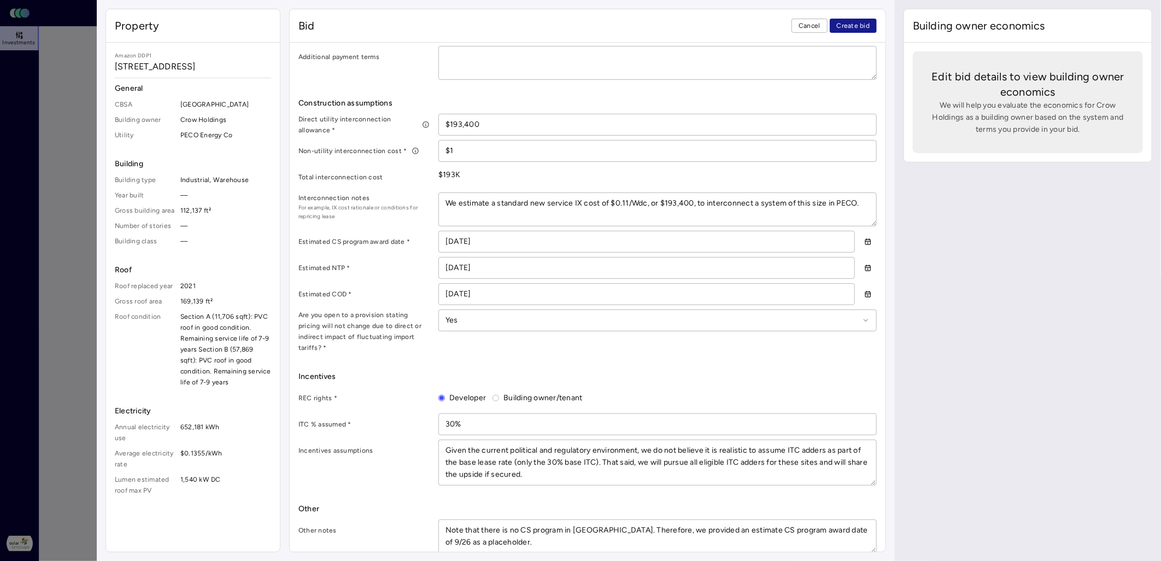
click at [763, 29] on span "Create bid" at bounding box center [853, 25] width 33 height 11
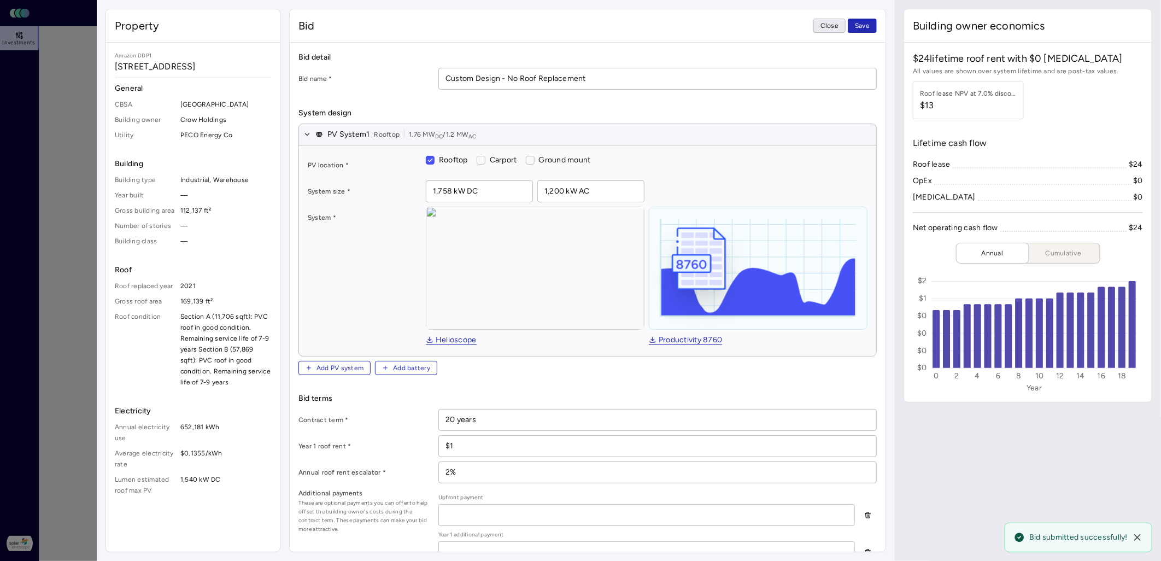
click at [763, 28] on button "Close" at bounding box center [830, 26] width 32 height 14
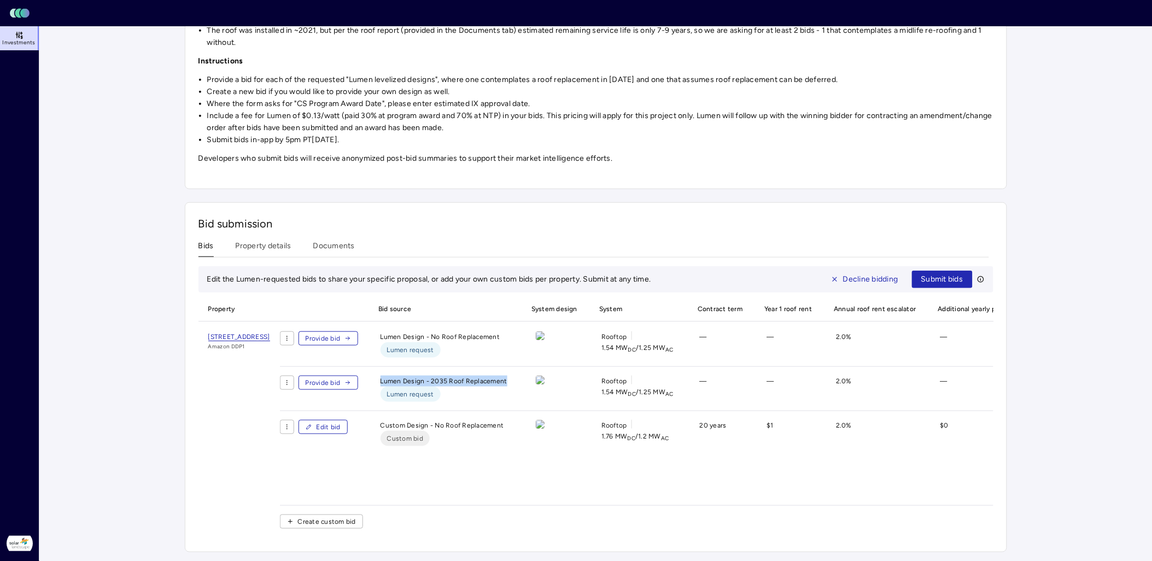
drag, startPoint x: 576, startPoint y: 373, endPoint x: 448, endPoint y: 367, distance: 127.5
click at [448, 376] on div "Lumen Design - 2035 Roof Replacement Lumen request" at bounding box center [444, 389] width 144 height 26
copy div "Lumen Design - 2035 Roof Replacement"
click at [356, 390] on span "Create custom bid" at bounding box center [327, 521] width 58 height 11
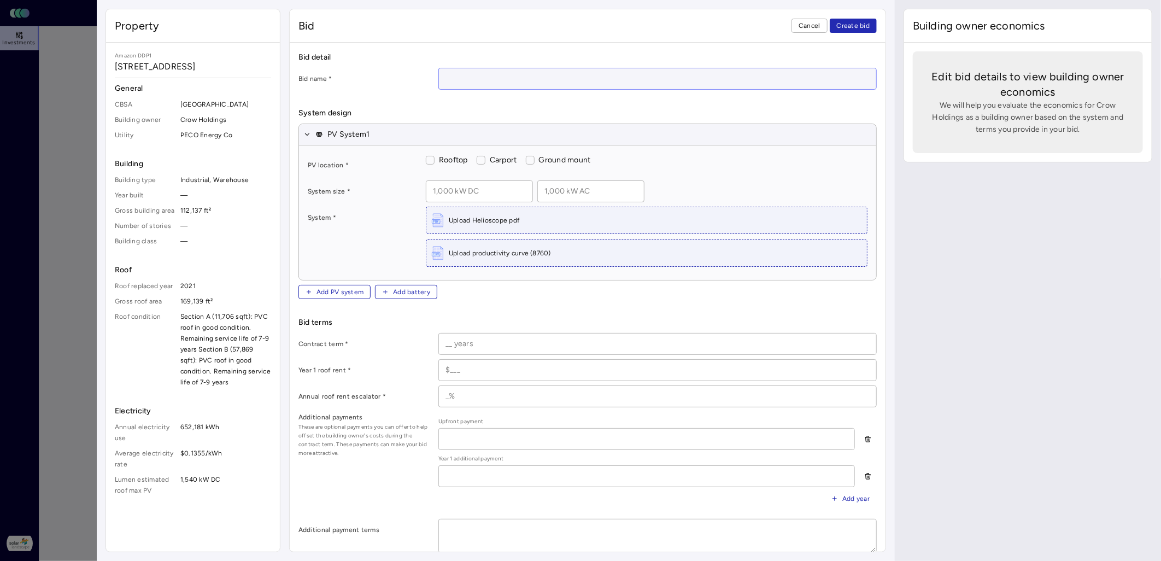
click at [547, 81] on input at bounding box center [657, 78] width 437 height 21
paste input "Lumen Design - 2035 Roof Replacement"
click at [465, 75] on input "Lumen Design - 2035 Roof Replacement" at bounding box center [657, 78] width 437 height 21
click at [427, 160] on button "ROOF" at bounding box center [430, 160] width 9 height 9
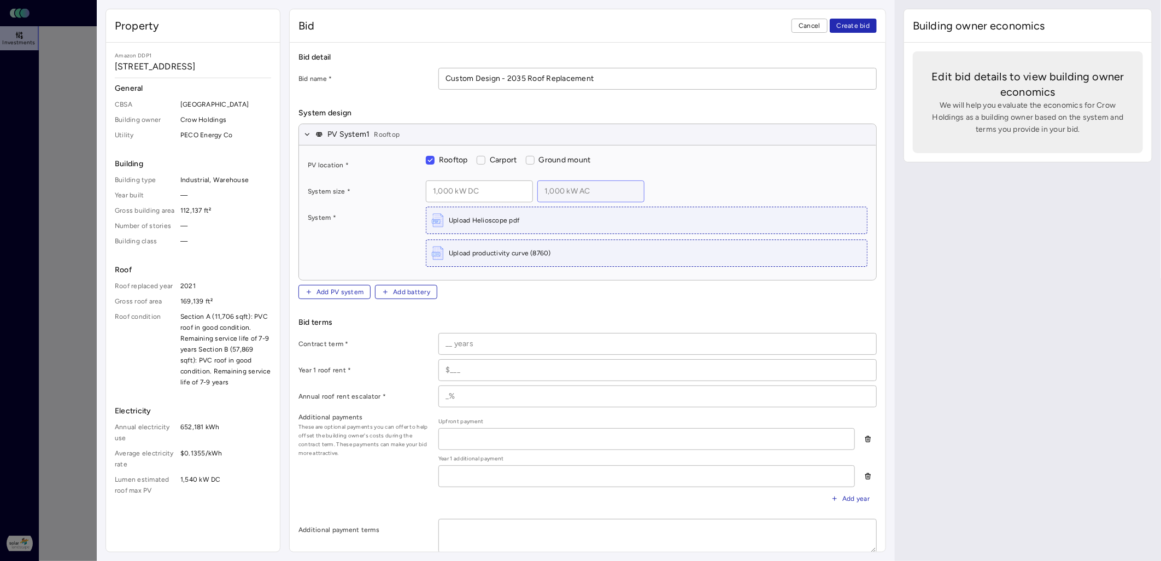
click at [571, 193] on input at bounding box center [591, 191] width 106 height 21
click at [476, 190] on input at bounding box center [480, 191] width 106 height 21
click at [496, 219] on span "Upload Helioscope pdf" at bounding box center [484, 220] width 71 height 11
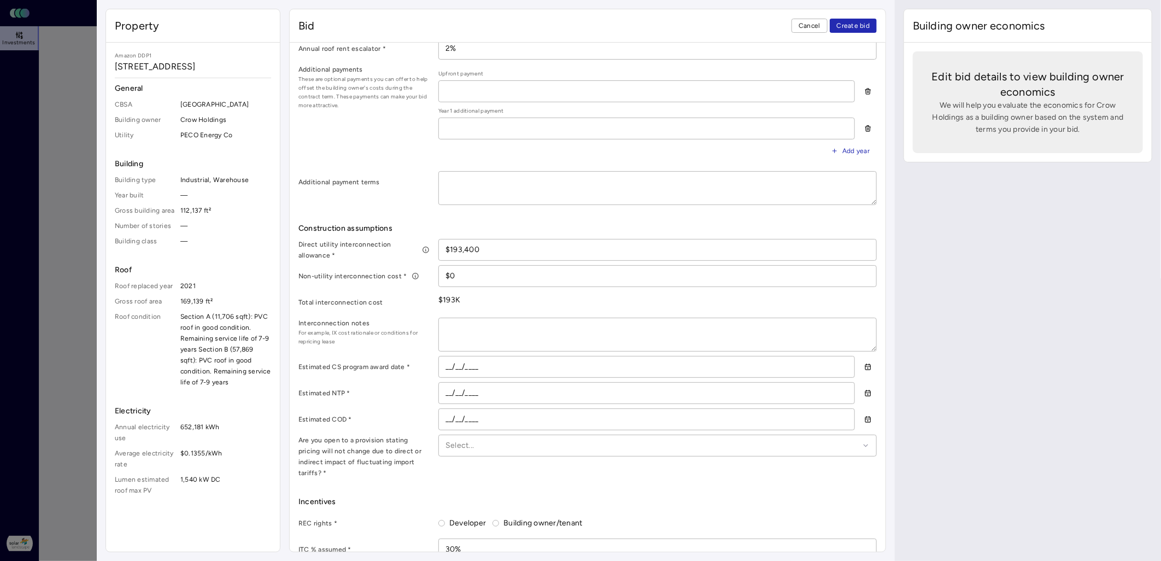
scroll to position [425, 0]
click at [444, 364] on input "__/__/____" at bounding box center [647, 365] width 416 height 21
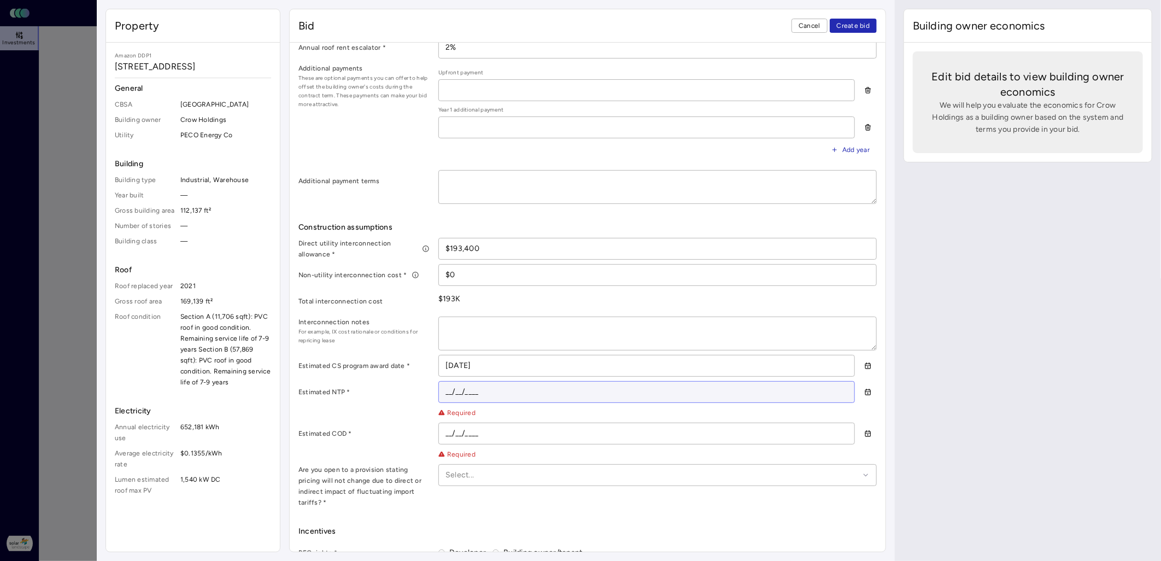
click at [446, 390] on input "__/__/____" at bounding box center [647, 392] width 416 height 21
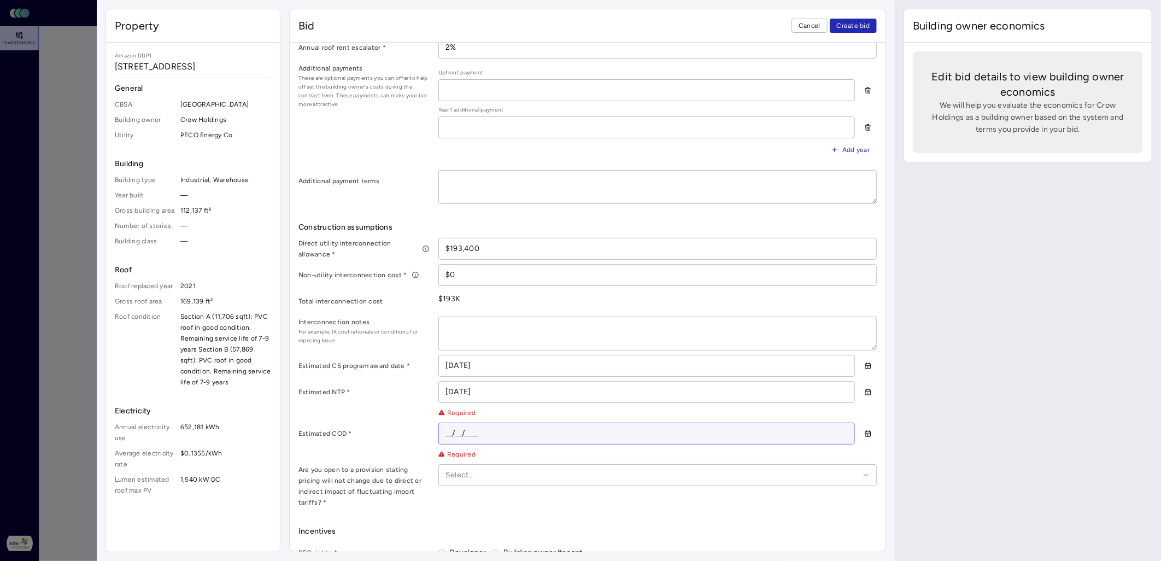
click at [445, 390] on input "__/__/____" at bounding box center [647, 433] width 416 height 21
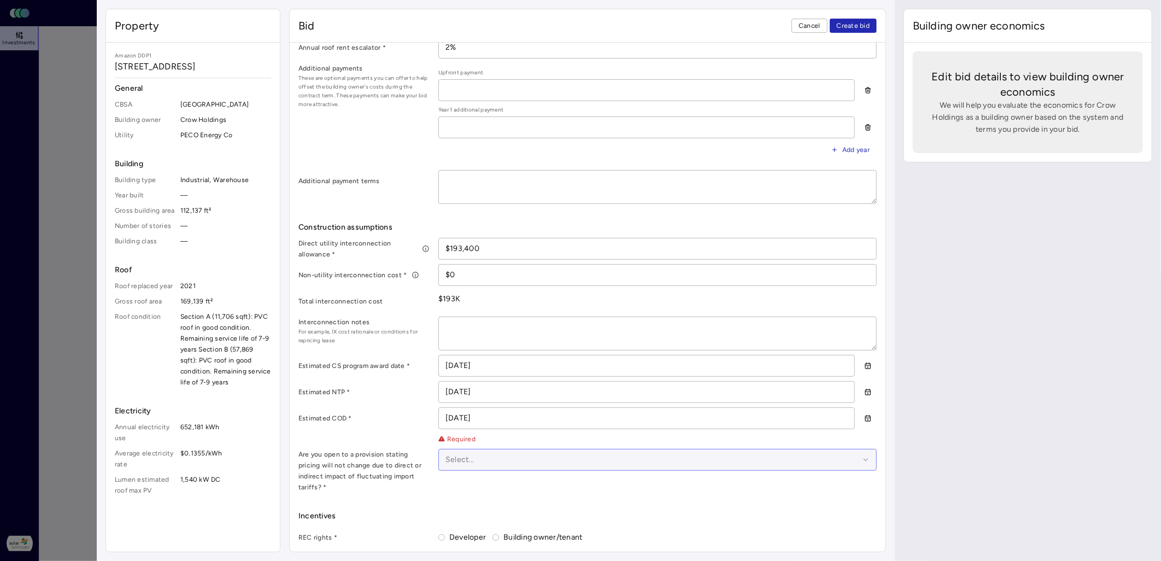
click at [463, 390] on div at bounding box center [653, 460] width 414 height 12
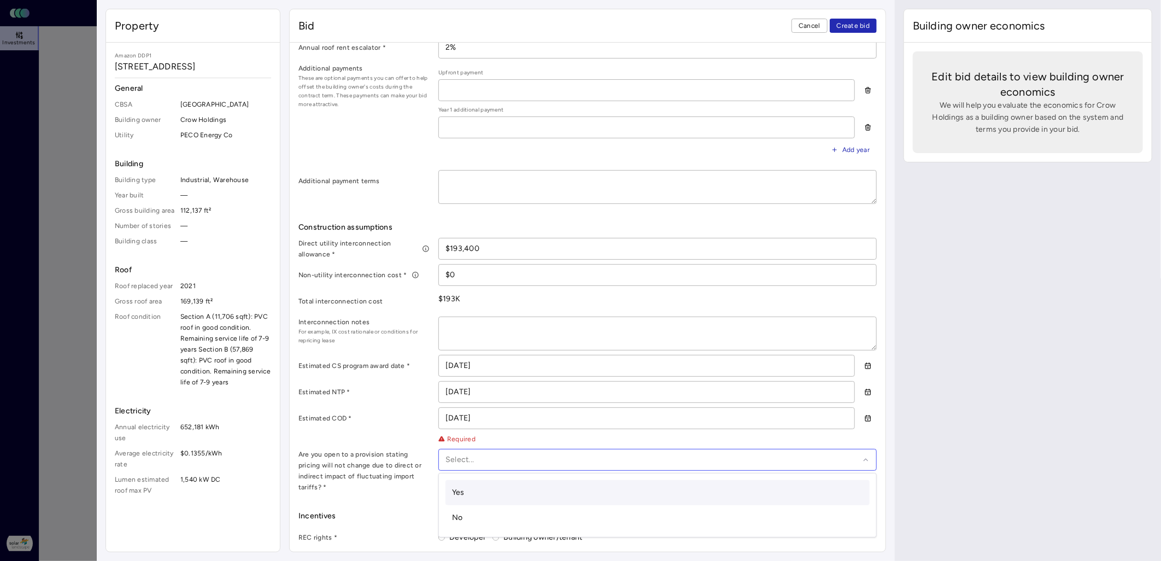
click at [477, 390] on div "Yes" at bounding box center [658, 492] width 424 height 25
click at [441, 390] on button "Developer" at bounding box center [442, 537] width 7 height 7
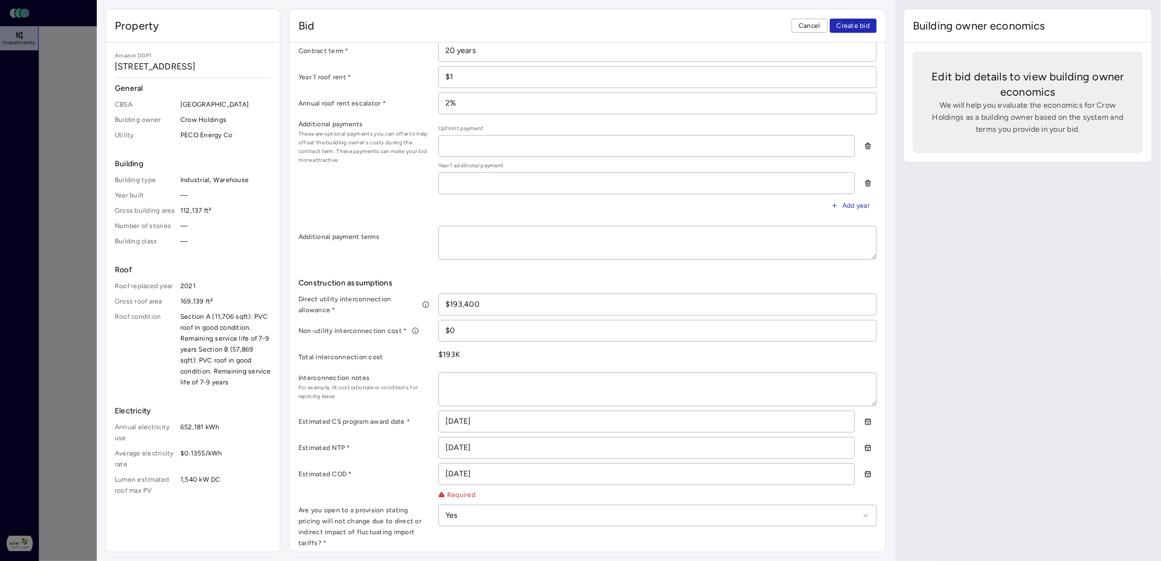
scroll to position [369, 0]
drag, startPoint x: 463, startPoint y: 331, endPoint x: 419, endPoint y: 331, distance: 43.8
click at [419, 331] on div "Non-utility interconnection cost * $0" at bounding box center [588, 331] width 579 height 22
click at [372, 359] on label "Total interconnection cost" at bounding box center [364, 357] width 131 height 11
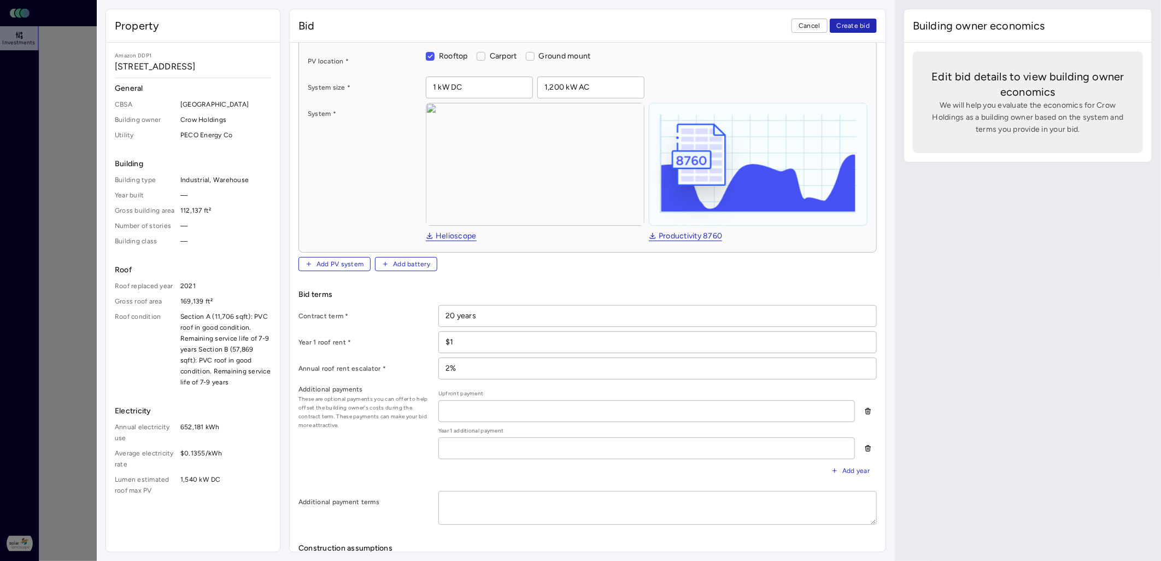
scroll to position [0, 0]
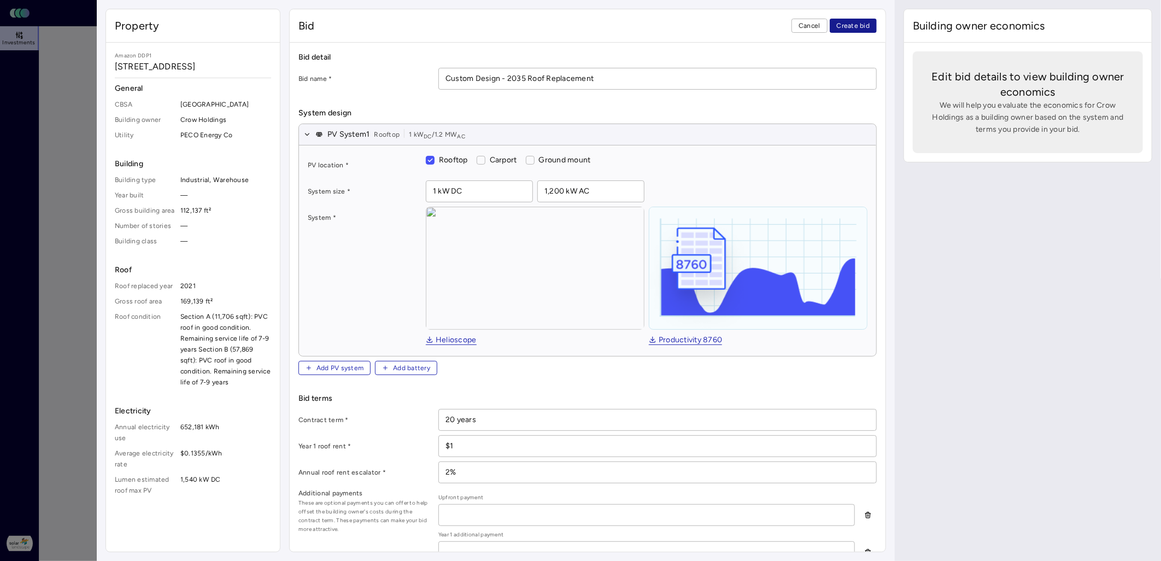
click at [763, 28] on span "Create bid" at bounding box center [853, 25] width 33 height 11
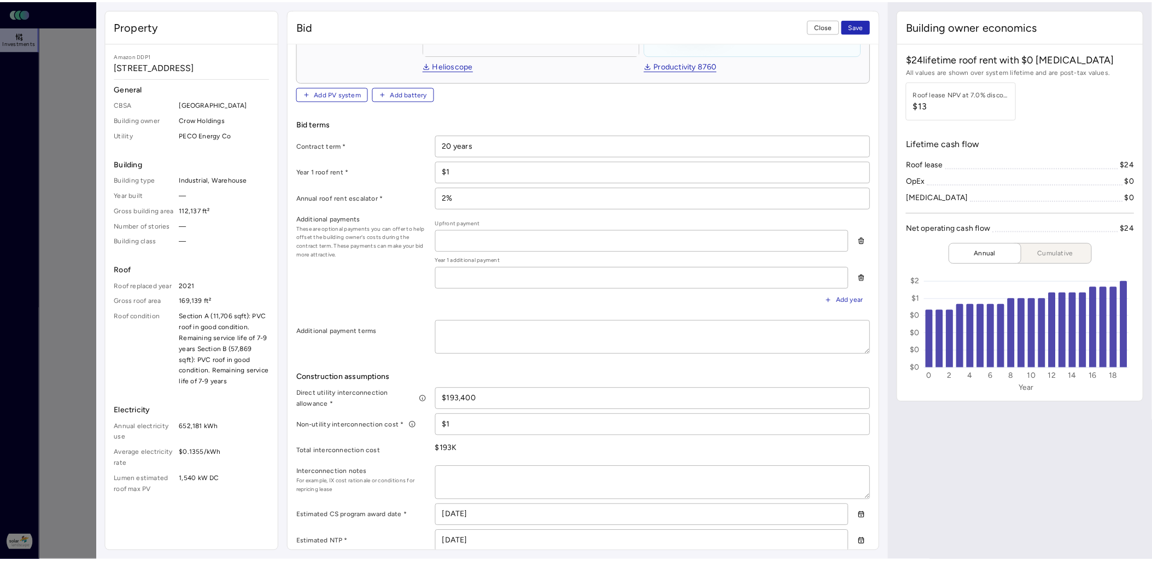
scroll to position [273, 0]
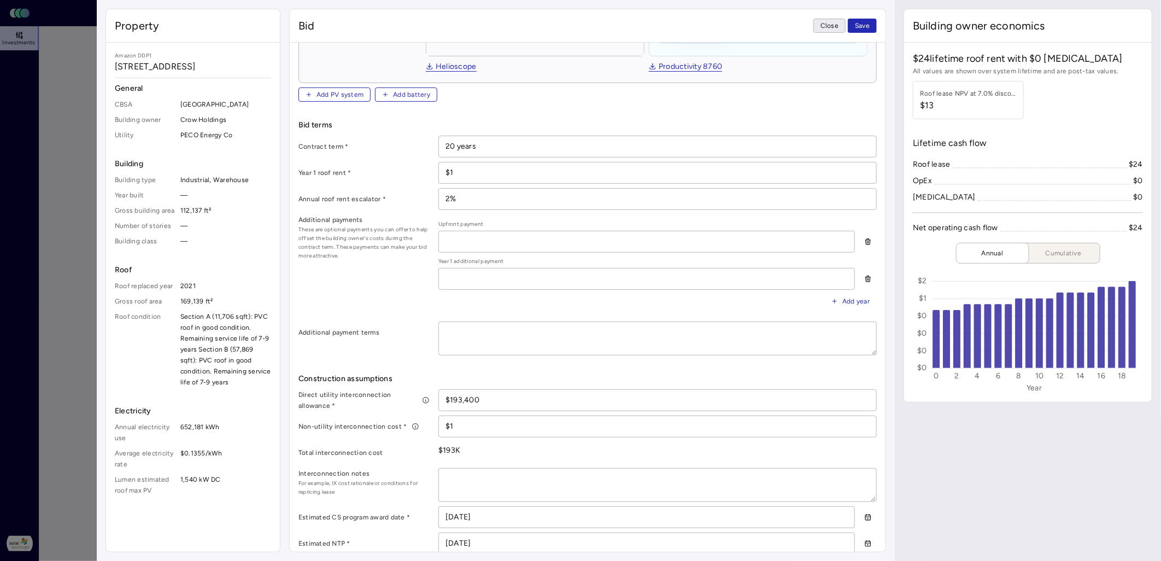
click at [763, 29] on span "Close" at bounding box center [830, 25] width 18 height 11
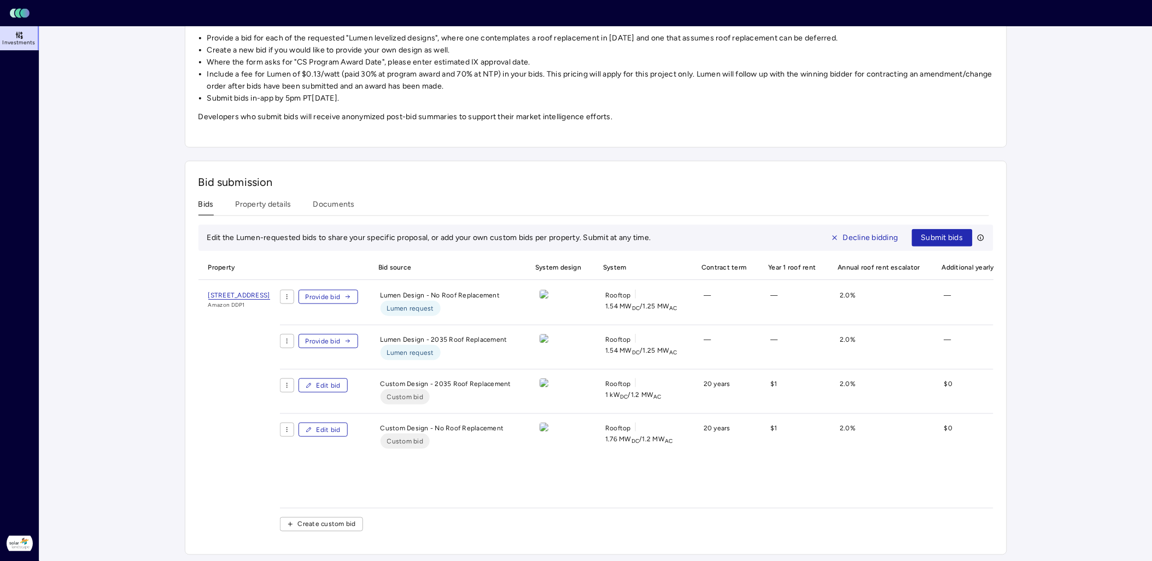
scroll to position [254, 0]
drag, startPoint x: 438, startPoint y: 528, endPoint x: 459, endPoint y: 532, distance: 21.7
click at [459, 390] on div "Property Bid source System design System Contract term Year 1 roof rent Annual …" at bounding box center [596, 396] width 795 height 286
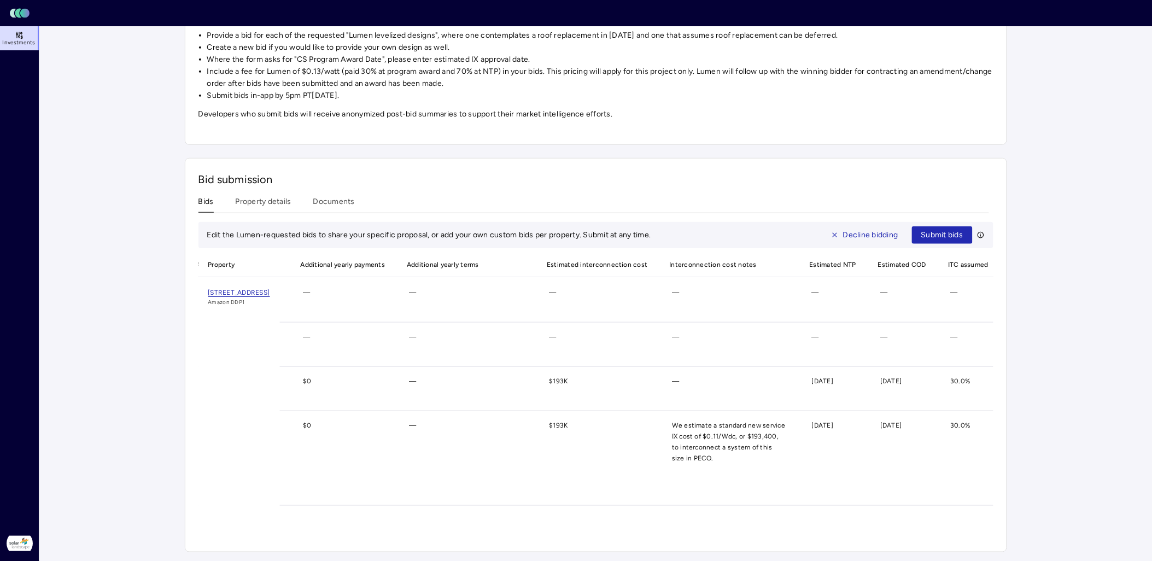
scroll to position [0, 643]
drag, startPoint x: 724, startPoint y: 416, endPoint x: 747, endPoint y: 452, distance: 43.2
click at [747, 390] on span "We estimate a standard new service IX cost of $0.11/Wdc, or $193,400, to interc…" at bounding box center [727, 455] width 131 height 70
copy span "We estimate a standard new service IX cost of $0.11/Wdc, or $193,400, to interc…"
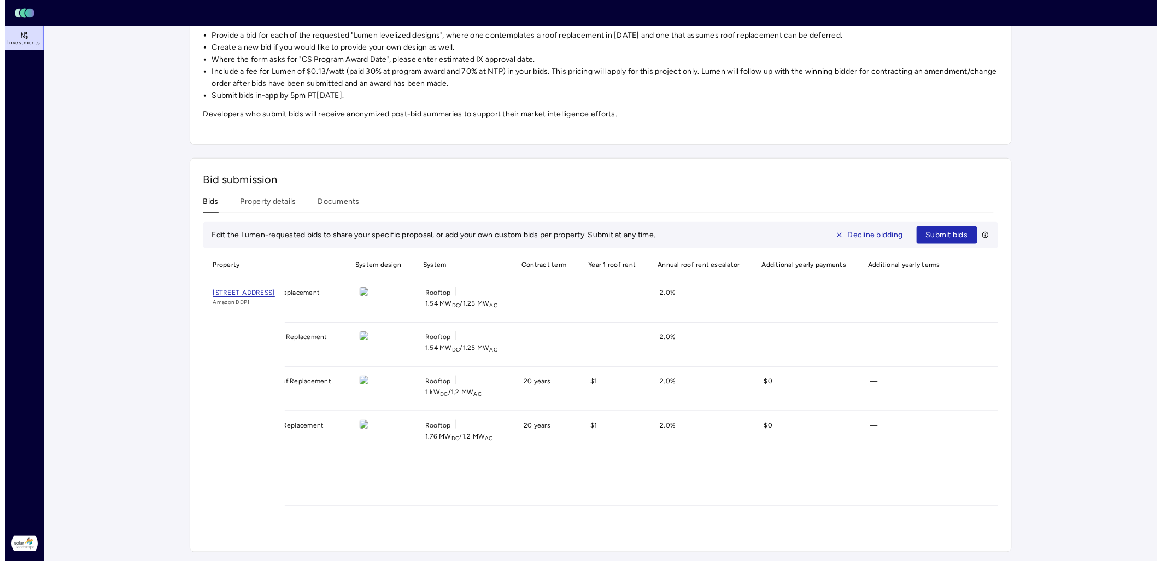
scroll to position [0, 0]
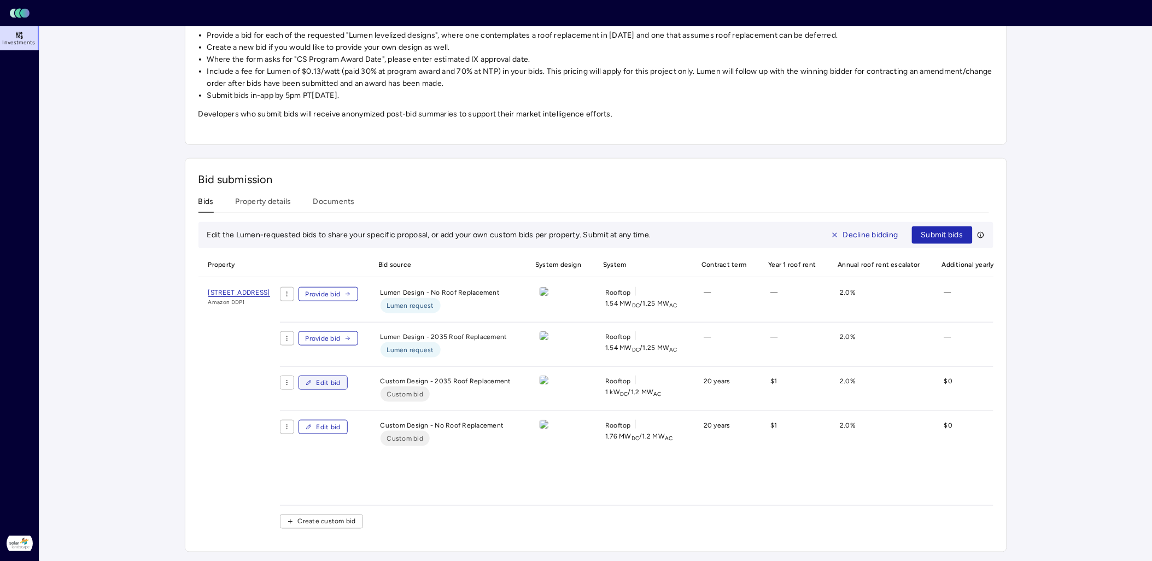
click at [341, 377] on span "Edit bid" at bounding box center [329, 382] width 24 height 11
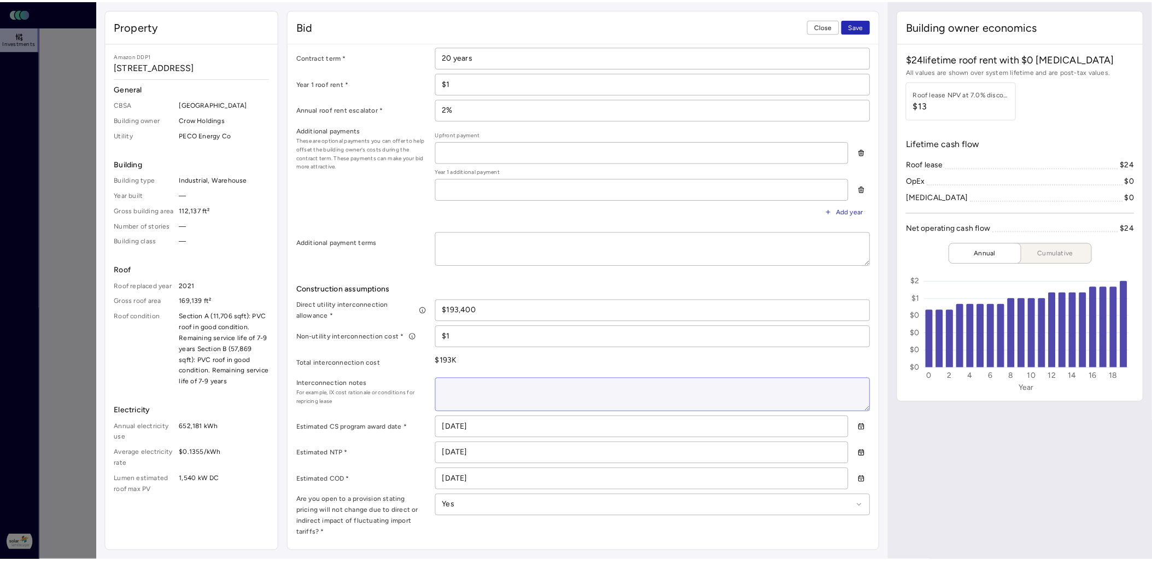
scroll to position [364, 0]
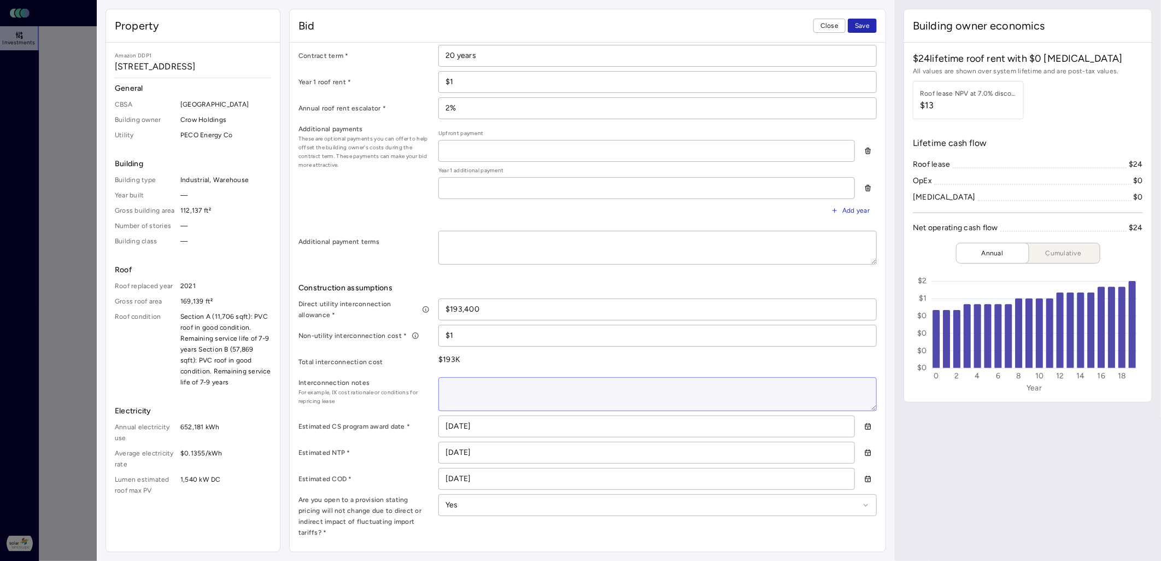
click at [486, 383] on textarea at bounding box center [657, 394] width 437 height 33
paste textarea "We estimate a standard new service IX cost of $0.11/Wdc, or $193,400, to interc…"
click at [763, 28] on span "Save" at bounding box center [862, 25] width 15 height 11
click at [763, 27] on span "Close" at bounding box center [830, 25] width 18 height 11
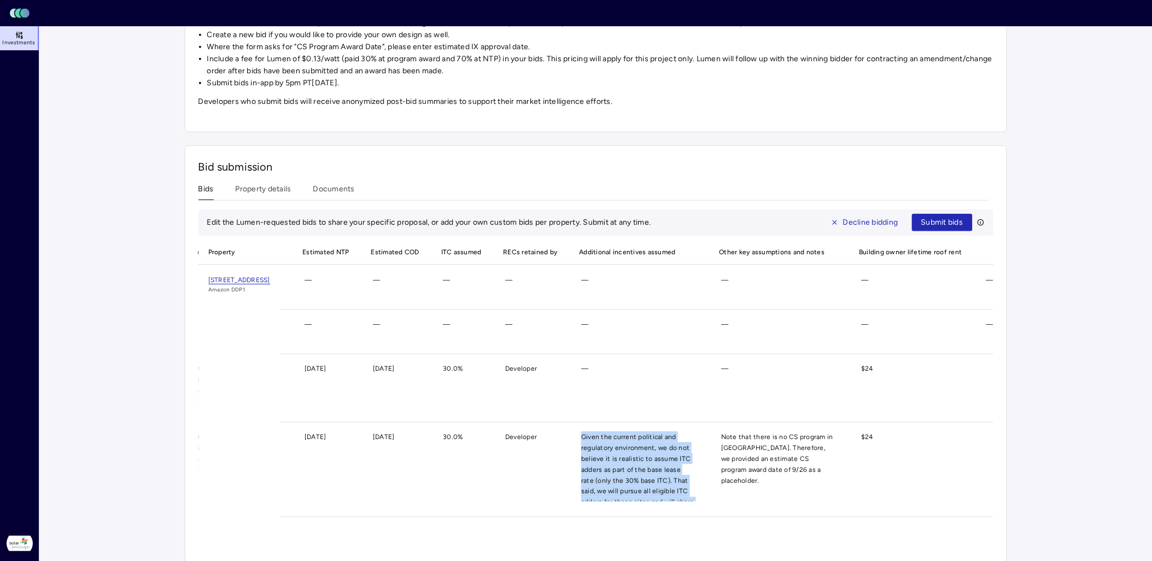
scroll to position [28, 0]
drag, startPoint x: 633, startPoint y: 436, endPoint x: 704, endPoint y: 517, distance: 107.4
click at [704, 390] on div "Edit bid Custom Design - No Roof Replacement Custom bid Rooftop 1.76 MW DC / 1.…" at bounding box center [66, 474] width 1871 height 86
copy span "Given the current political and regulatory environment, we do not believe it is…"
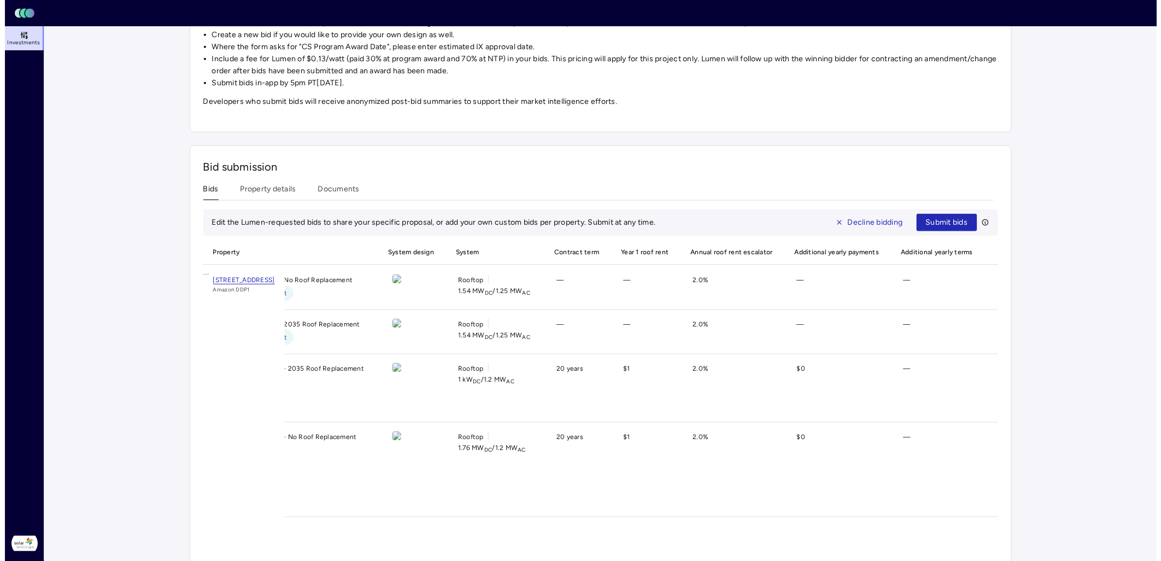
scroll to position [0, 0]
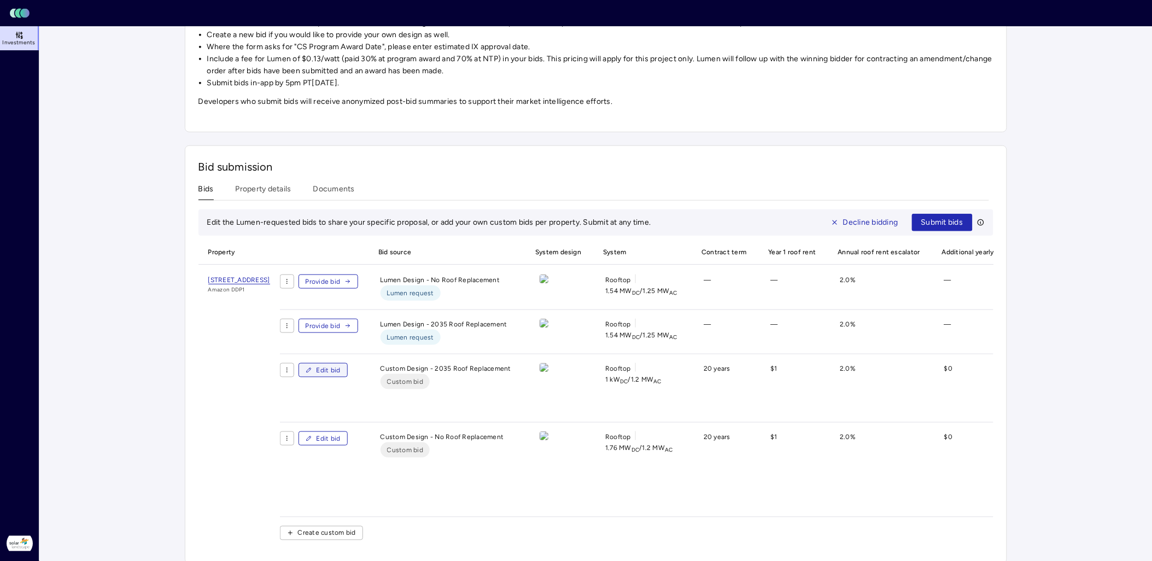
click at [341, 375] on span "Edit bid" at bounding box center [329, 370] width 24 height 11
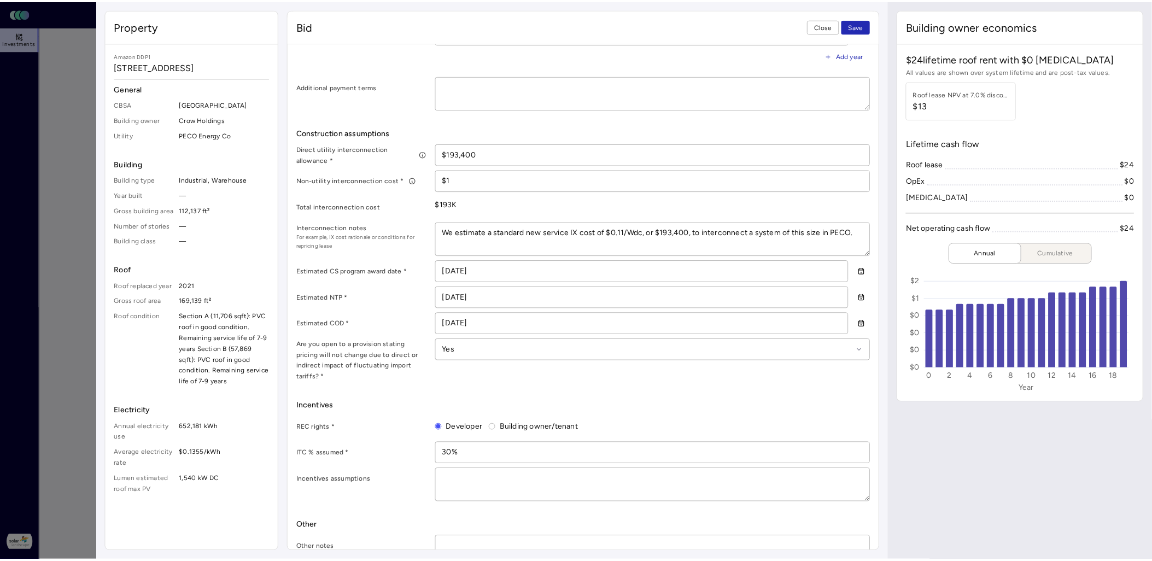
scroll to position [538, 0]
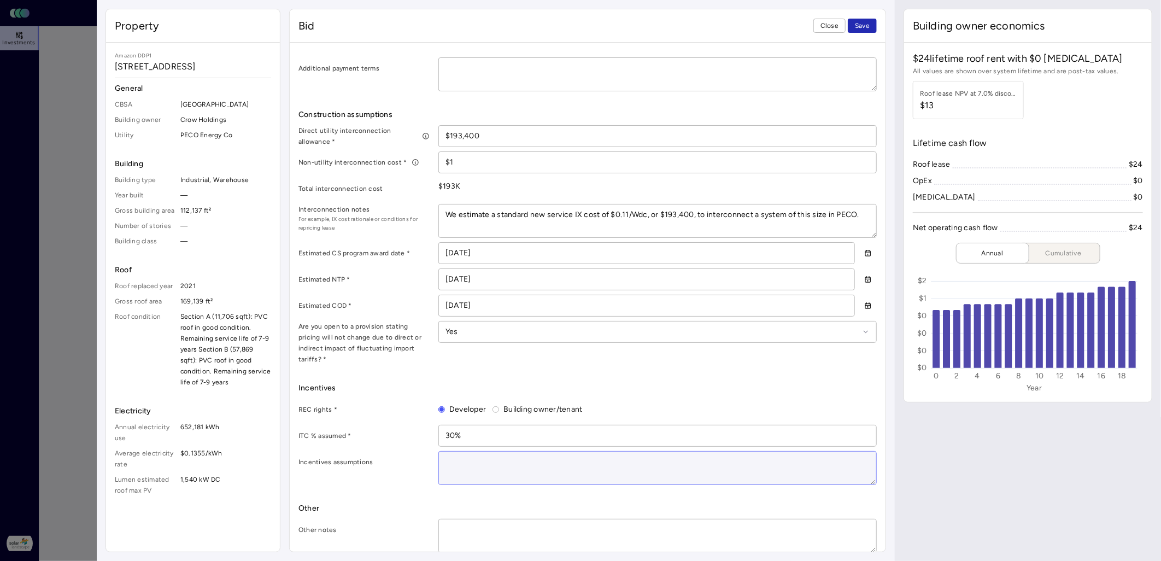
click at [499, 390] on textarea at bounding box center [657, 468] width 437 height 33
paste textarea "Given the current political and regulatory environment, we do not believe it is…"
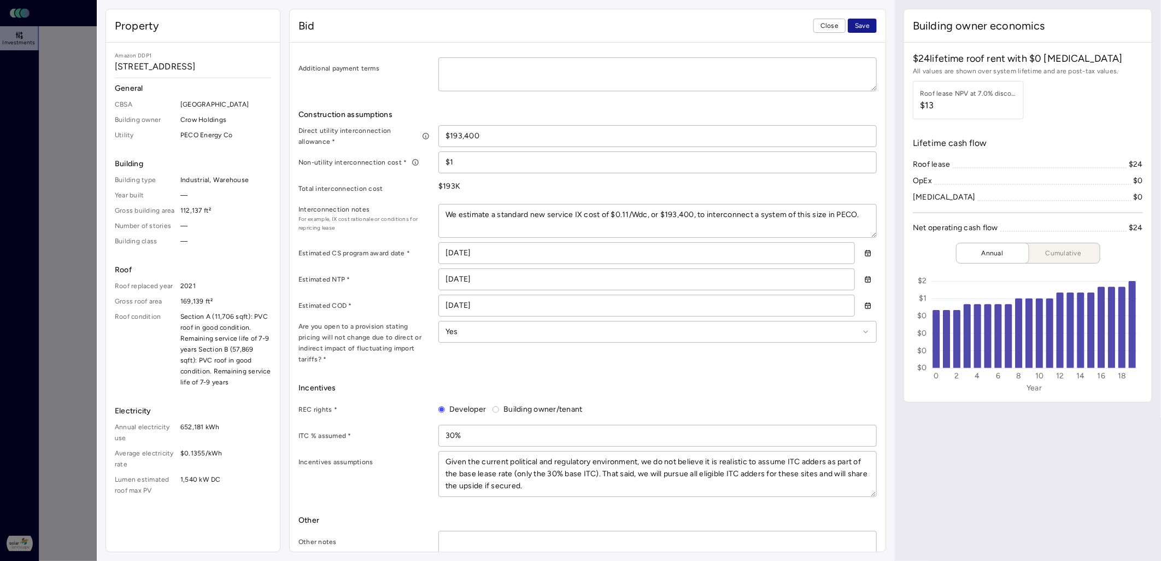
click at [763, 30] on span "Save" at bounding box center [862, 25] width 15 height 11
click at [763, 22] on span "Close" at bounding box center [830, 25] width 18 height 11
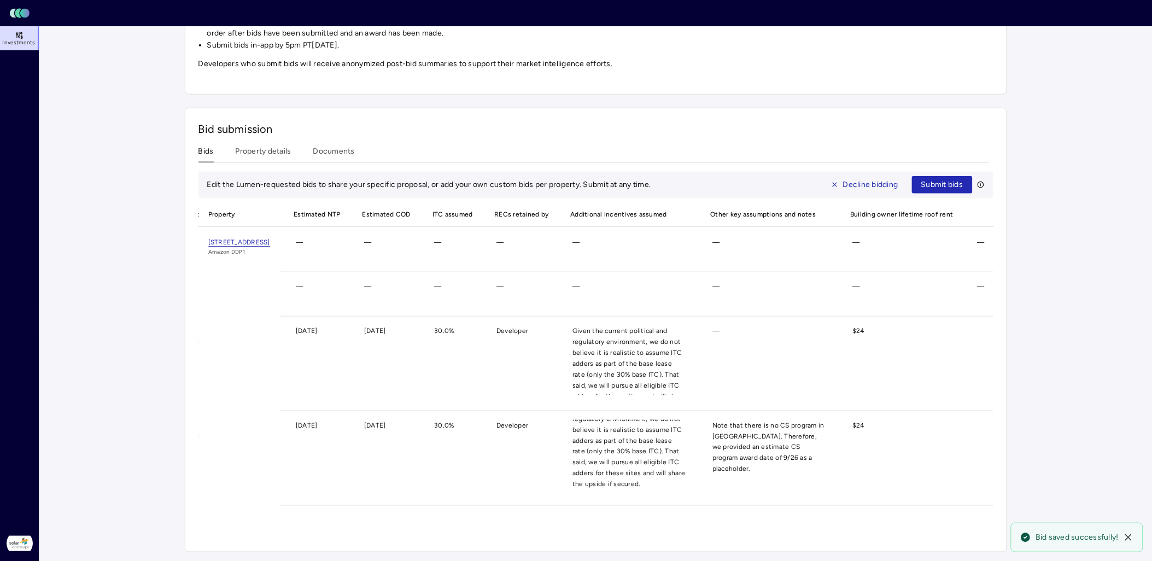
scroll to position [0, 1205]
drag, startPoint x: 715, startPoint y: 416, endPoint x: 789, endPoint y: 451, distance: 81.0
click at [763, 390] on span "Note that there is no CS program in [GEOGRAPHIC_DATA]. Therefore, we provided a…" at bounding box center [769, 455] width 131 height 70
copy span "Note that there is no CS program in [GEOGRAPHIC_DATA]. Therefore, we provided a…"
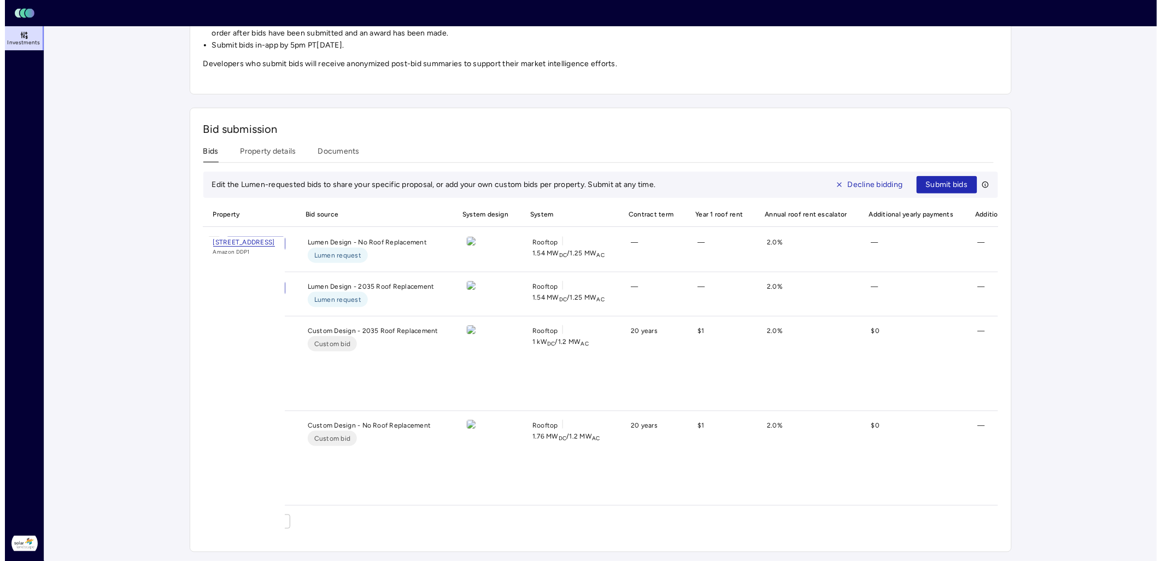
scroll to position [0, 0]
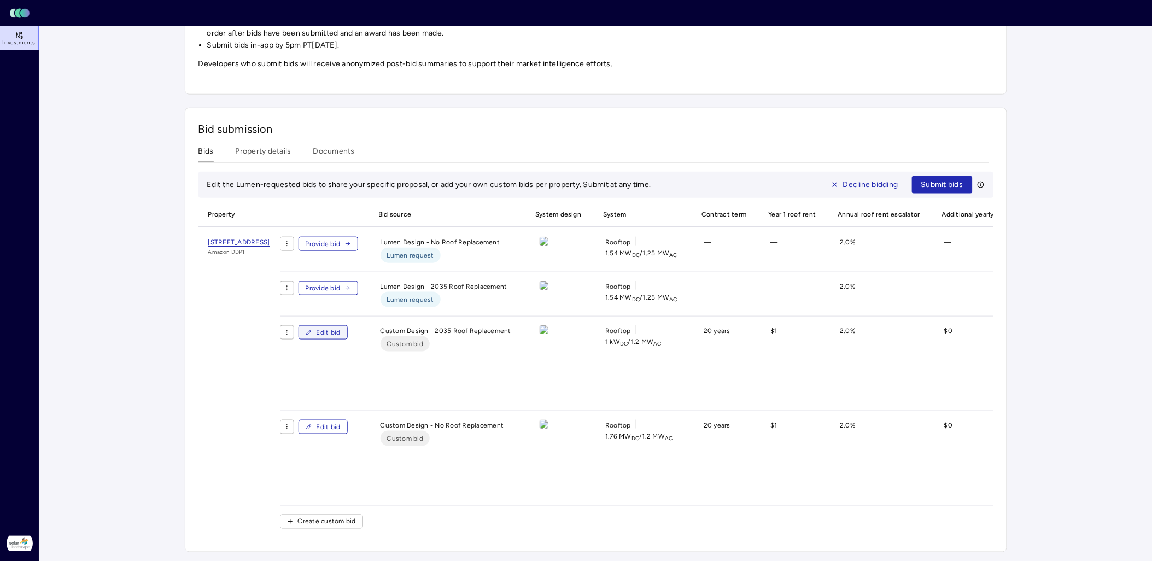
click at [341, 327] on span "Edit bid" at bounding box center [329, 332] width 24 height 11
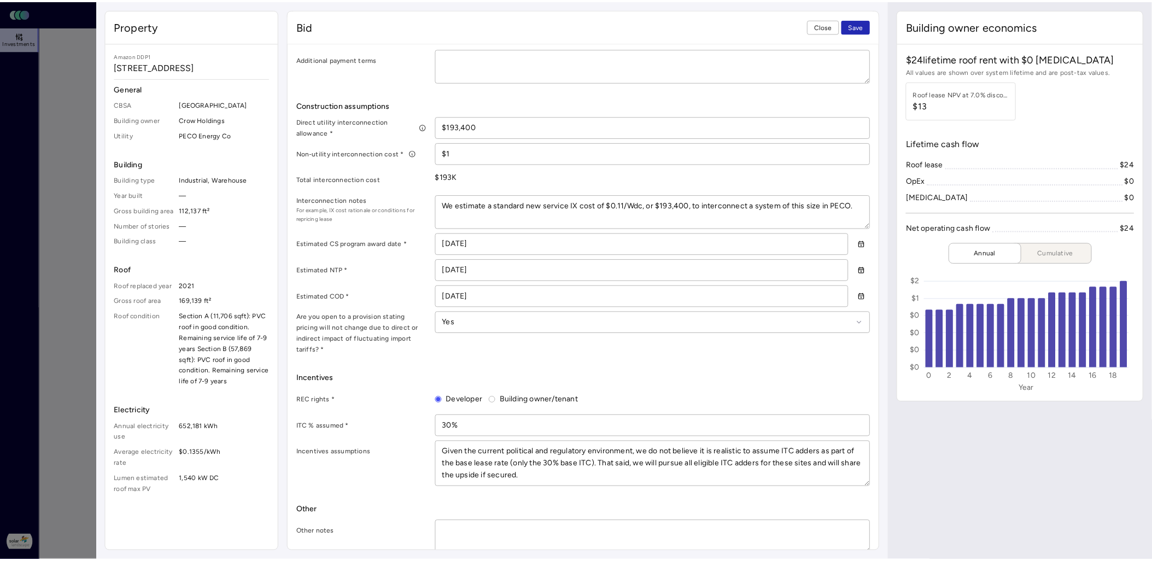
scroll to position [549, 0]
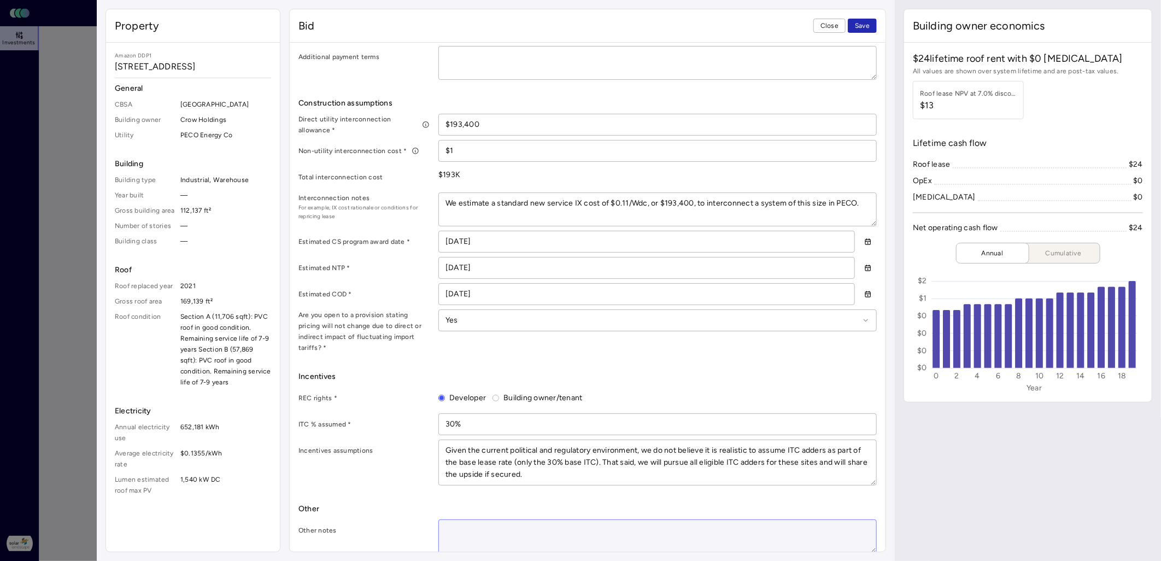
click at [459, 390] on textarea at bounding box center [657, 536] width 437 height 33
paste textarea "Note that there is no CS program in [GEOGRAPHIC_DATA]. Therefore, we provided a…"
click at [763, 27] on span "Save" at bounding box center [862, 25] width 15 height 11
click at [763, 25] on button "Close" at bounding box center [830, 26] width 32 height 14
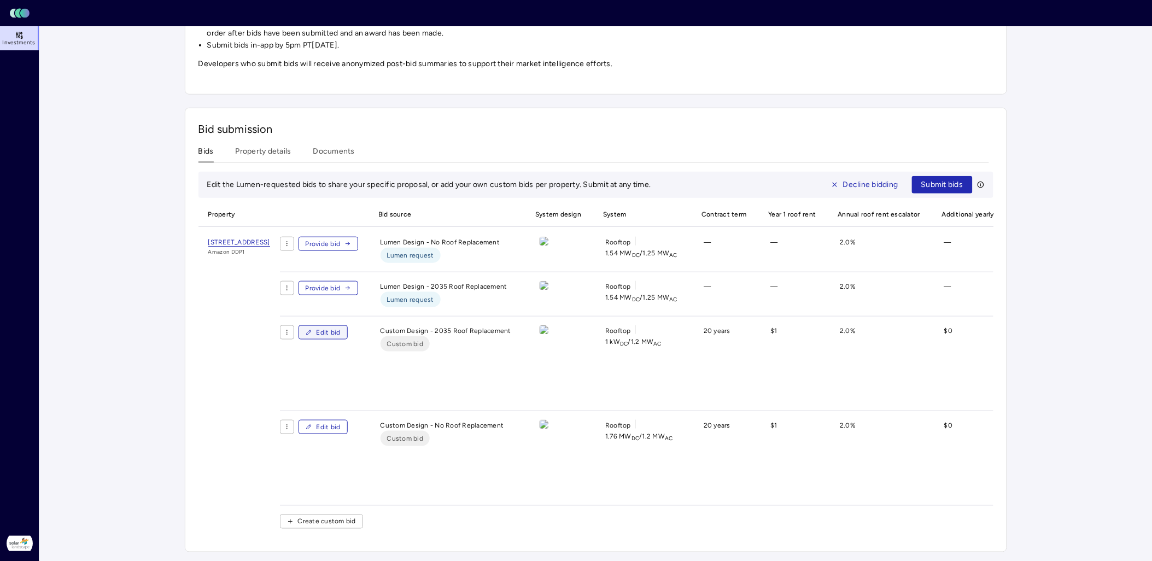
click at [341, 327] on span "Edit bid" at bounding box center [329, 332] width 24 height 11
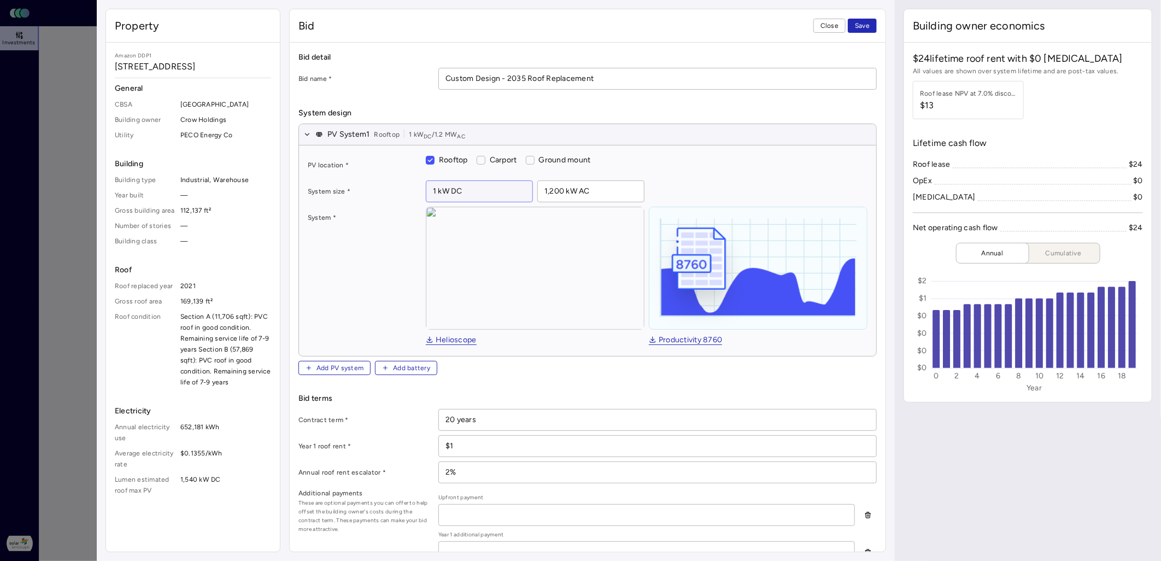
click at [443, 186] on input "1 kW DC" at bounding box center [480, 191] width 106 height 21
click at [763, 25] on span "Save" at bounding box center [862, 25] width 15 height 11
click at [763, 28] on button "Close" at bounding box center [830, 26] width 32 height 14
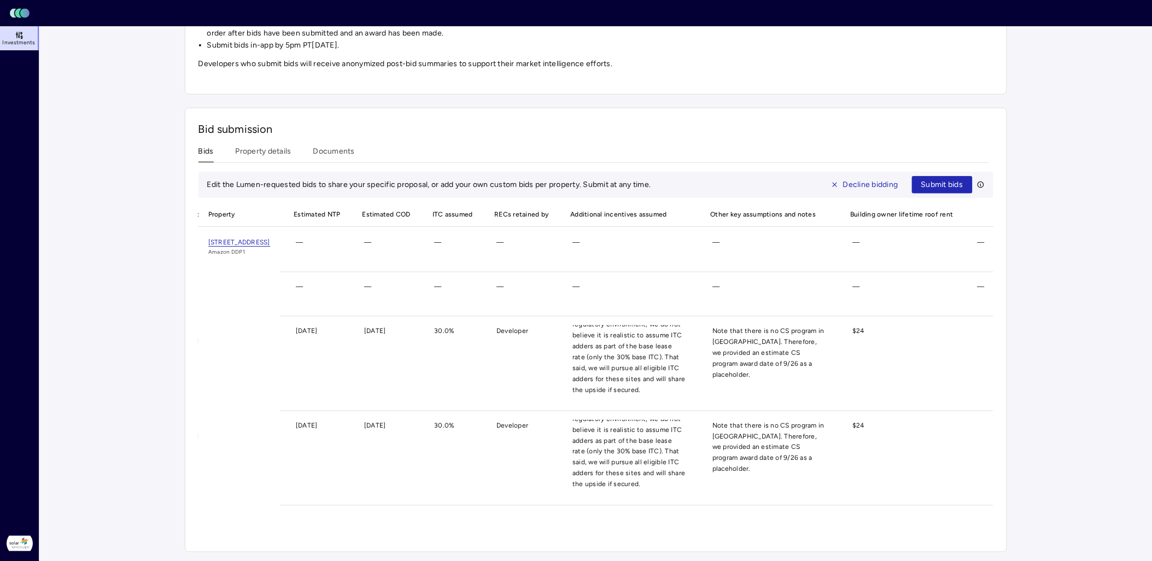
scroll to position [0, 1205]
drag, startPoint x: 785, startPoint y: 450, endPoint x: 716, endPoint y: 417, distance: 75.6
click at [716, 390] on span "Note that there is no CS program in [GEOGRAPHIC_DATA]. Therefore, we provided a…" at bounding box center [769, 455] width 131 height 70
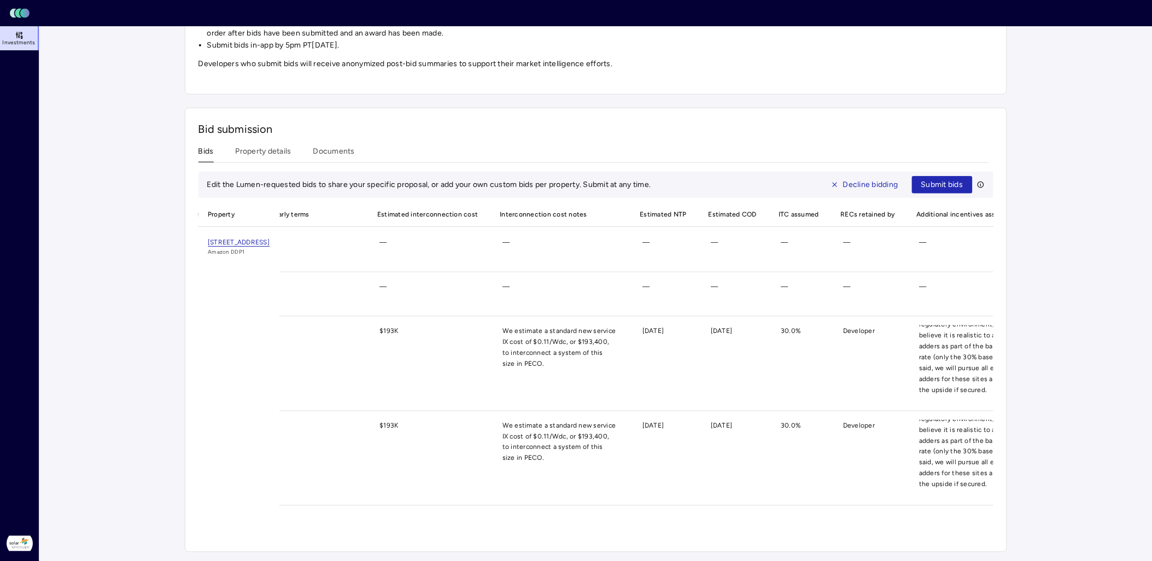
scroll to position [0, 727]
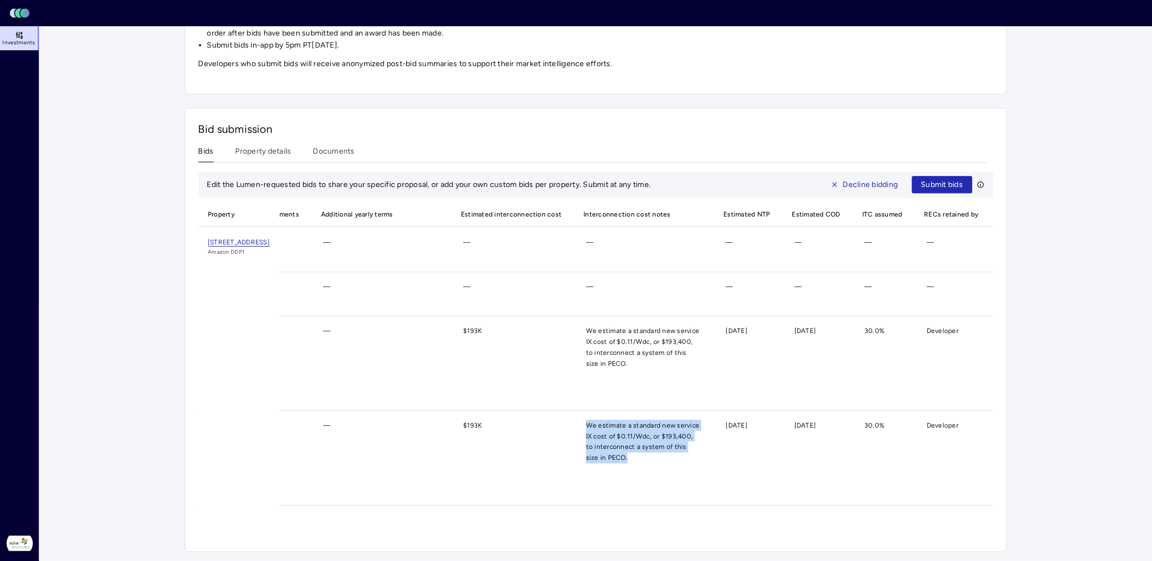
drag, startPoint x: 659, startPoint y: 450, endPoint x: 637, endPoint y: 418, distance: 38.7
click at [637, 390] on span "We estimate a standard new service IX cost of $0.11/Wdc, or $193,400, to interc…" at bounding box center [642, 455] width 131 height 70
copy span "We estimate a standard new service IX cost of $0.11/Wdc, or $193,400, to interc…"
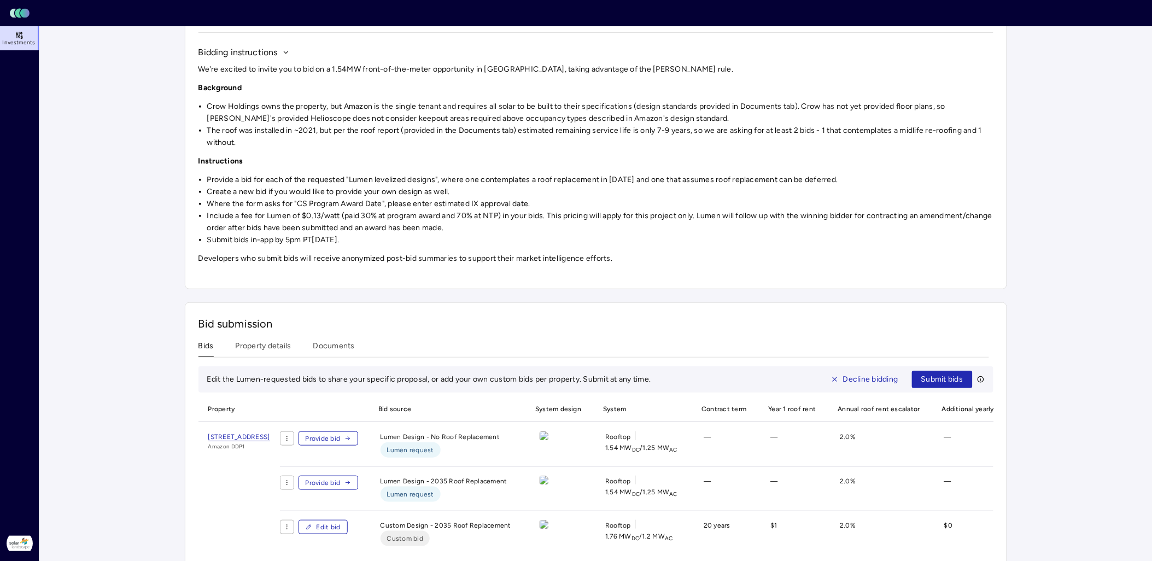
scroll to position [61, 0]
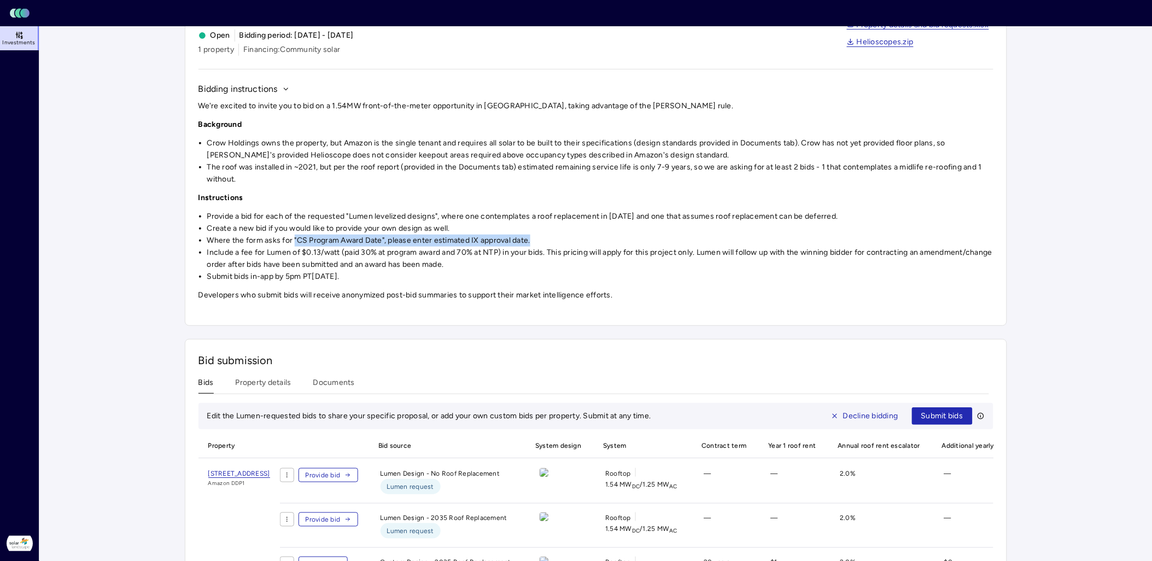
drag, startPoint x: 538, startPoint y: 242, endPoint x: 296, endPoint y: 242, distance: 241.7
click at [296, 242] on li "Where the form asks for "CS Program Award Date", please enter estimated IX appr…" at bounding box center [600, 241] width 786 height 12
copy li ""CS Program Award Date", please enter estimated IX approval date."
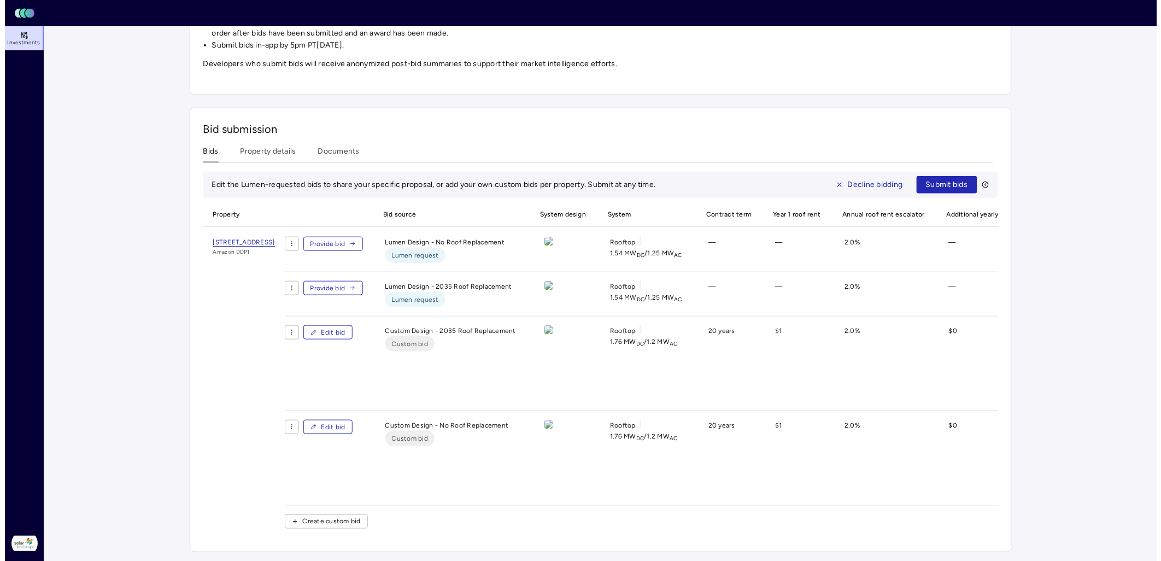
scroll to position [303, 0]
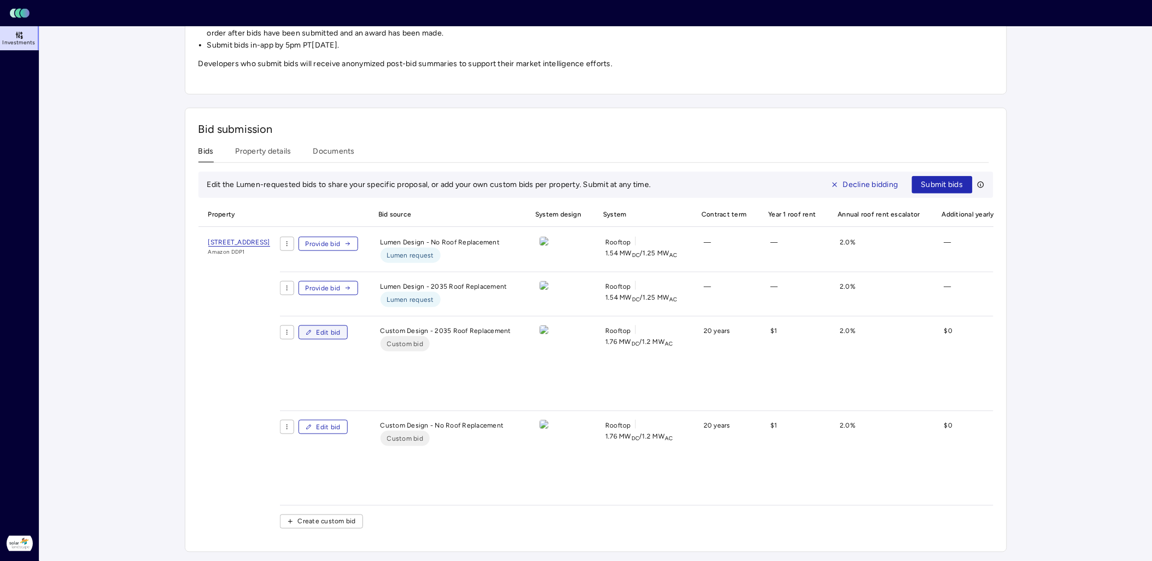
click at [341, 327] on span "Edit bid" at bounding box center [329, 332] width 24 height 11
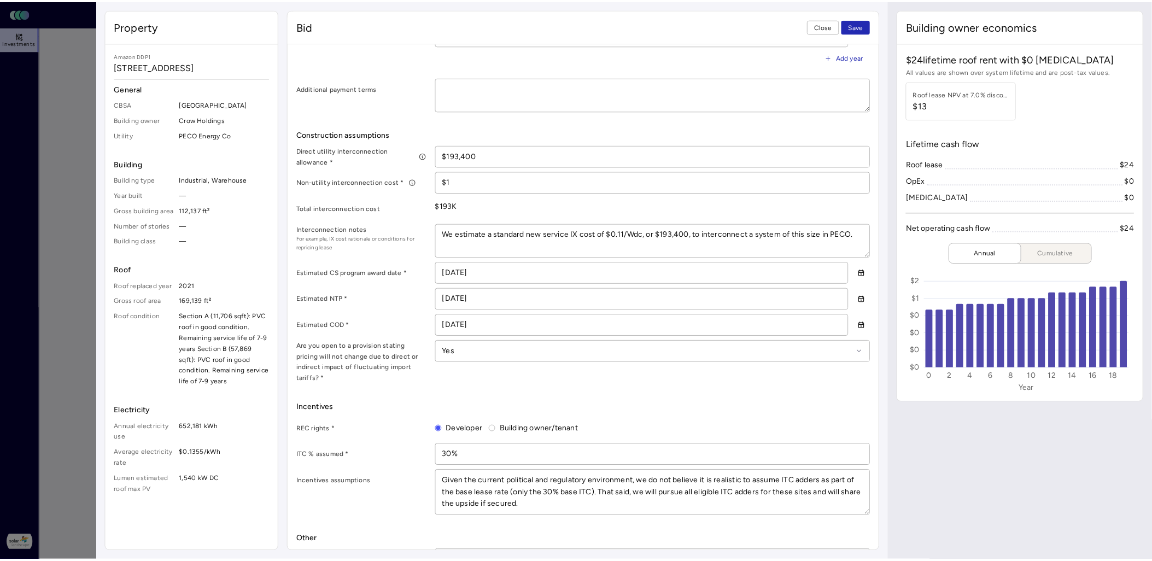
scroll to position [549, 0]
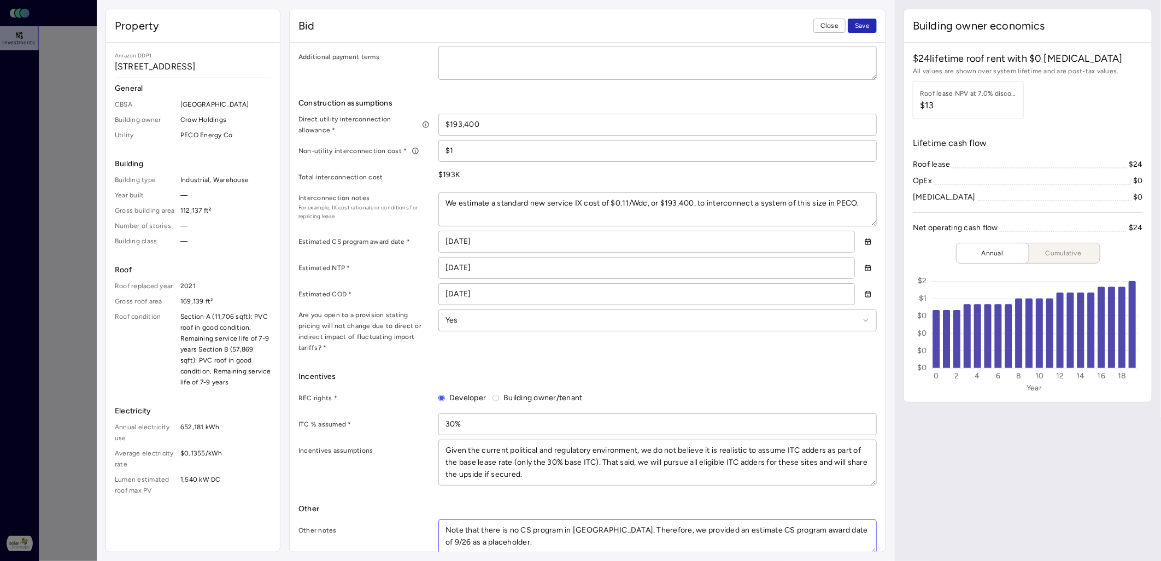
drag, startPoint x: 479, startPoint y: 521, endPoint x: 417, endPoint y: 502, distance: 64.5
click at [417, 390] on div "Other Other notes Note that there is no CS program in [GEOGRAPHIC_DATA]. Theref…" at bounding box center [588, 528] width 579 height 50
paste textarea ""CS Program Award Date", please enter estimated IX approval date"
click at [444, 390] on textarea ""CS Program Award Date", please enter estimated IX approval date." at bounding box center [657, 536] width 437 height 33
click at [641, 390] on textarea "Where the form asks for "CS Program Award Date", please enter estimated IX appr…" at bounding box center [657, 536] width 437 height 33
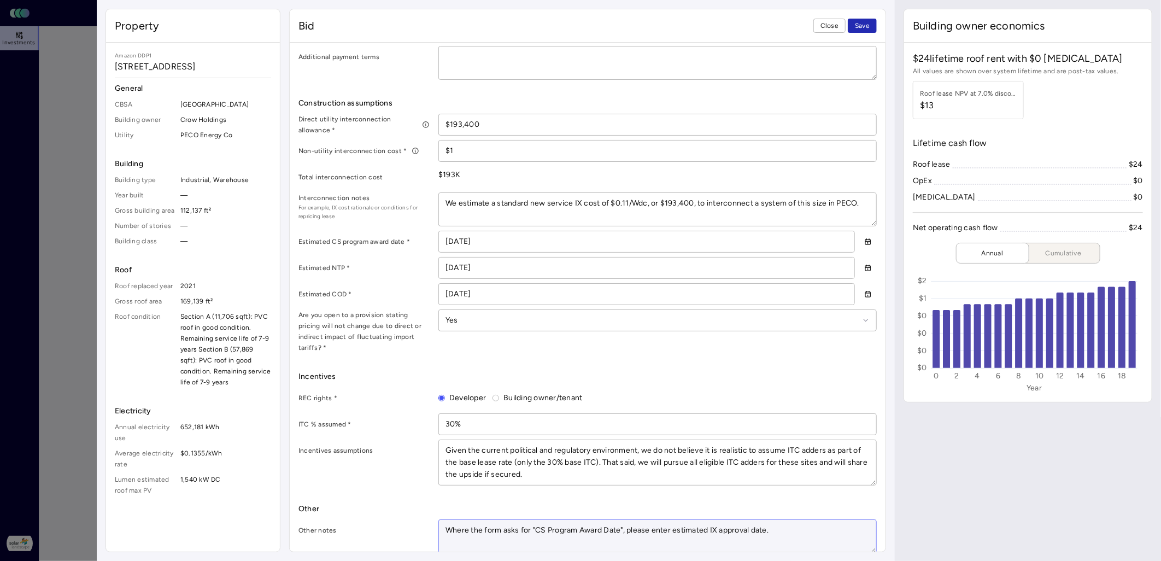
click at [641, 390] on textarea "Where the form asks for "CS Program Award Date", please enter estimated IX appr…" at bounding box center [657, 536] width 437 height 33
click at [672, 390] on textarea "Where the form asks for "CS Program Award Date", we've enter estimated IX appro…" at bounding box center [657, 536] width 437 height 33
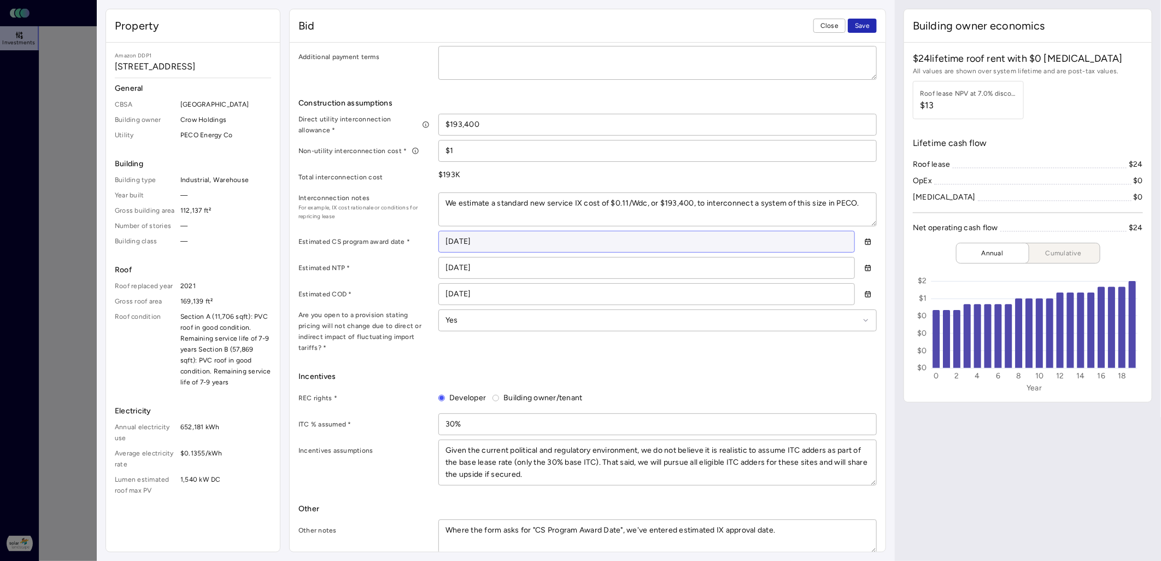
click at [463, 243] on input "[DATE]" at bounding box center [647, 241] width 416 height 21
click at [452, 239] on input "[DATE]" at bounding box center [647, 241] width 416 height 21
drag, startPoint x: 488, startPoint y: 241, endPoint x: 422, endPoint y: 235, distance: 67.0
click at [422, 235] on div "Estimated CS program award date * [DATE]" at bounding box center [588, 242] width 579 height 22
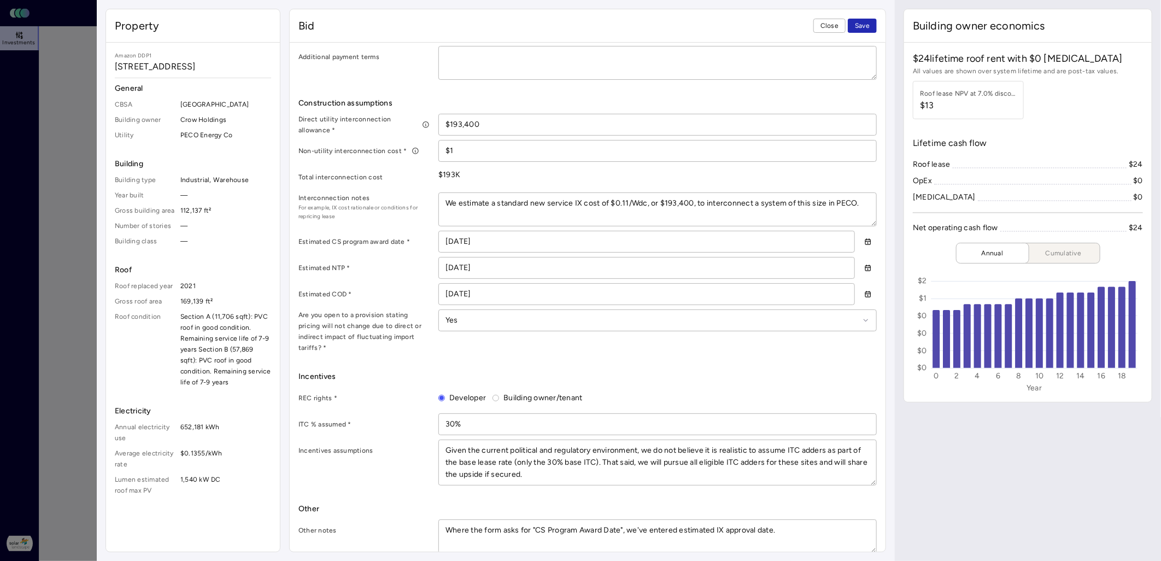
click at [400, 249] on div "Estimated CS program award date *" at bounding box center [364, 242] width 131 height 22
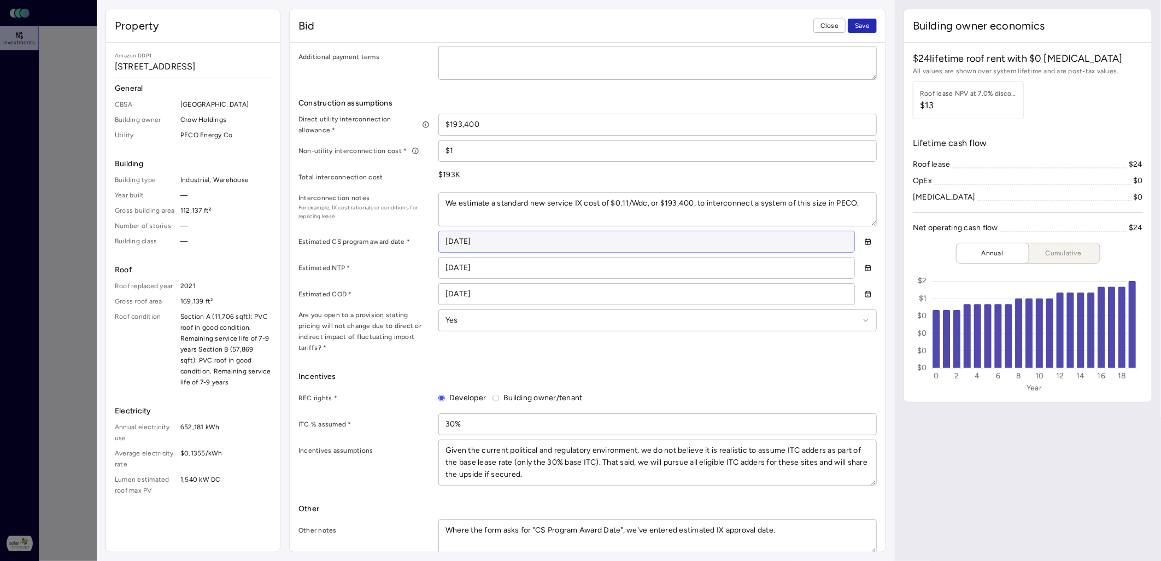
click at [452, 241] on input "[DATE]" at bounding box center [647, 241] width 416 height 21
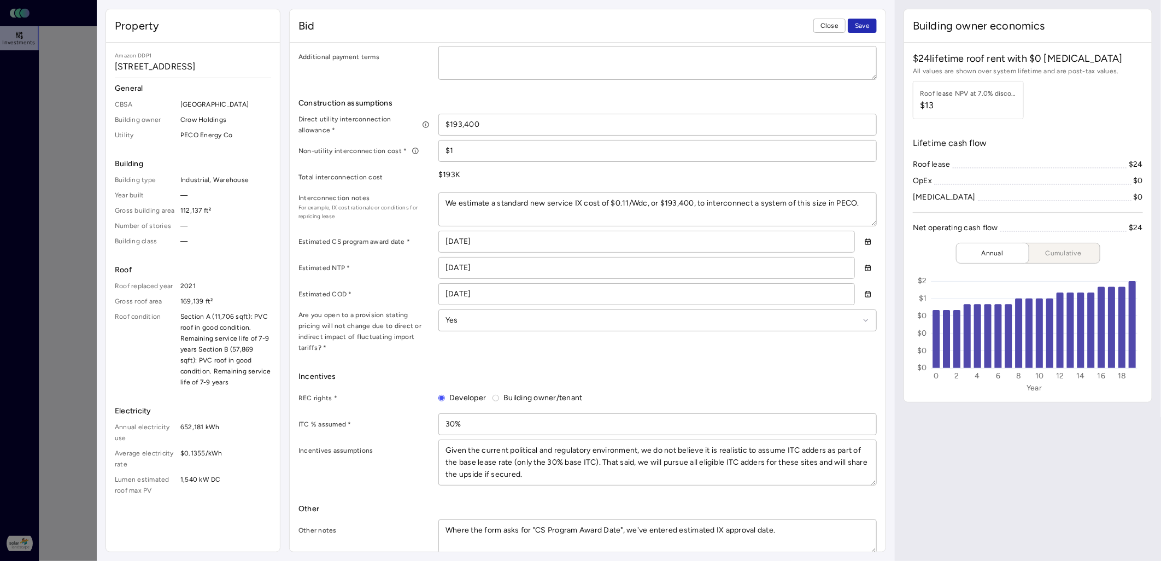
click at [424, 244] on label "Estimated CS program award date *" at bounding box center [364, 241] width 131 height 11
click at [452, 266] on input "[DATE]" at bounding box center [647, 268] width 416 height 21
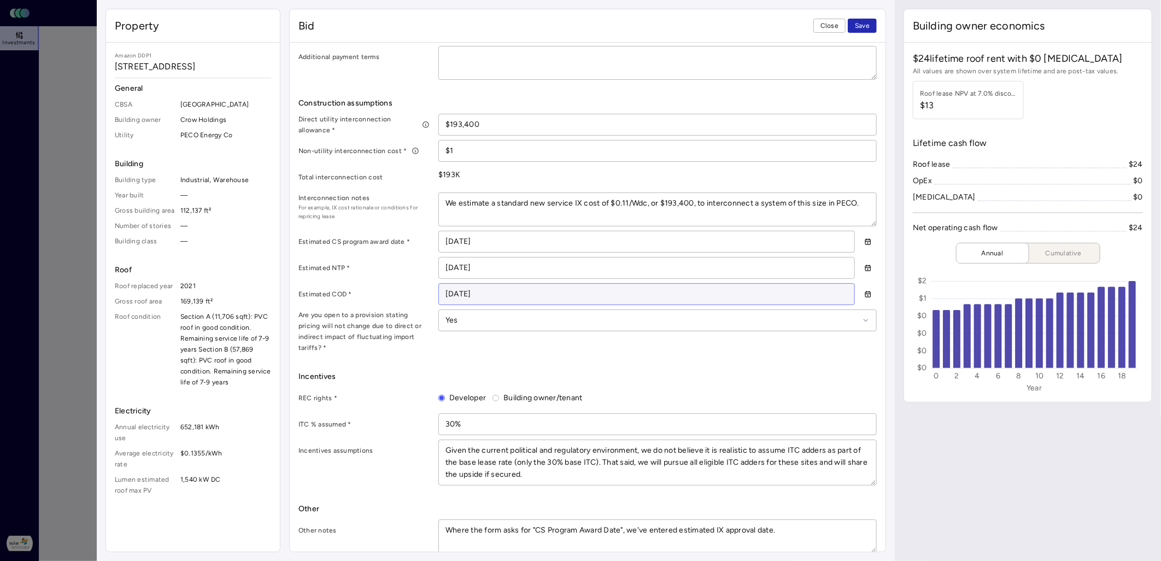
click at [451, 293] on input "[DATE]" at bounding box center [647, 294] width 416 height 21
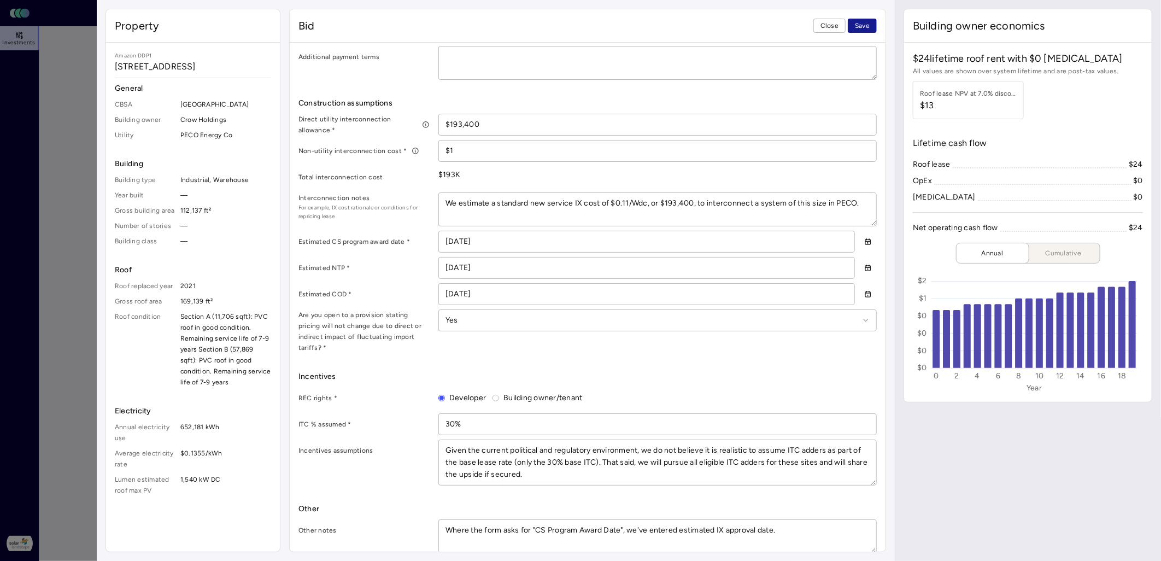
click at [763, 29] on span "Save" at bounding box center [862, 25] width 15 height 11
drag, startPoint x: 804, startPoint y: 522, endPoint x: 358, endPoint y: 518, distance: 446.8
click at [358, 390] on div "Other notes Where the form asks for "CS Program Award Date", we've entered esti…" at bounding box center [588, 536] width 579 height 34
click at [763, 28] on span "Close" at bounding box center [830, 25] width 18 height 11
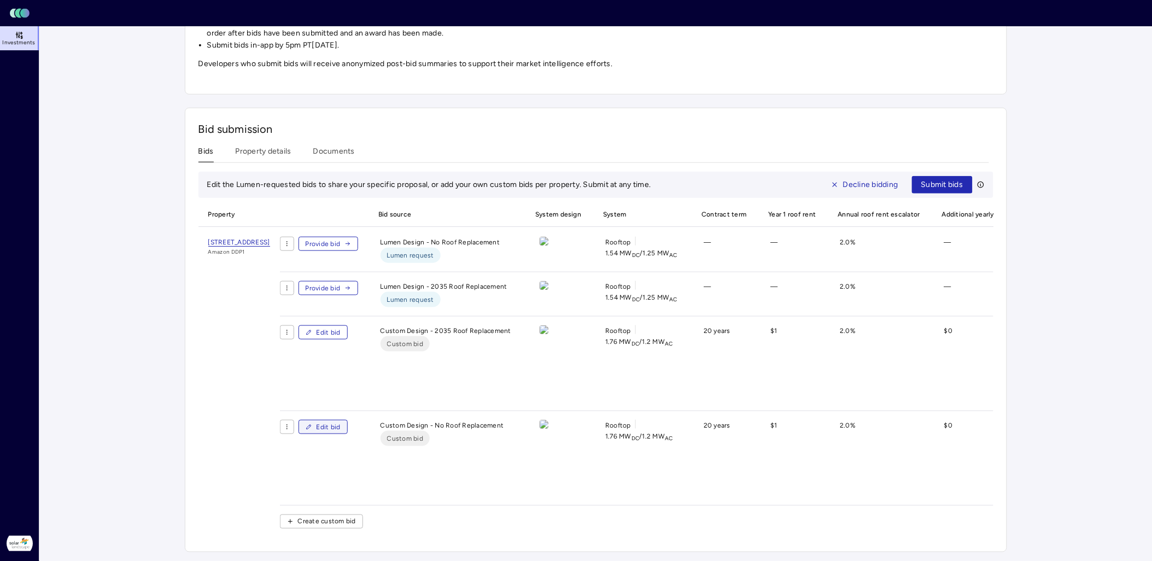
click at [341, 390] on span "Edit bid" at bounding box center [329, 427] width 24 height 11
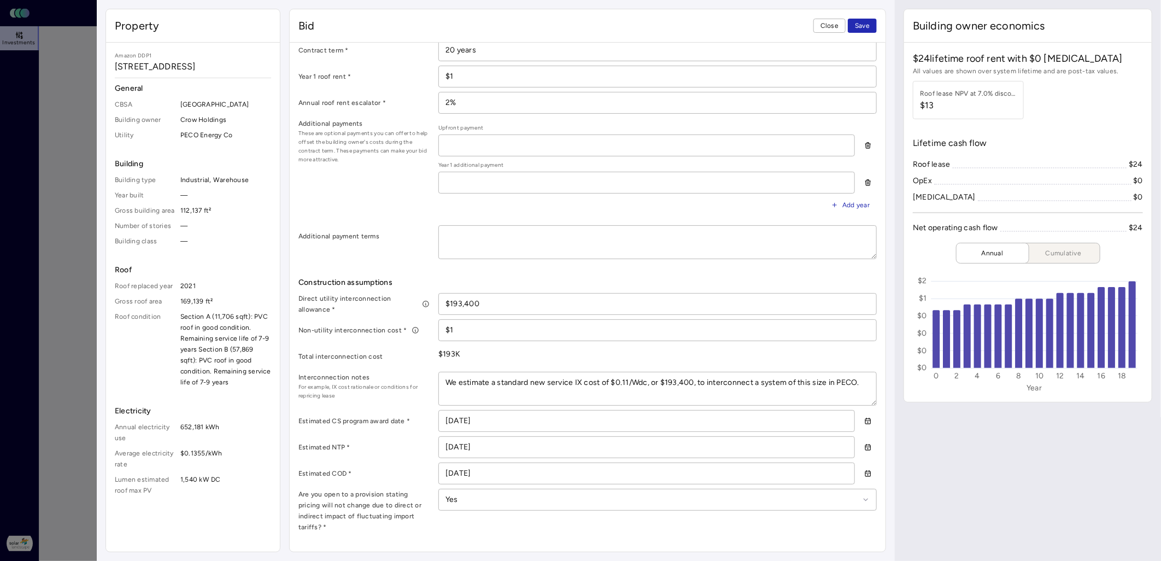
scroll to position [486, 0]
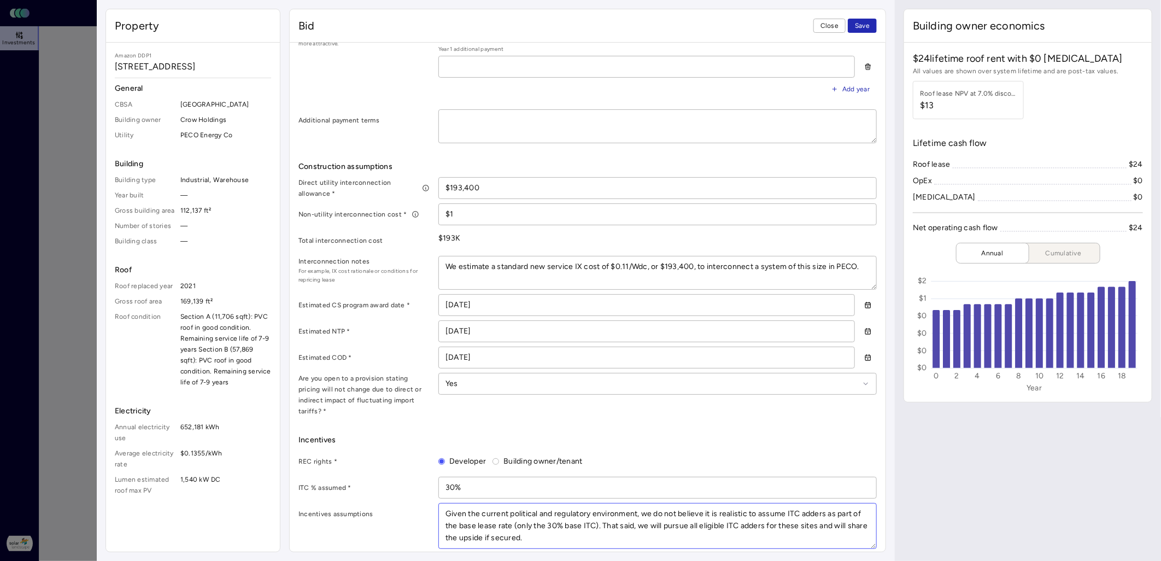
drag, startPoint x: 554, startPoint y: 526, endPoint x: 382, endPoint y: 483, distance: 177.9
click at [382, 390] on div "REC rights * Developer Building owner/tenant ITC % assumed * 30% Incentives ass…" at bounding box center [588, 500] width 579 height 98
paste textarea "Where the form asks for "CS Program Award Date", we've entered estimated IX app…"
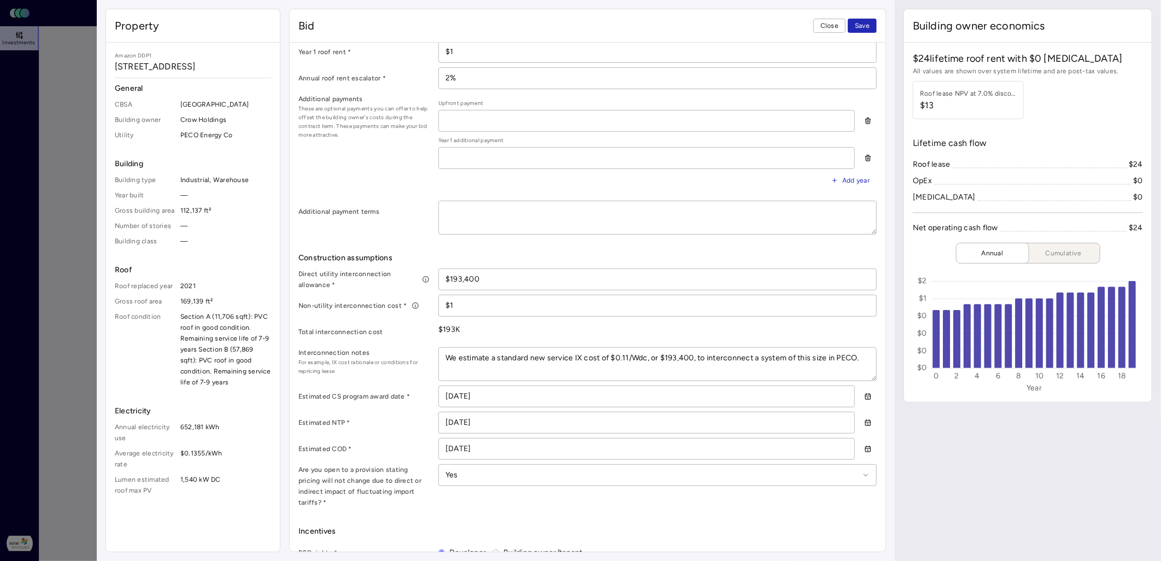
scroll to position [364, 0]
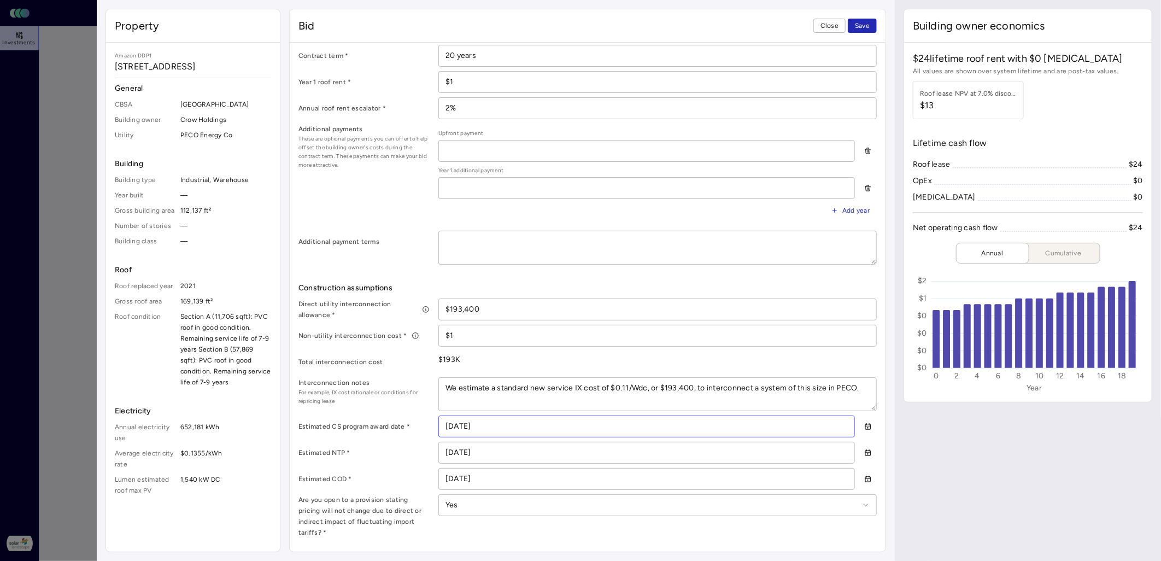
drag, startPoint x: 468, startPoint y: 425, endPoint x: 419, endPoint y: 425, distance: 48.7
click at [419, 390] on div "Estimated CS program award date * [DATE]" at bounding box center [588, 427] width 579 height 22
click at [454, 390] on input "[DATE]" at bounding box center [647, 452] width 416 height 21
click at [454, 390] on input "[DATE]" at bounding box center [647, 479] width 416 height 21
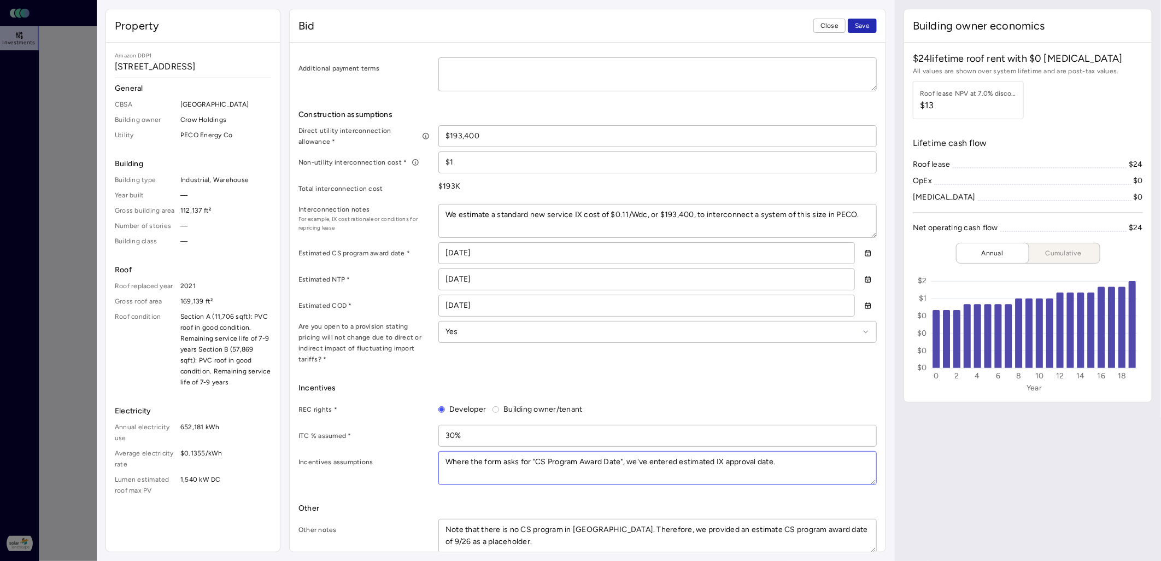
drag, startPoint x: 791, startPoint y: 451, endPoint x: 313, endPoint y: 440, distance: 478.6
click at [313, 390] on div "Incentives assumptions Where the form asks for "CS Program Award Date", we've e…" at bounding box center [588, 468] width 579 height 34
drag, startPoint x: 463, startPoint y: 526, endPoint x: 407, endPoint y: 509, distance: 58.1
click at [407, 390] on div "Other notes Note that there is no CS program in [GEOGRAPHIC_DATA]. Therefore, w…" at bounding box center [588, 536] width 579 height 34
paste textarea "Where the form asks for "CS Program Award Date", we've entered estimated IX app…"
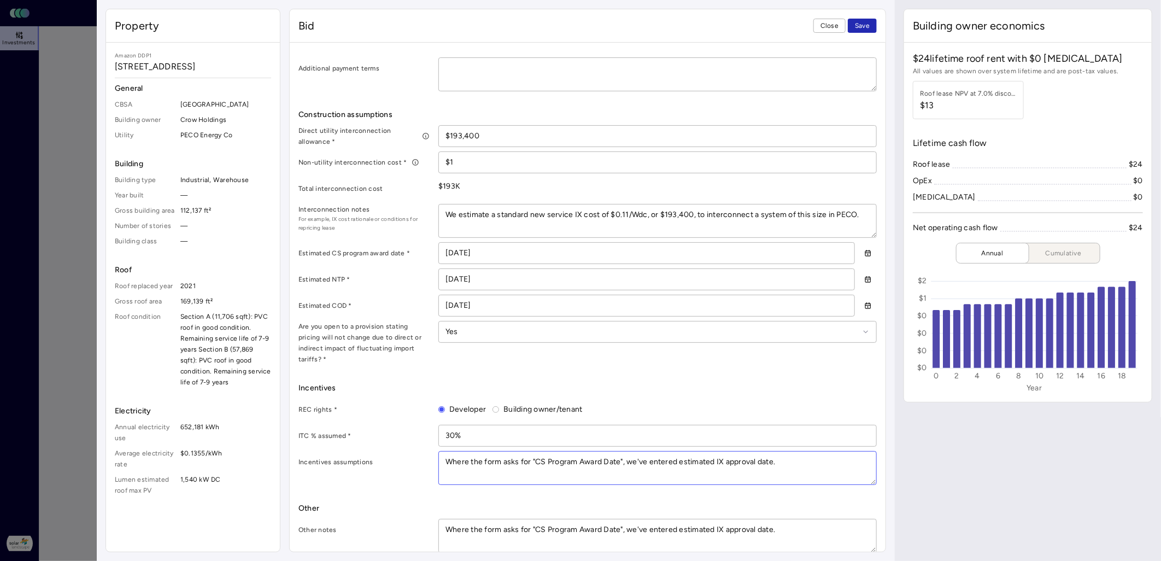
drag, startPoint x: 780, startPoint y: 454, endPoint x: 401, endPoint y: 454, distance: 379.5
click at [401, 390] on div "Incentives assumptions Where the form asks for "CS Program Award Date", we've e…" at bounding box center [588, 468] width 579 height 34
click at [763, 28] on span "Save" at bounding box center [862, 25] width 15 height 11
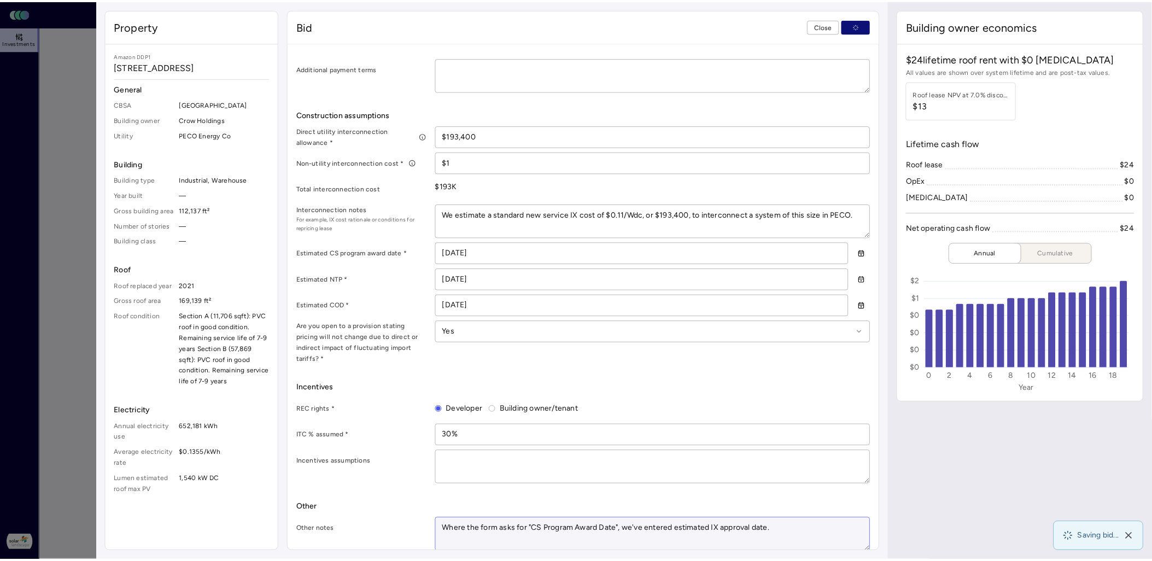
scroll to position [277, 0]
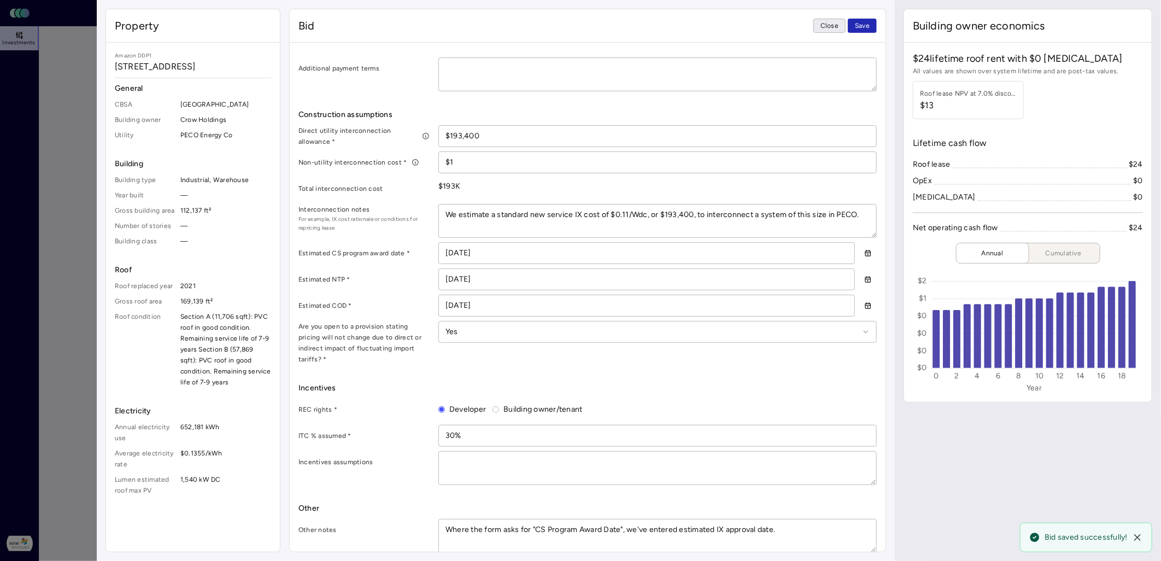
click at [763, 26] on span "Close" at bounding box center [830, 25] width 18 height 11
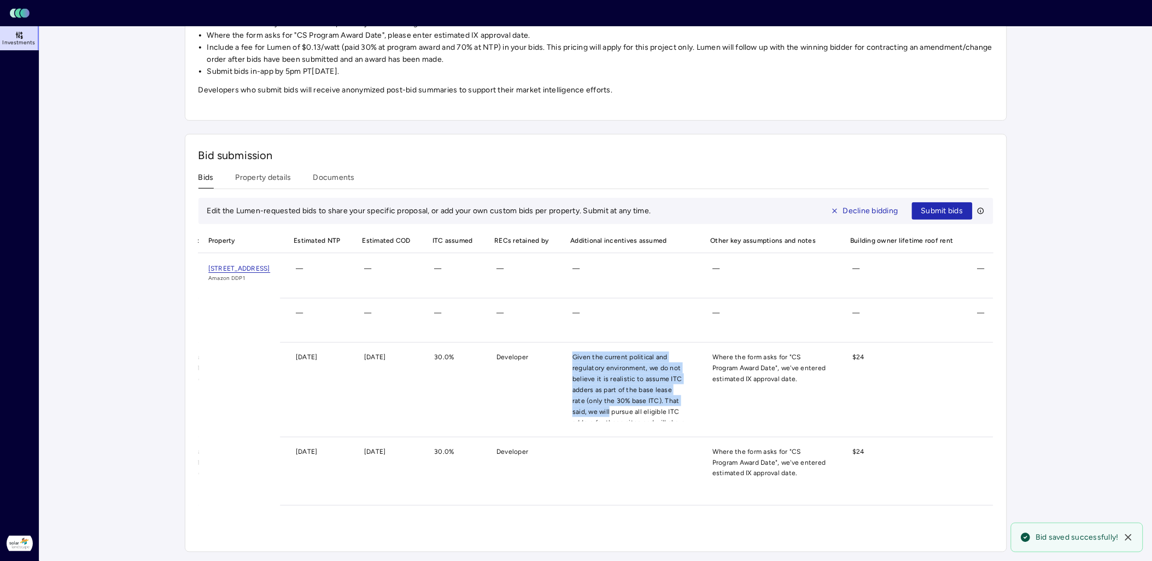
scroll to position [28, 0]
drag, startPoint x: 575, startPoint y: 346, endPoint x: 674, endPoint y: 421, distance: 123.7
click at [674, 390] on div "Edit bid Custom Design - 2035 Roof Replacement Custom bid Rooftop 1.76 MW DC / …" at bounding box center [57, 395] width 1871 height 86
copy span "Given the current political and regulatory environment, we do not believe it is…"
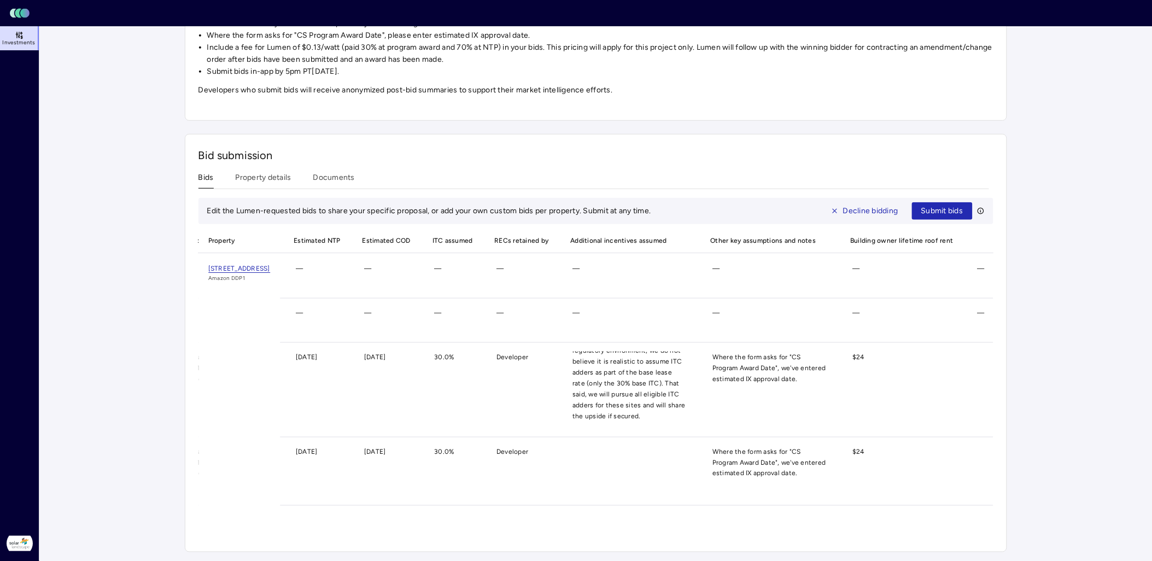
click at [657, 390] on span at bounding box center [629, 468] width 131 height 44
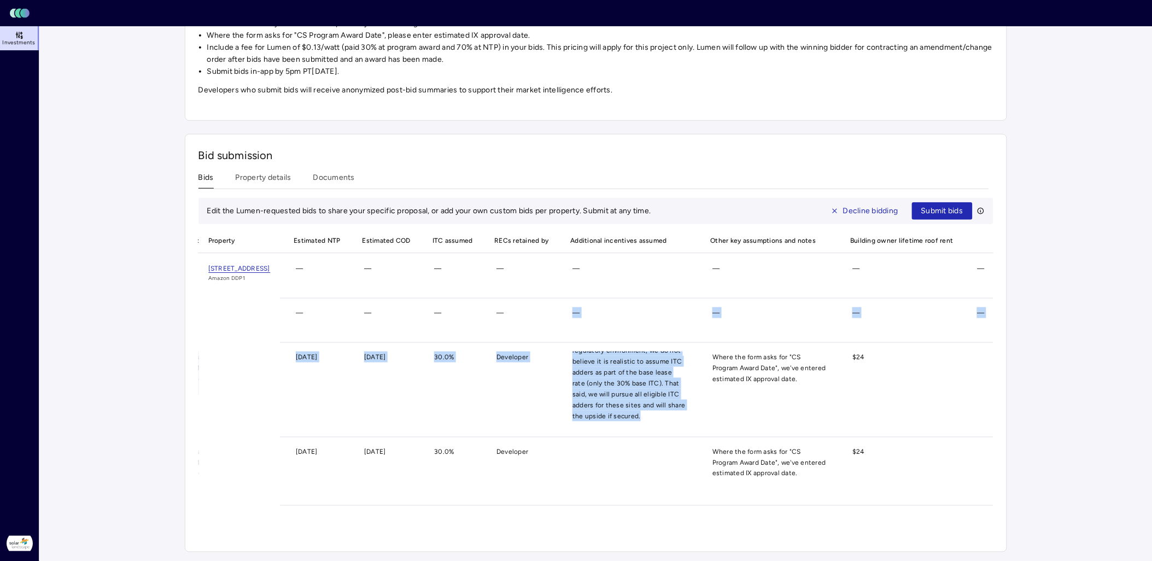
scroll to position [0, 0]
drag, startPoint x: 637, startPoint y: 403, endPoint x: 573, endPoint y: 351, distance: 82.0
click at [573, 352] on span "Given the current political and regulatory environment, we do not believe it is…" at bounding box center [629, 387] width 131 height 70
copy span "Given the current political and regulatory environment, we do not believe it is…"
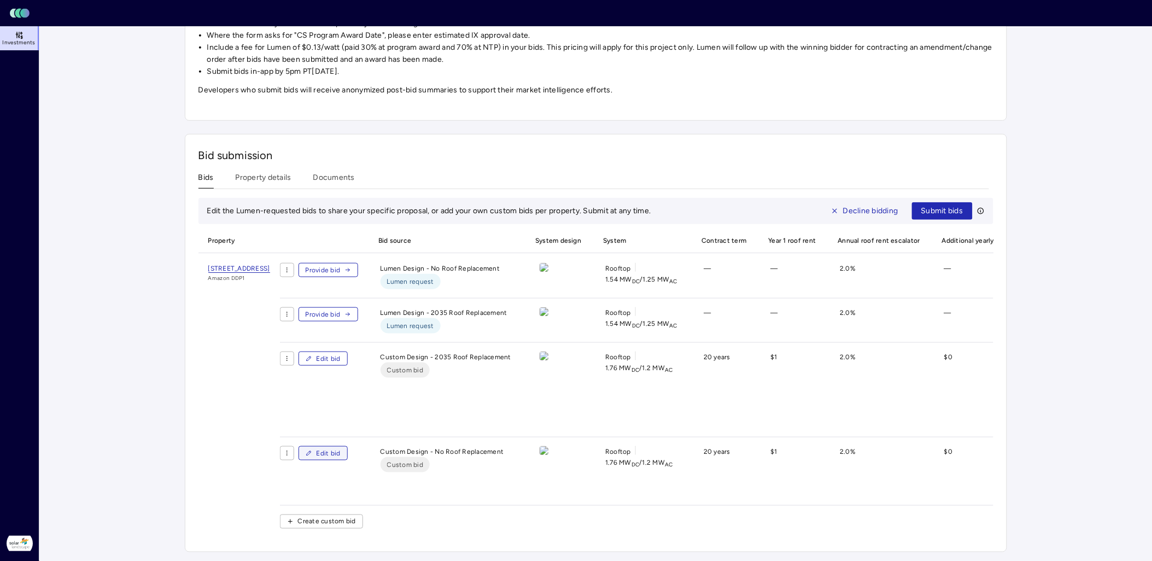
click at [348, 390] on button "Edit bid" at bounding box center [323, 453] width 49 height 14
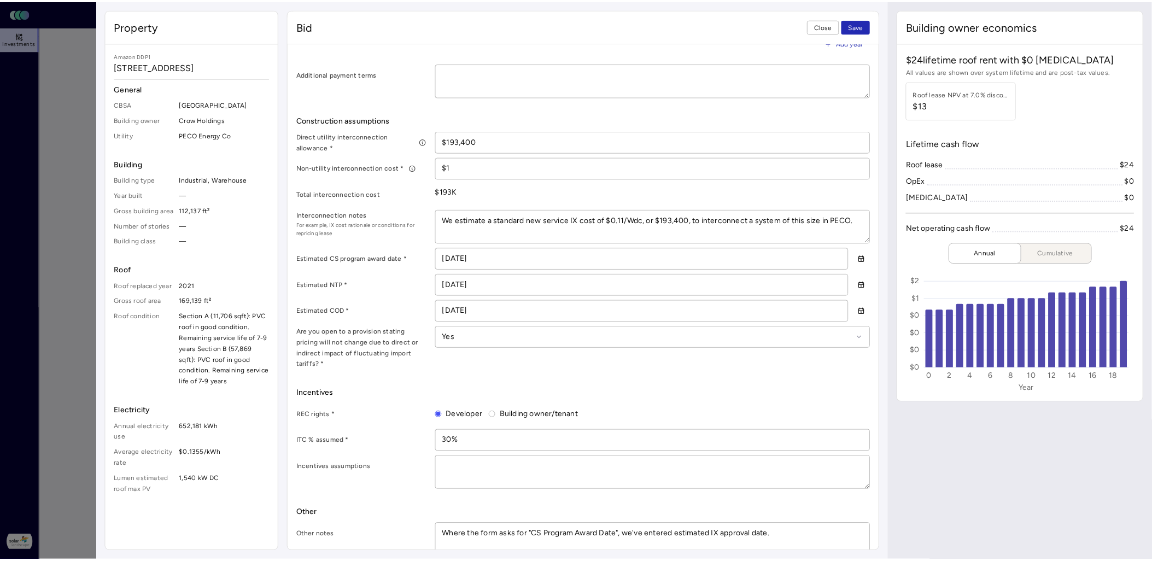
scroll to position [538, 0]
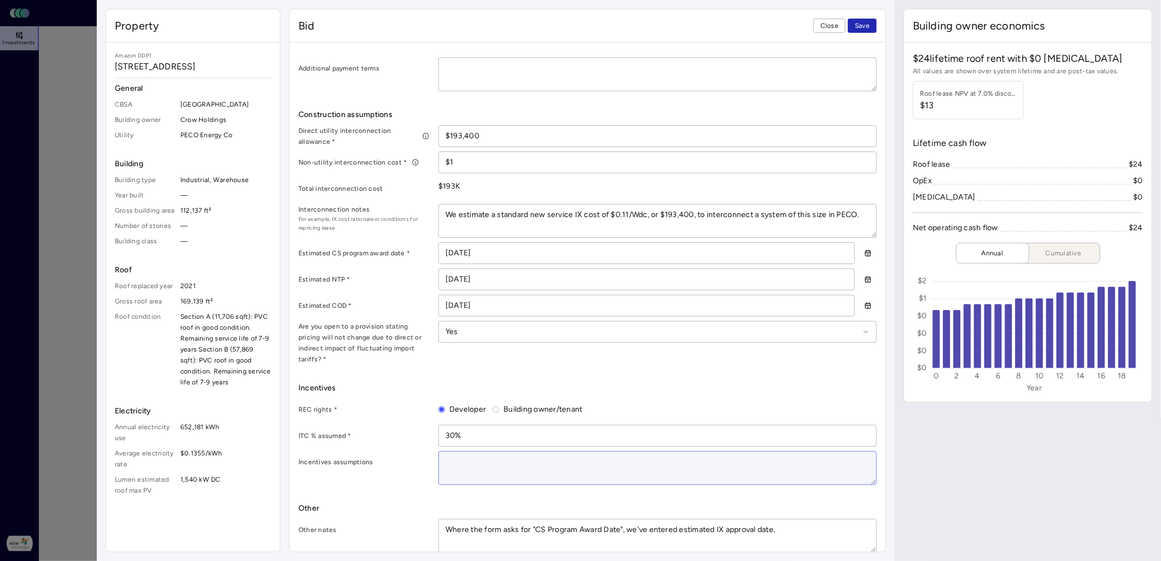
click at [481, 390] on textarea at bounding box center [657, 468] width 437 height 33
paste textarea "Given the current political and regulatory environment, we do not believe it is…"
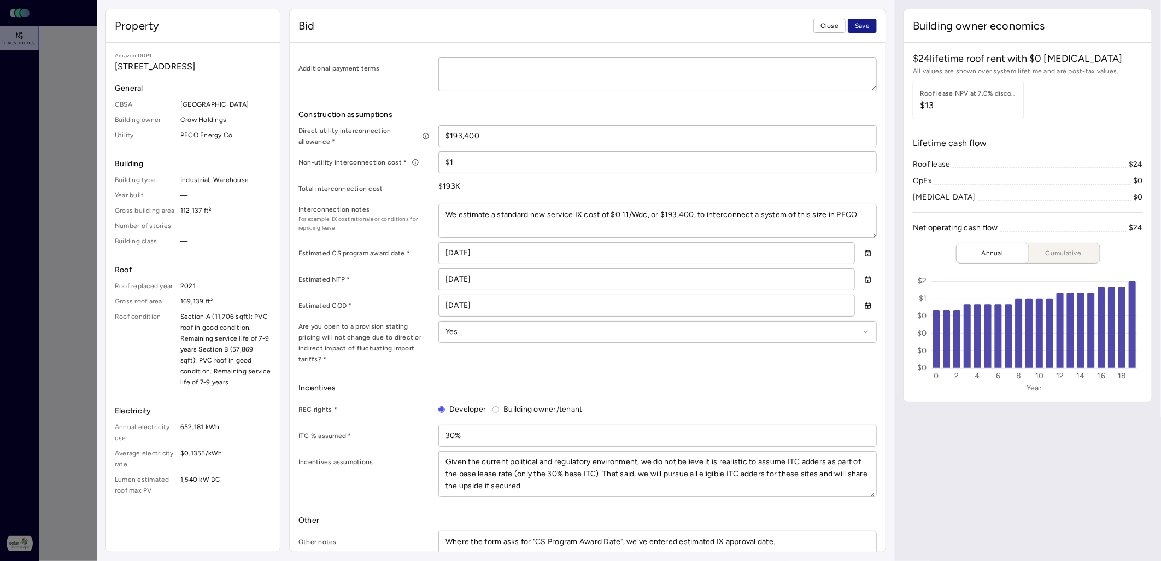
click at [763, 25] on span "Save" at bounding box center [862, 25] width 15 height 11
click at [763, 26] on span "Close" at bounding box center [830, 25] width 18 height 11
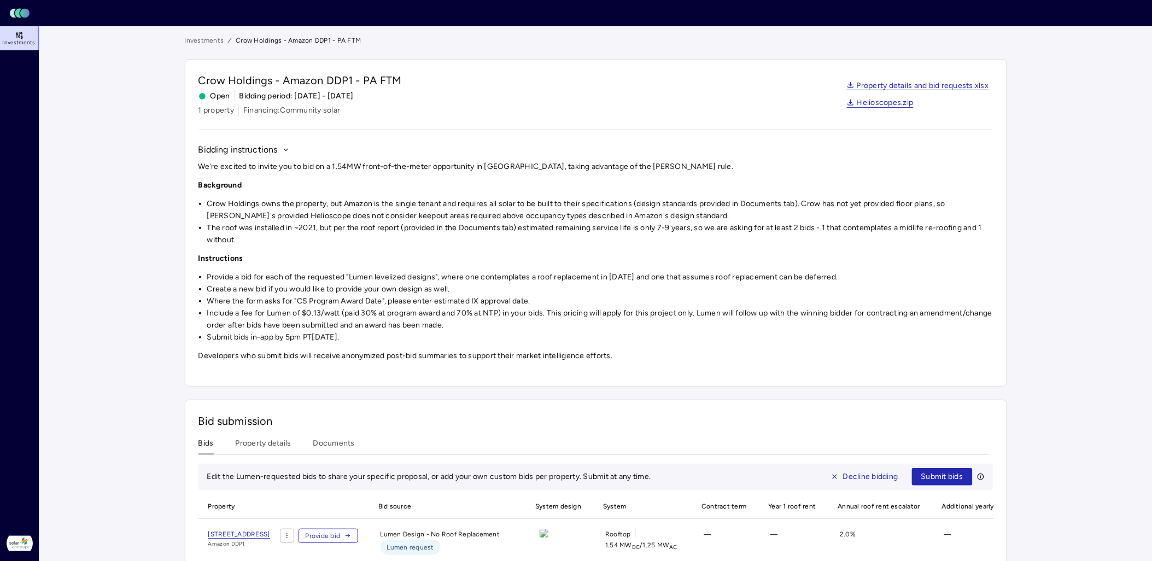
drag, startPoint x: 121, startPoint y: 248, endPoint x: 1059, endPoint y: 395, distance: 949.3
click at [763, 390] on main "Investments Crow Holdings - Amazon DDP1 - PA FTM Crow Holdings - Amazon DDP1 - …" at bounding box center [595, 439] width 1113 height 827
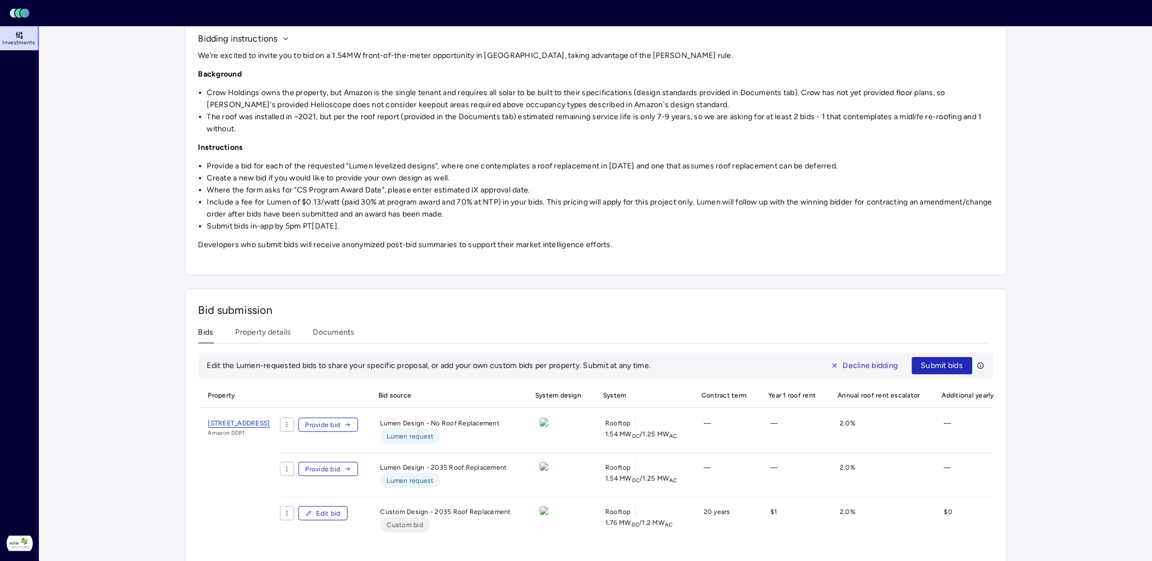
scroll to position [303, 0]
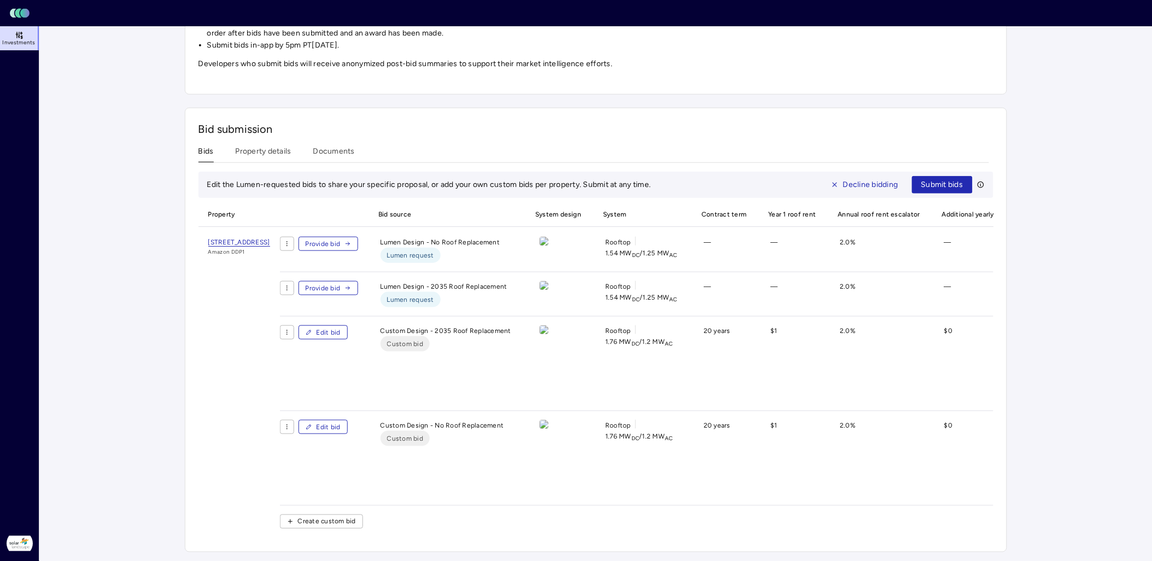
click at [262, 132] on div "Bid submission Bids Property details Documents Edit the Lumen-requested bids to…" at bounding box center [596, 330] width 822 height 445
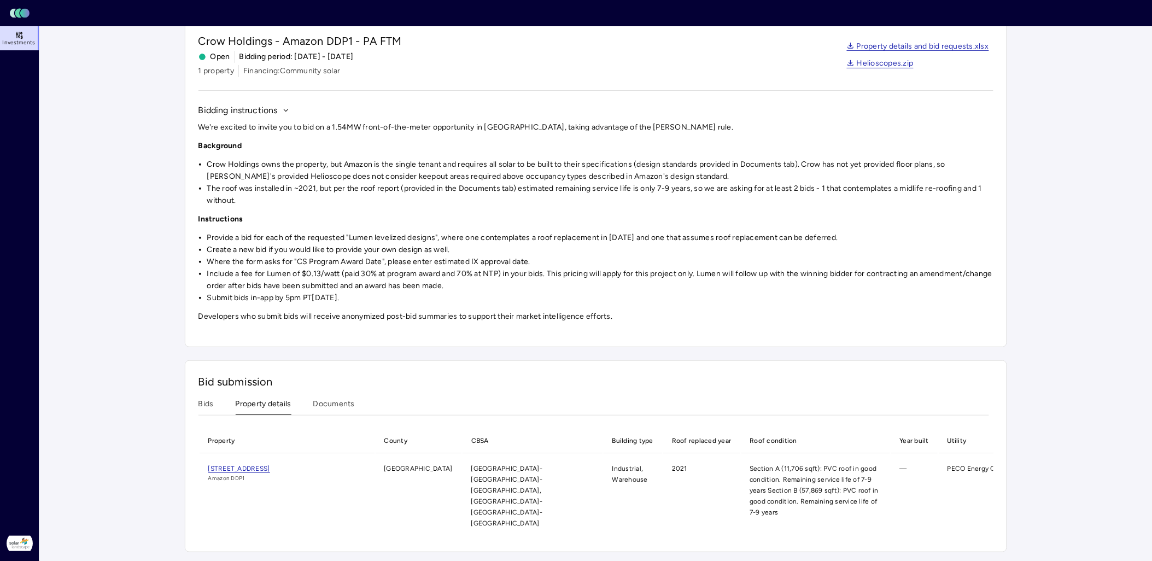
scroll to position [36, 0]
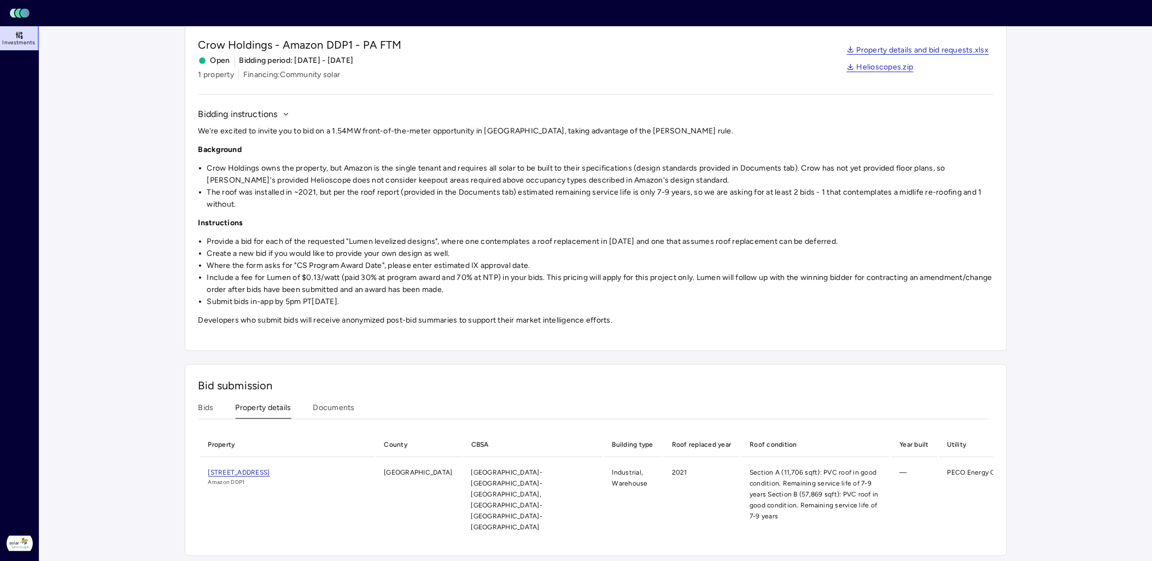
click at [266, 136] on div "Investments Crow Holdings - Amazon DDP1 - PA FTM Crow Holdings - Amazon DDP1 - …" at bounding box center [596, 277] width 822 height 557
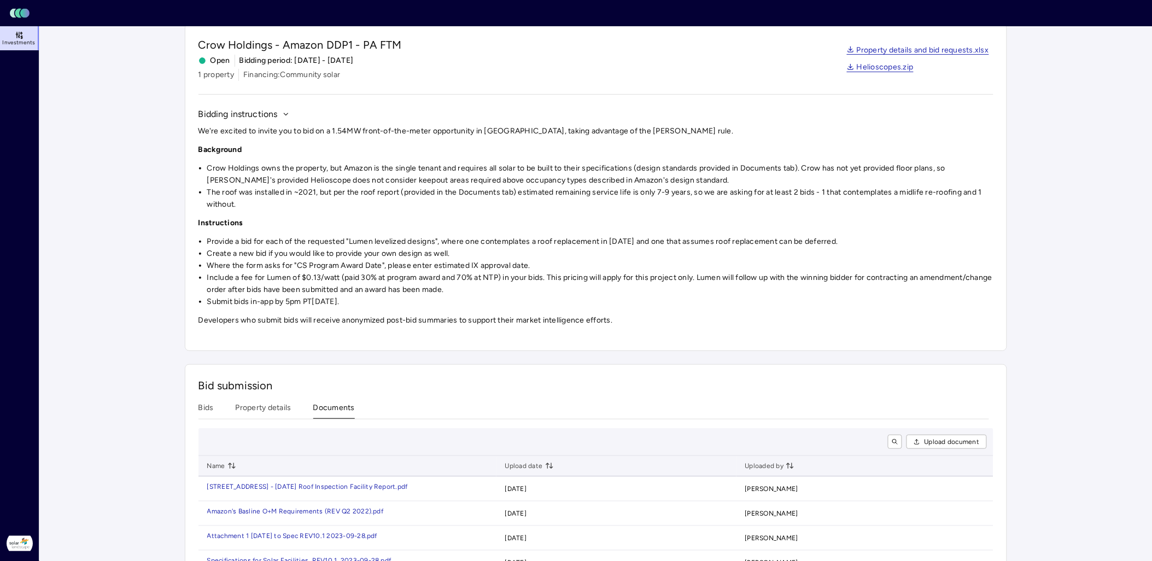
click at [337, 390] on button "Documents" at bounding box center [334, 410] width 42 height 17
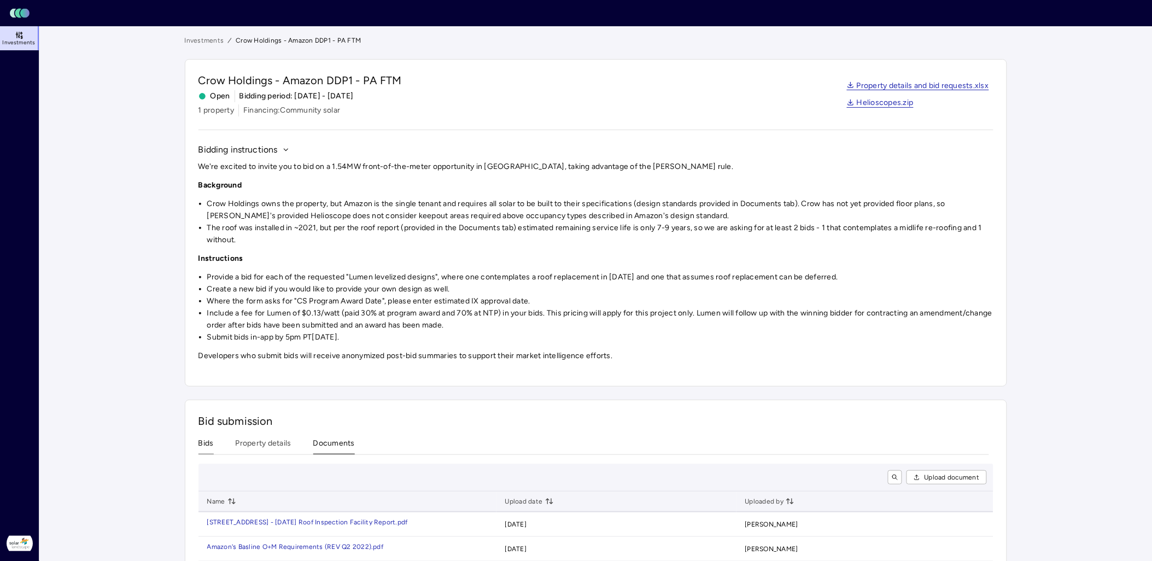
click at [200, 390] on button "Bids" at bounding box center [206, 445] width 15 height 17
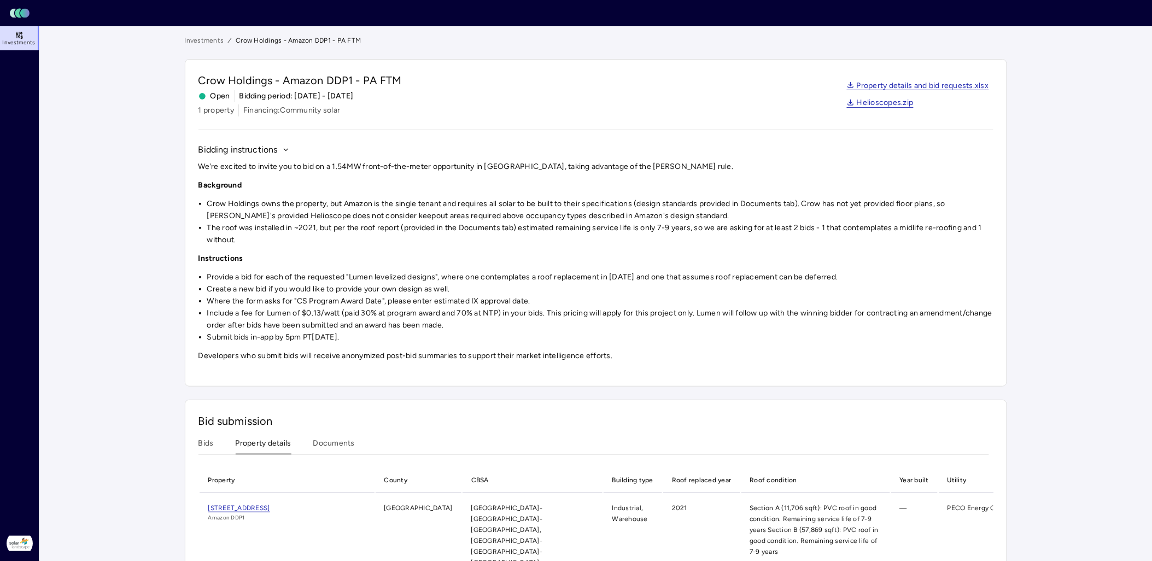
click at [238, 390] on button "Property details" at bounding box center [264, 445] width 56 height 17
click at [219, 390] on div "Bids Property details Documents" at bounding box center [594, 445] width 791 height 17
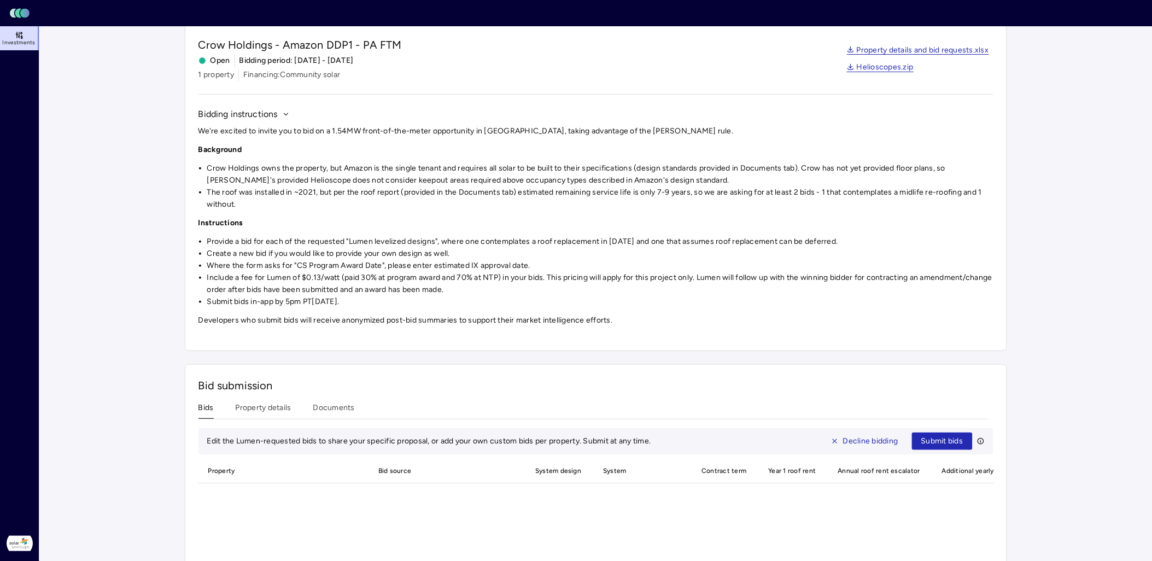
click at [211, 390] on button "Bids" at bounding box center [206, 410] width 15 height 17
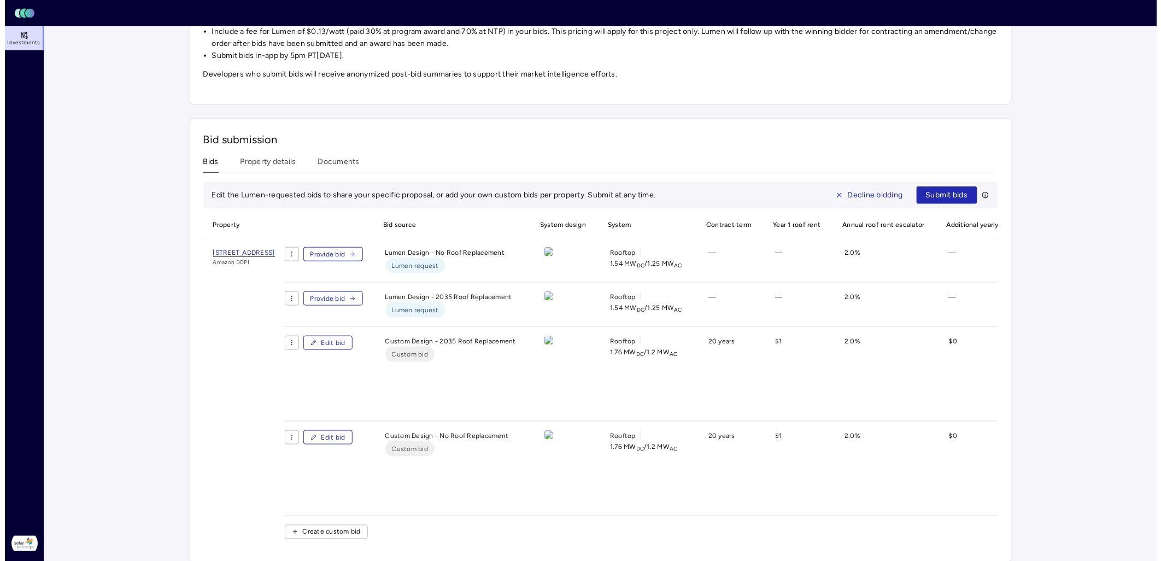
scroll to position [303, 0]
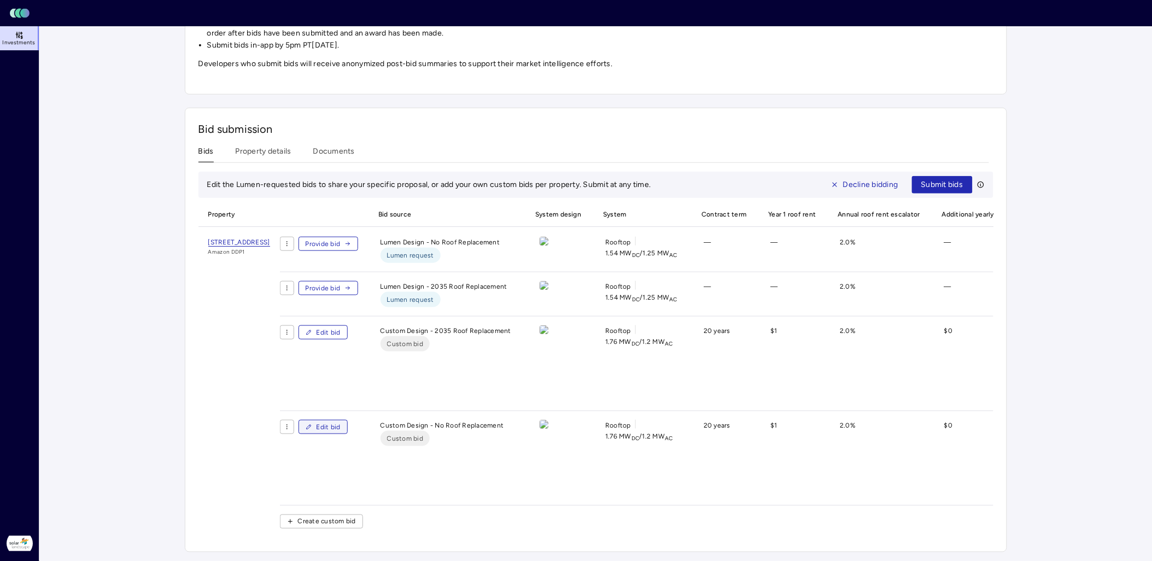
click at [341, 390] on span "Edit bid" at bounding box center [329, 427] width 24 height 11
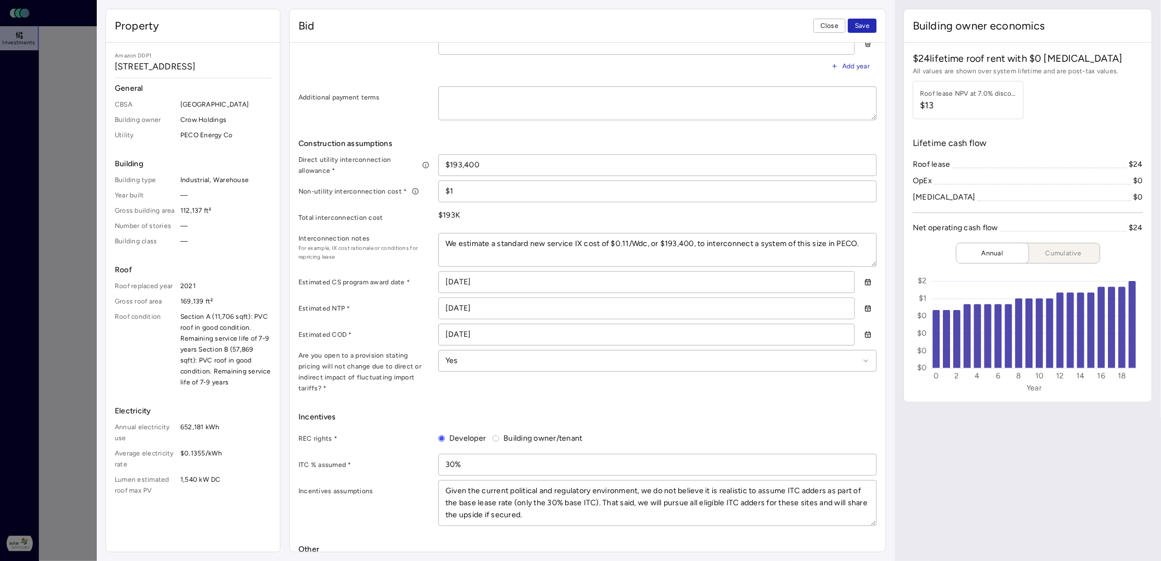
scroll to position [549, 0]
